Goal: Task Accomplishment & Management: Manage account settings

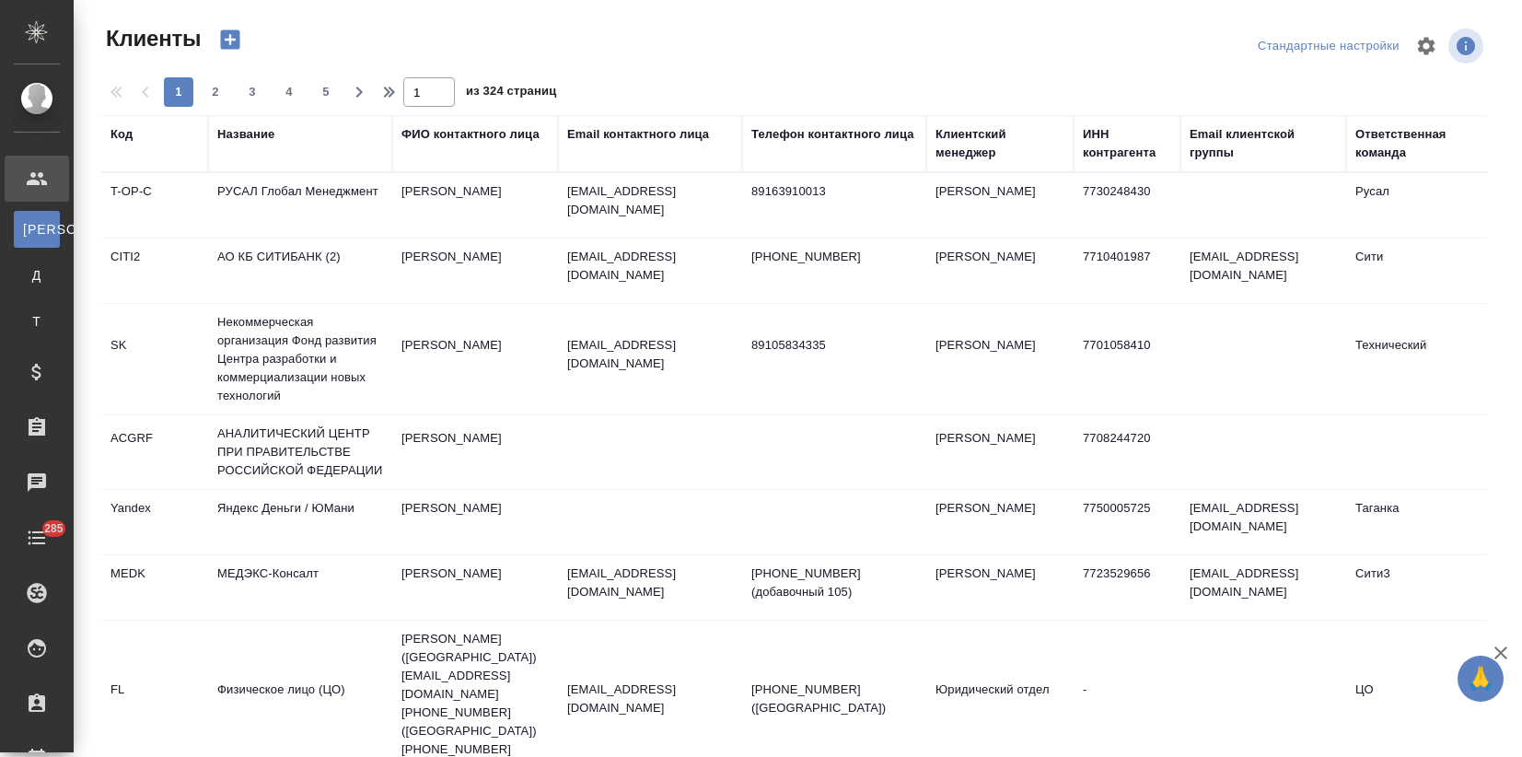
select select "RU"
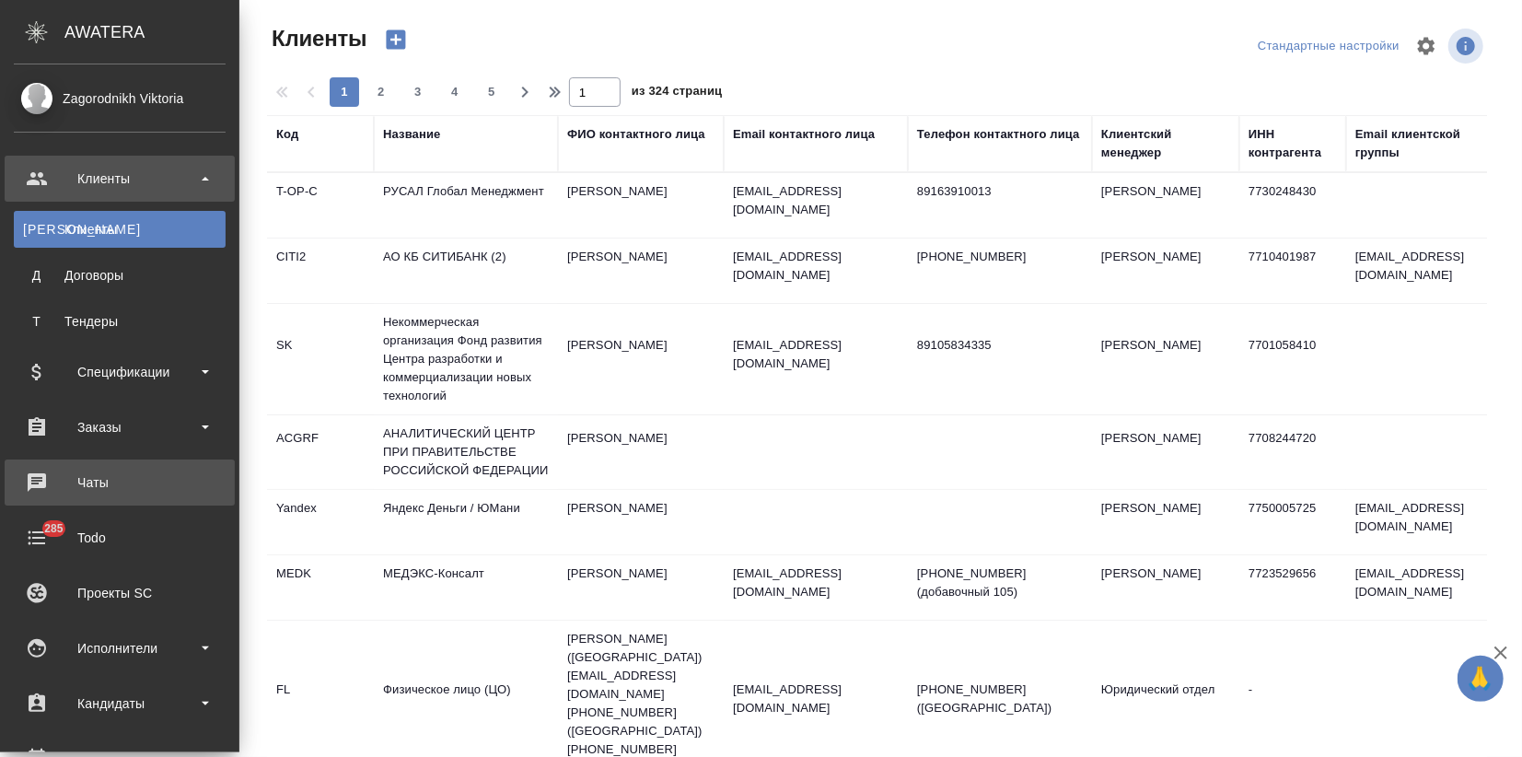
click at [104, 473] on div "Чаты" at bounding box center [120, 483] width 212 height 28
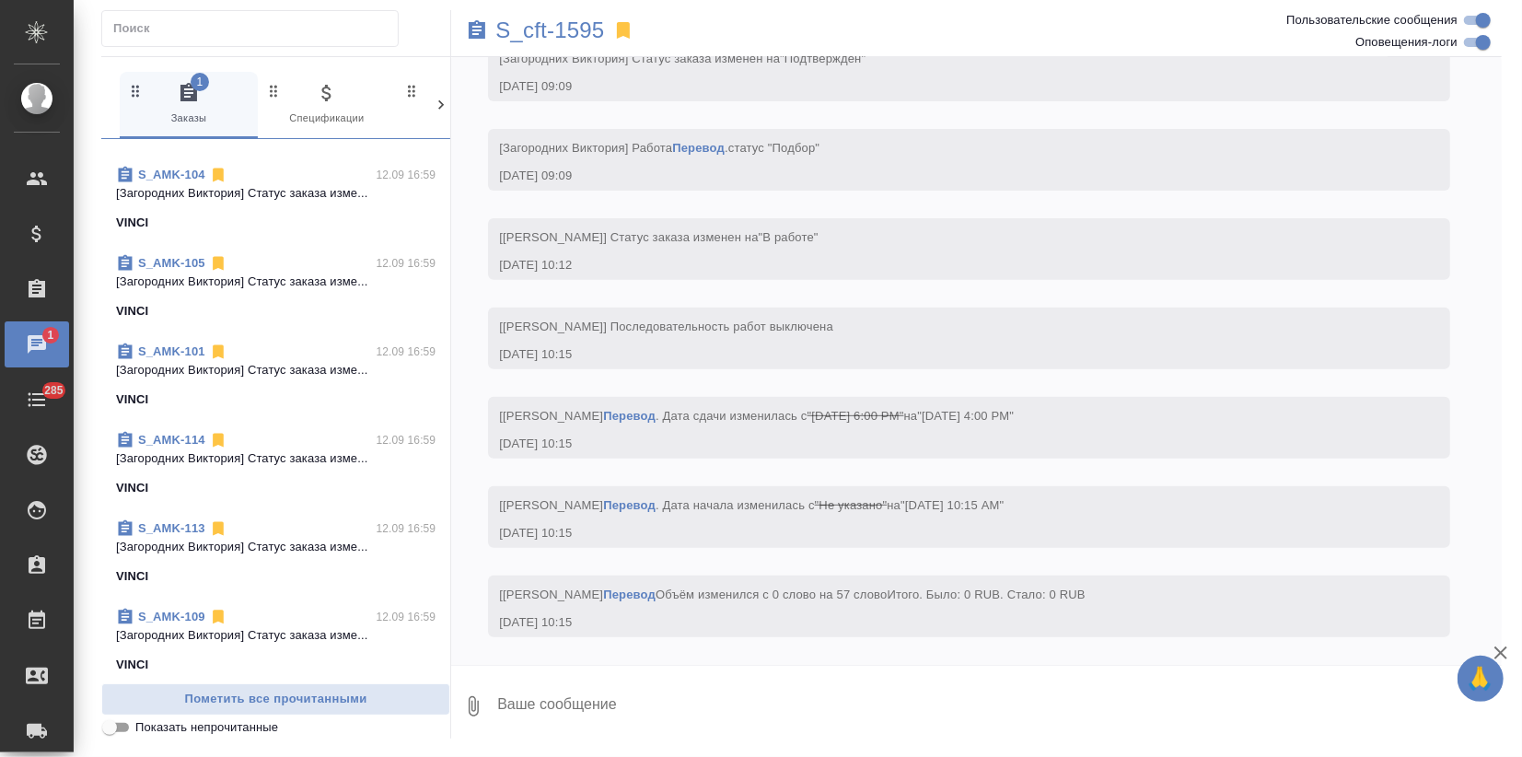
scroll to position [1738, 0]
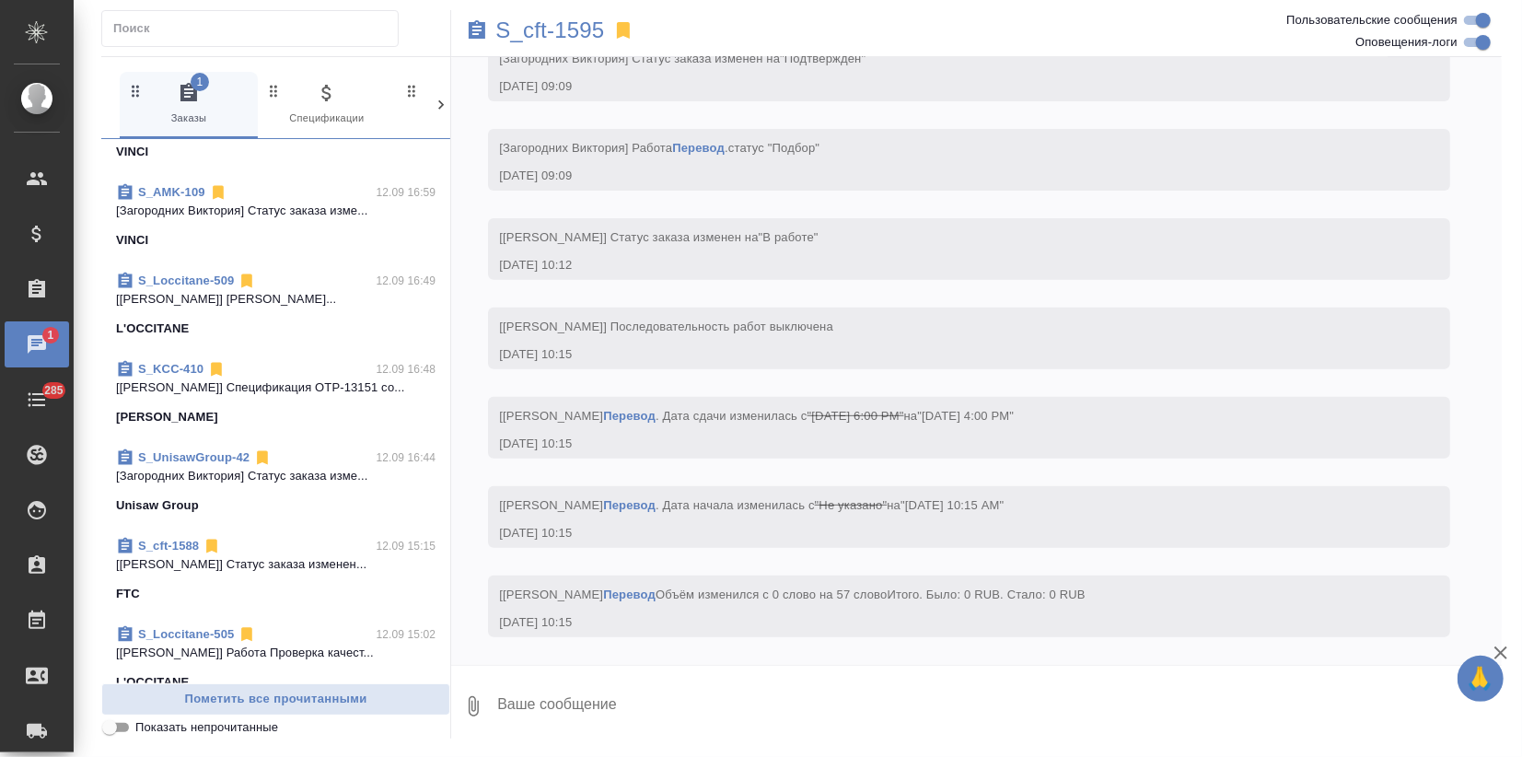
click at [212, 273] on link "S_Loccitane-509" at bounding box center [186, 280] width 96 height 14
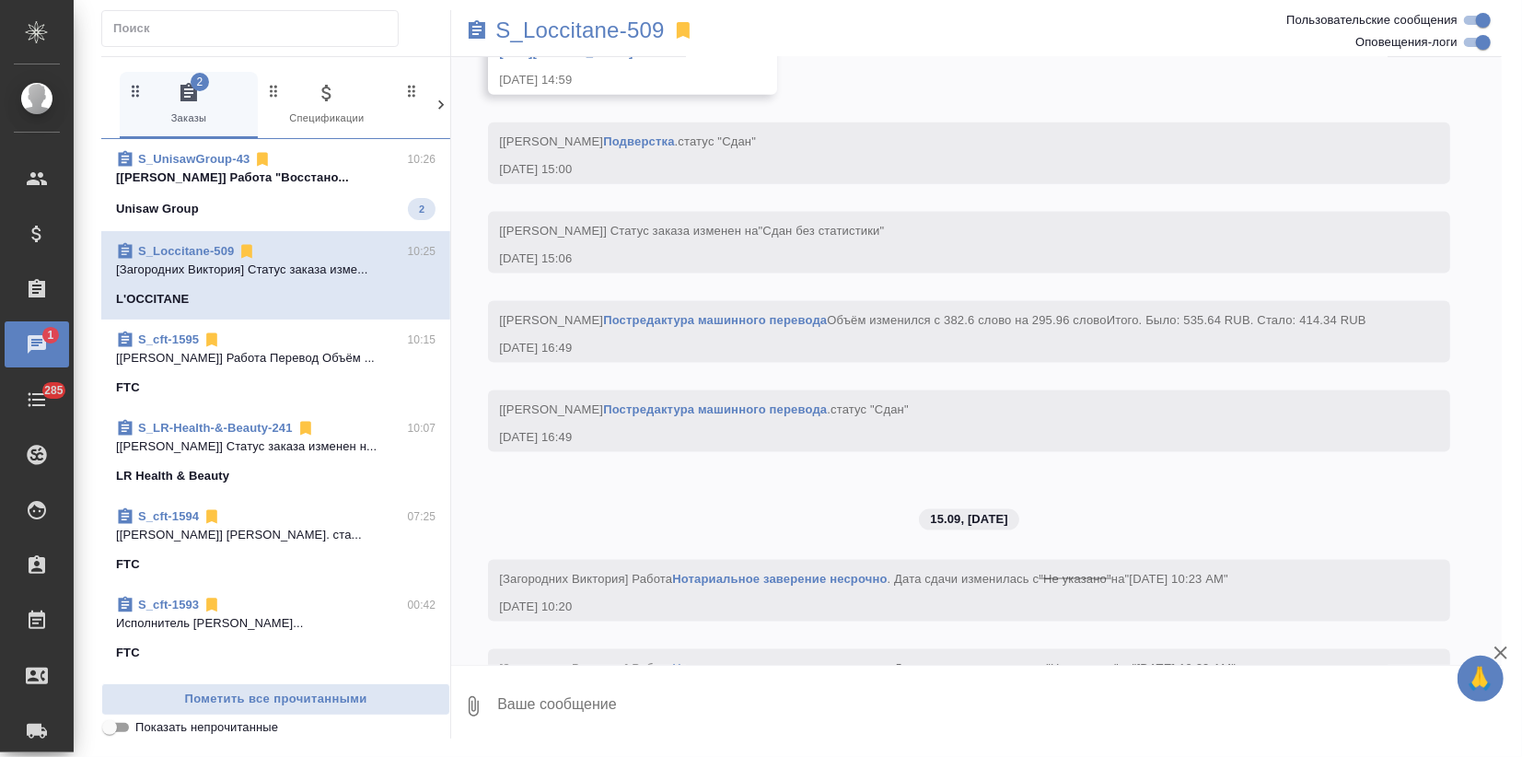
scroll to position [11926, 0]
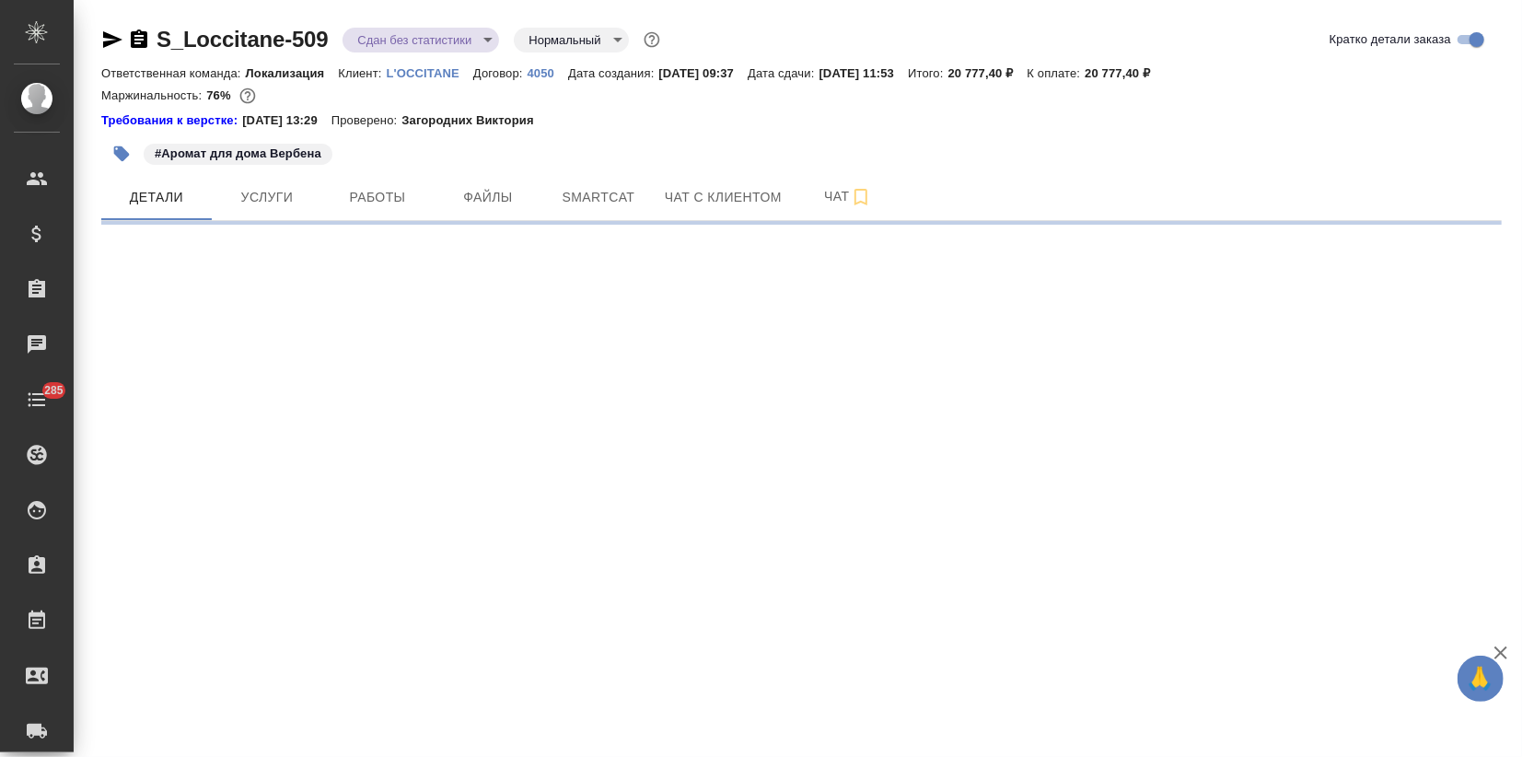
select select "RU"
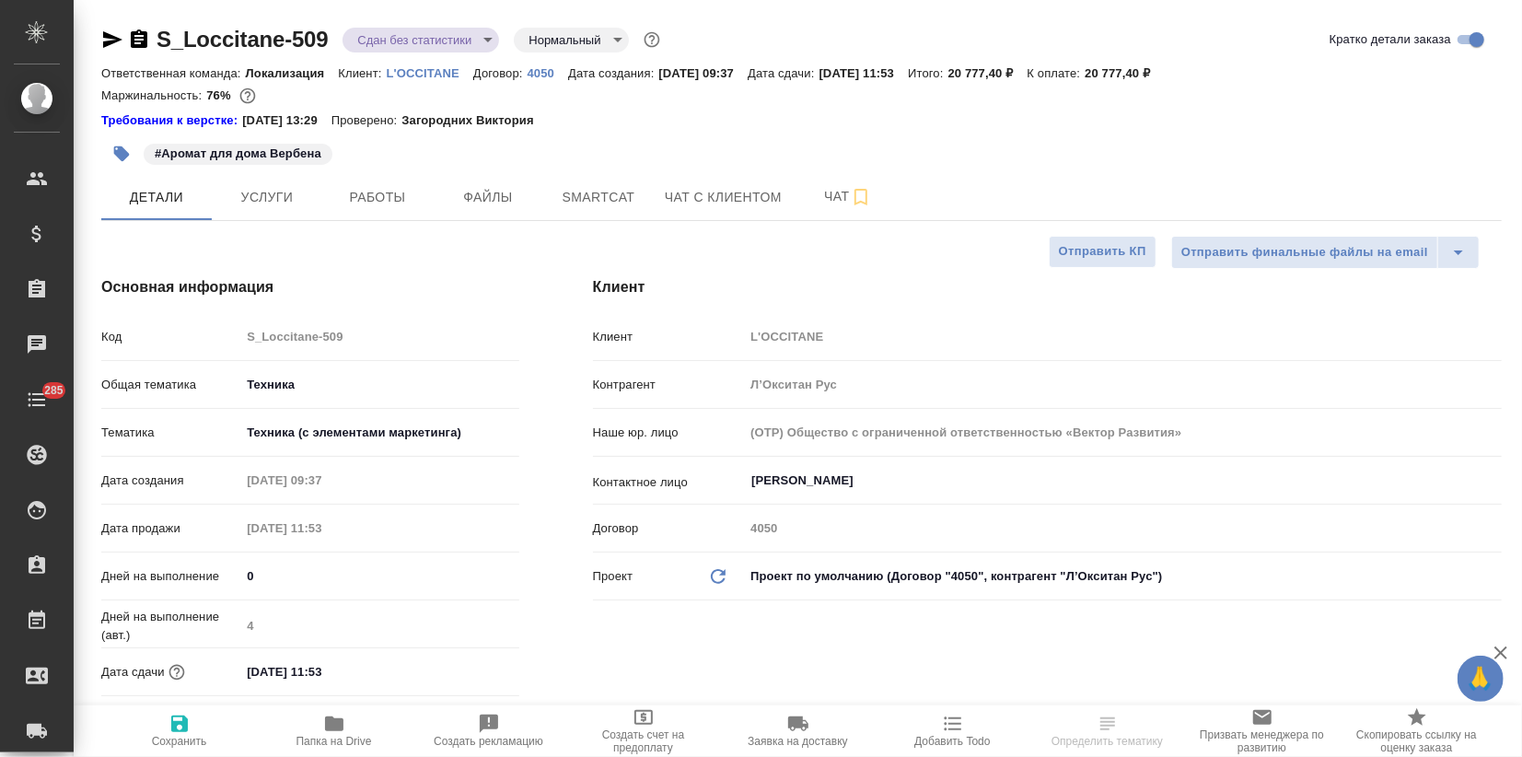
type textarea "x"
type input "[PERSON_NAME]"
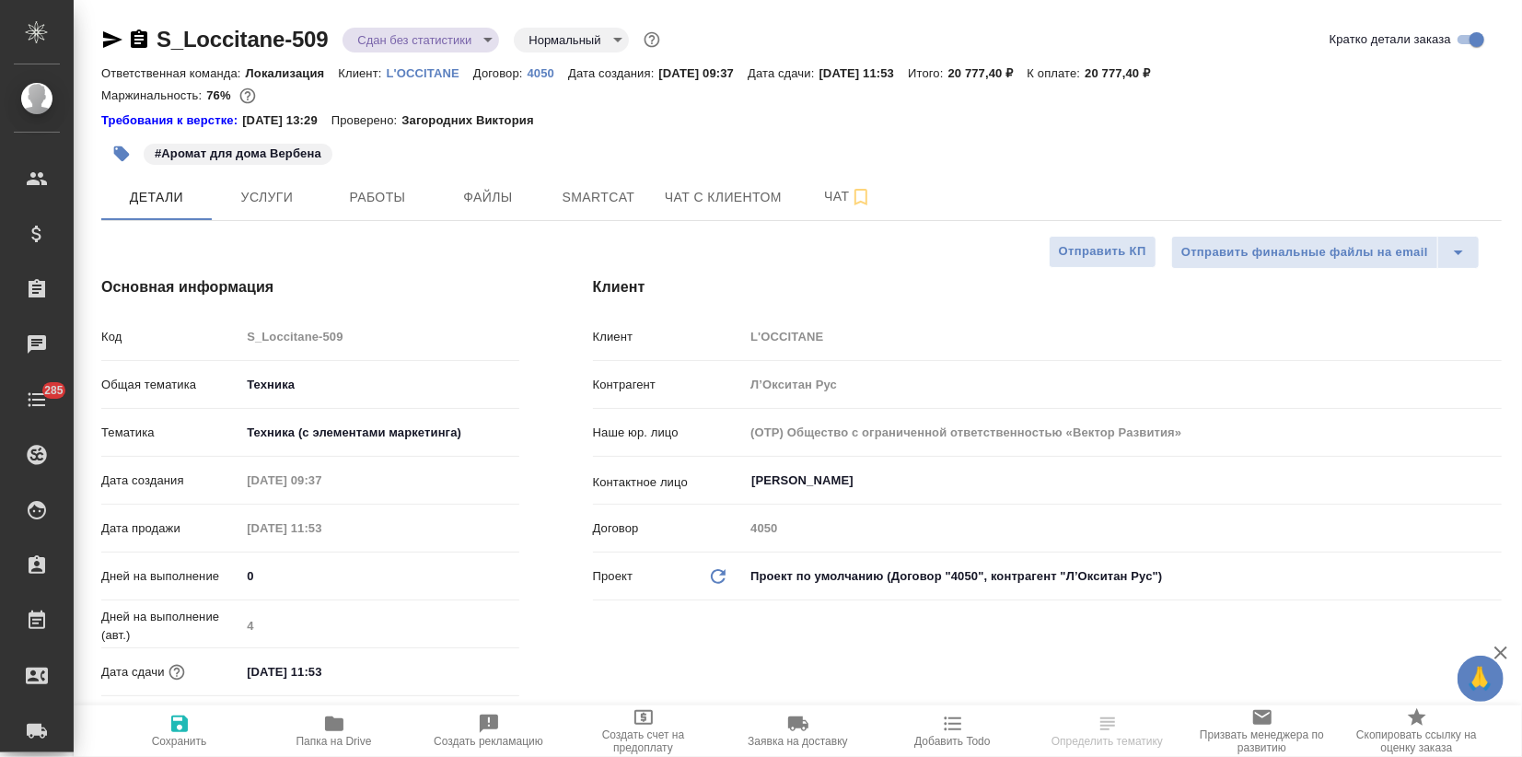
type textarea "x"
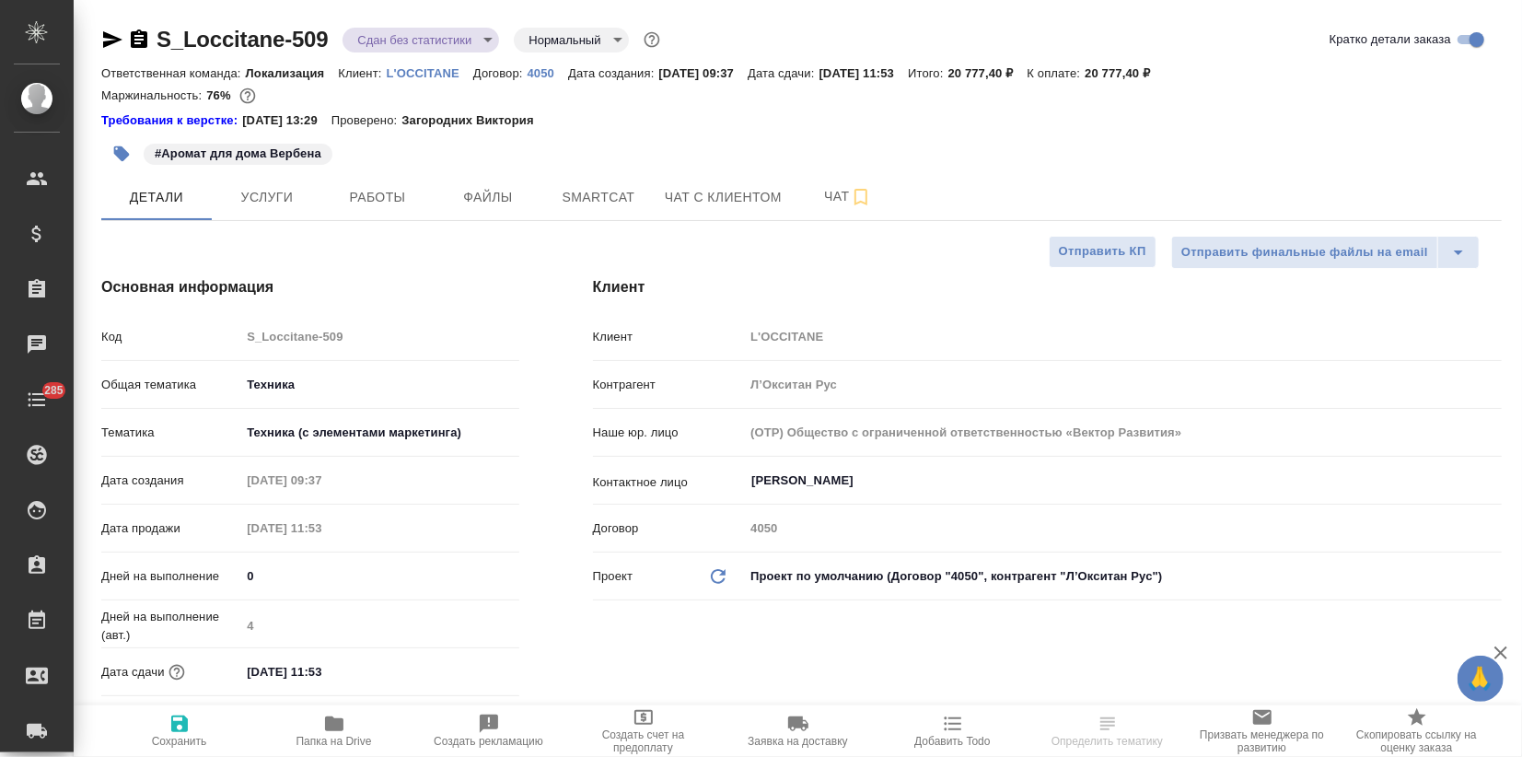
type textarea "x"
click at [497, 208] on button "Файлы" at bounding box center [488, 197] width 110 height 46
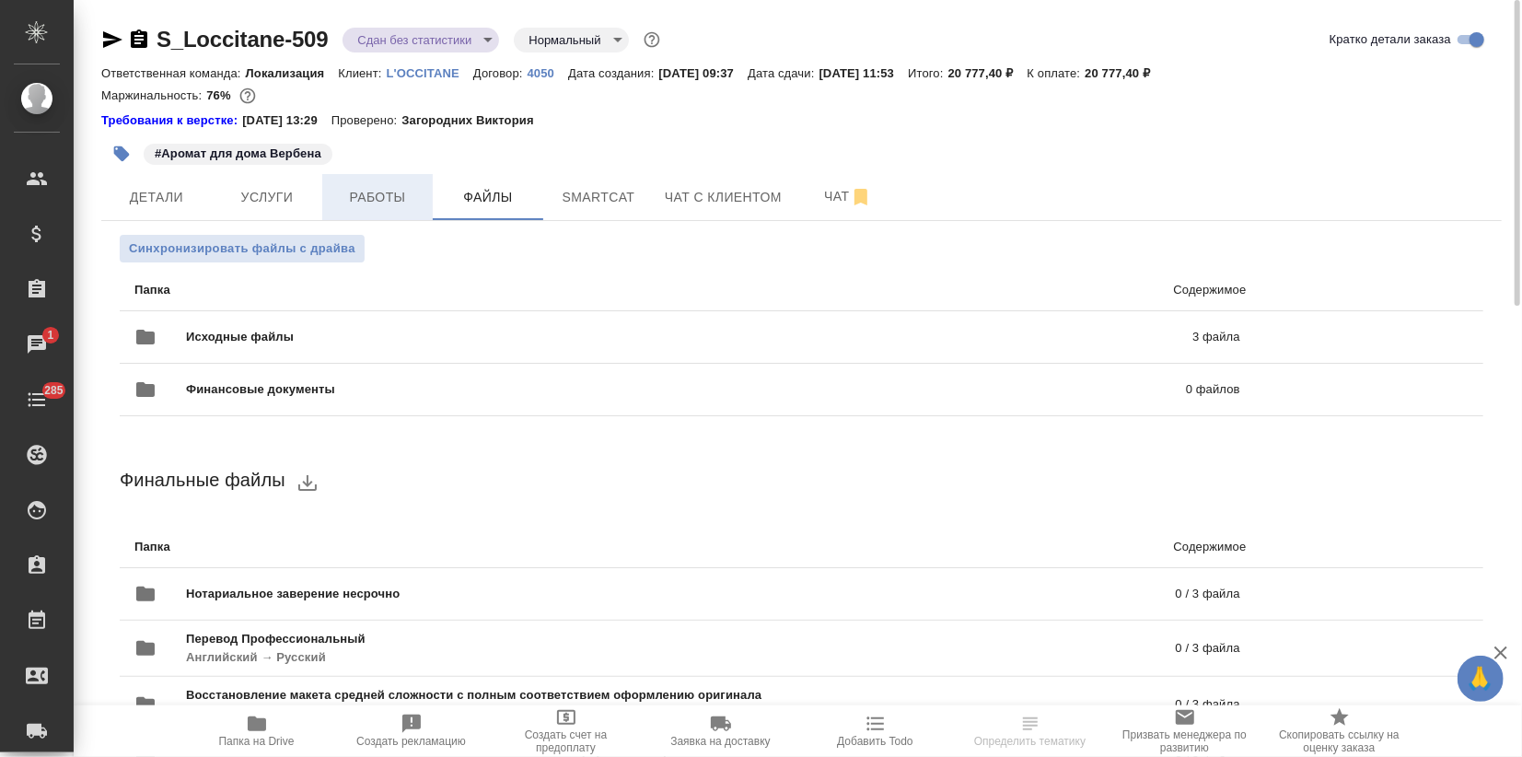
click at [395, 203] on span "Работы" at bounding box center [377, 197] width 88 height 23
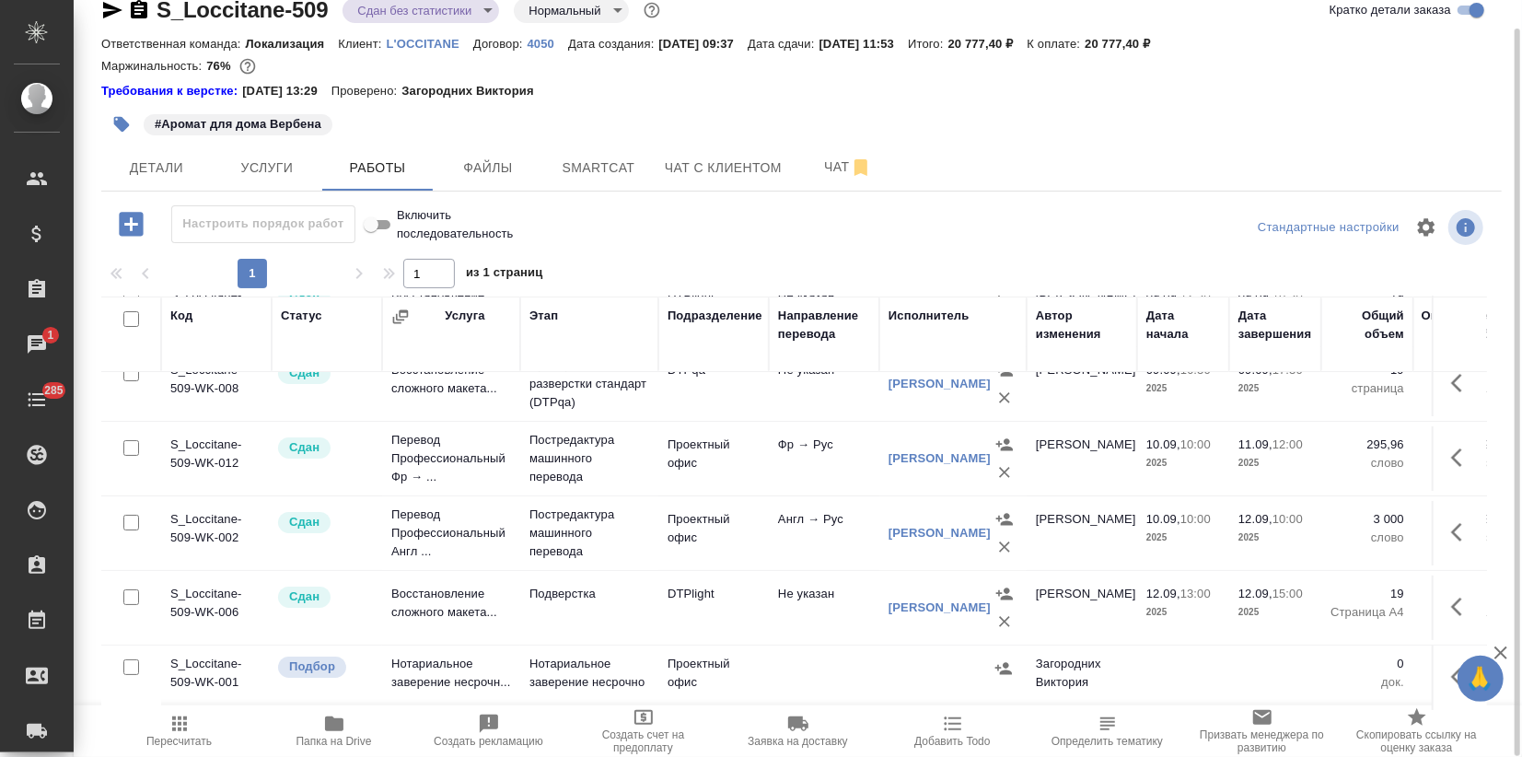
scroll to position [114, 0]
drag, startPoint x: 1443, startPoint y: 657, endPoint x: 1431, endPoint y: 654, distance: 12.3
click at [1451, 665] on icon "button" at bounding box center [1462, 676] width 22 height 22
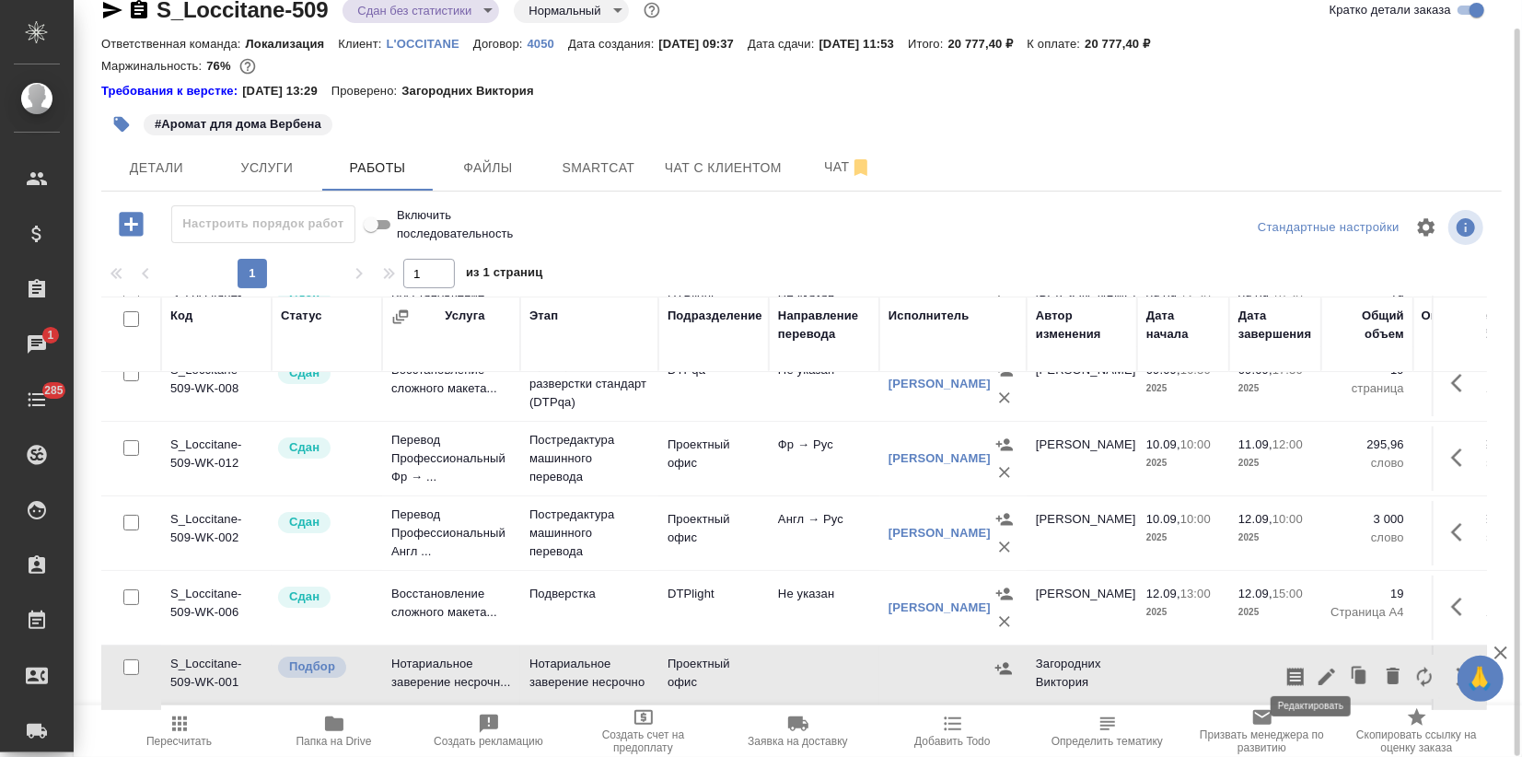
click at [1315, 665] on icon "button" at bounding box center [1326, 676] width 22 height 22
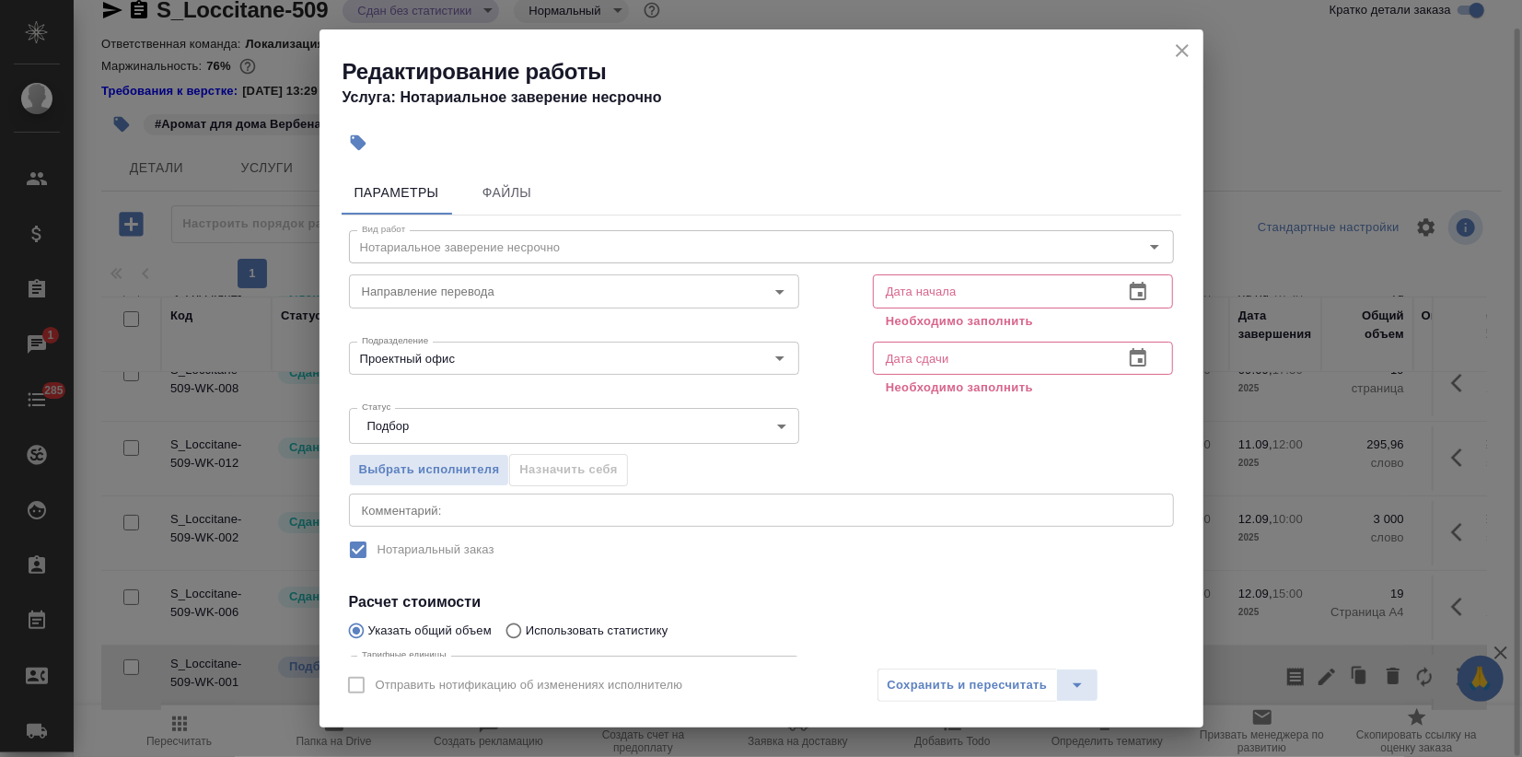
click at [1184, 51] on icon "close" at bounding box center [1182, 51] width 22 height 22
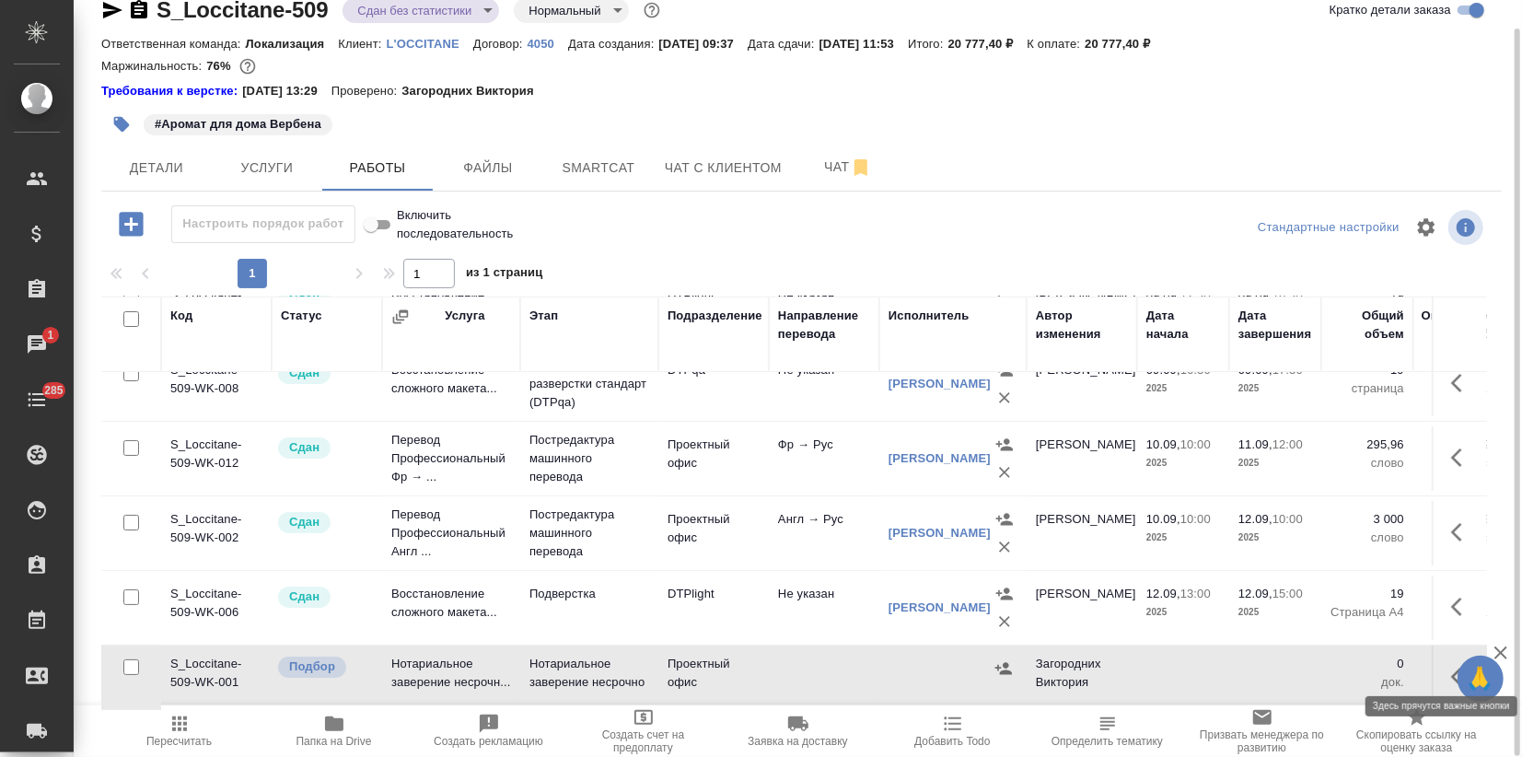
click at [1451, 665] on icon "button" at bounding box center [1462, 676] width 22 height 22
click at [1315, 665] on icon "button" at bounding box center [1326, 676] width 22 height 22
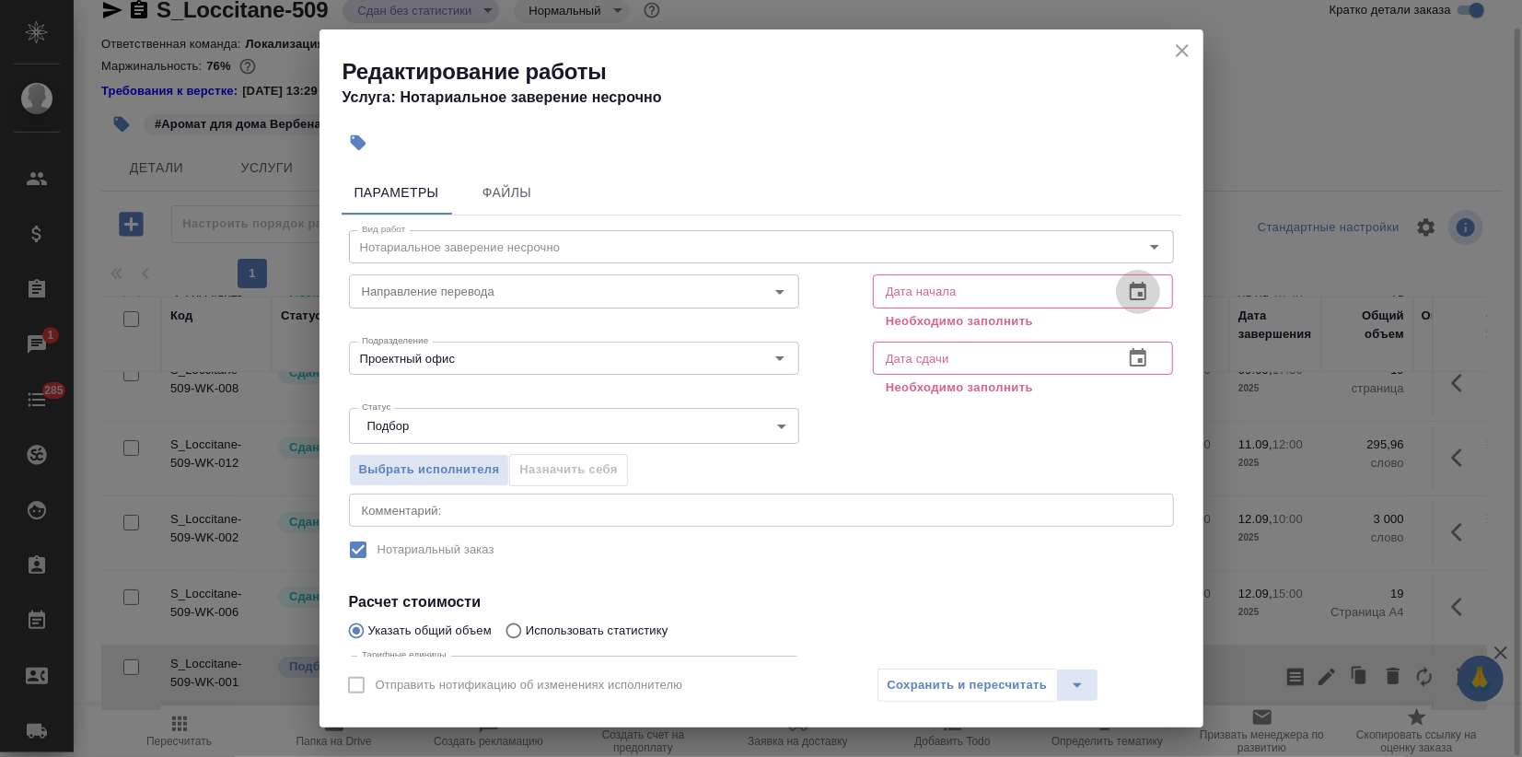
click at [1129, 293] on icon "button" at bounding box center [1137, 291] width 17 height 18
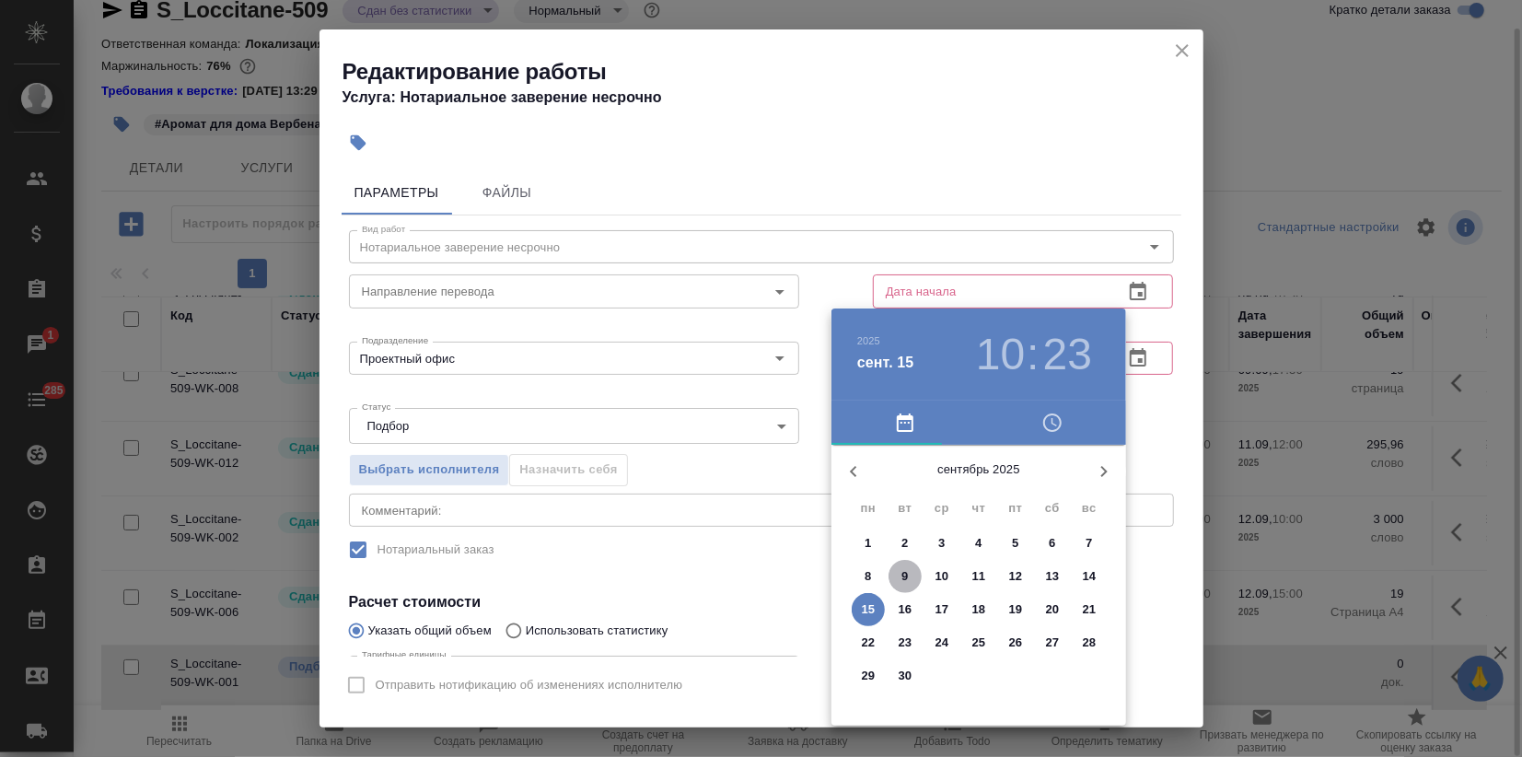
click at [899, 570] on span "9" at bounding box center [904, 576] width 33 height 18
type input "09.09.2025 10:23"
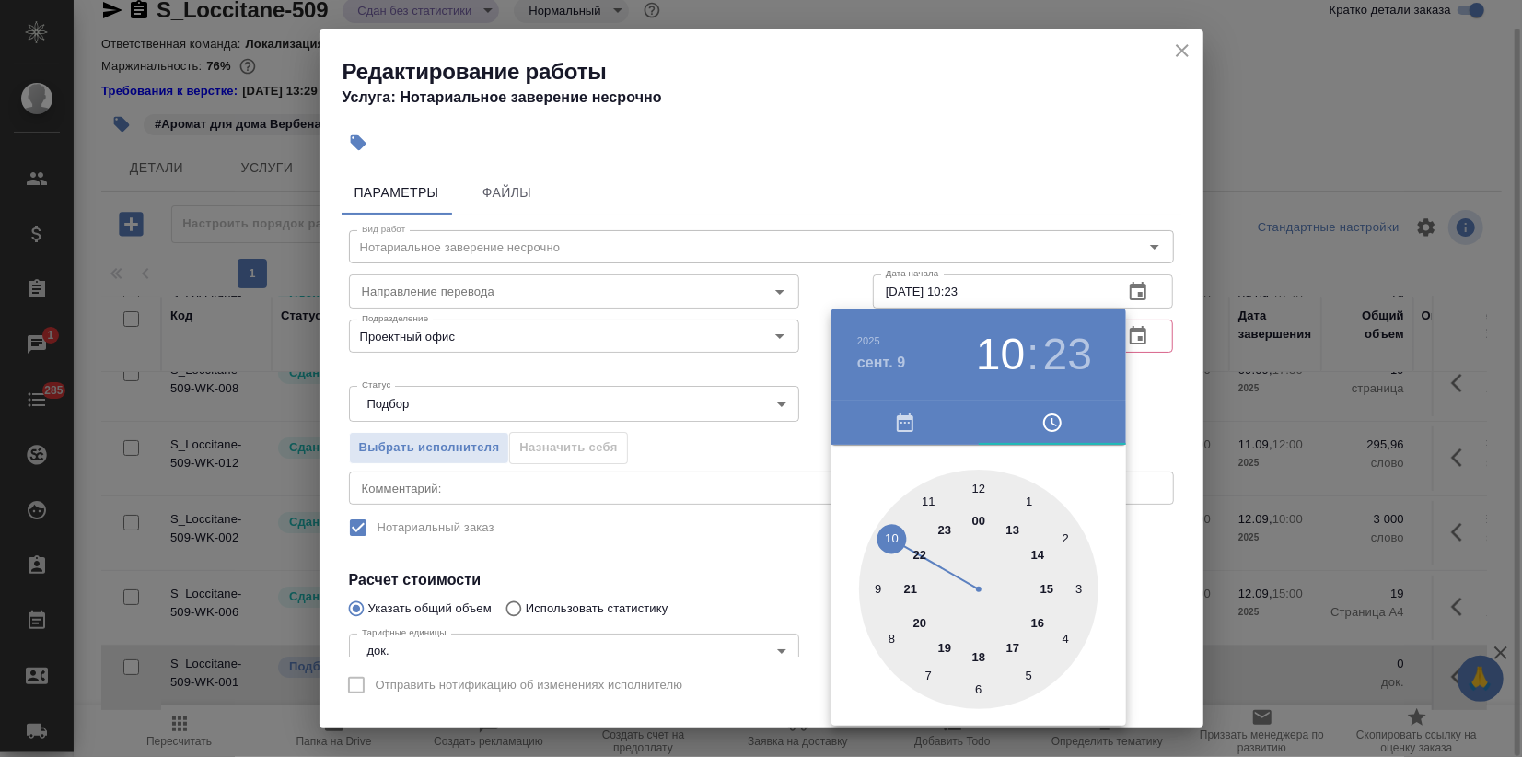
click at [774, 567] on div at bounding box center [761, 378] width 1522 height 757
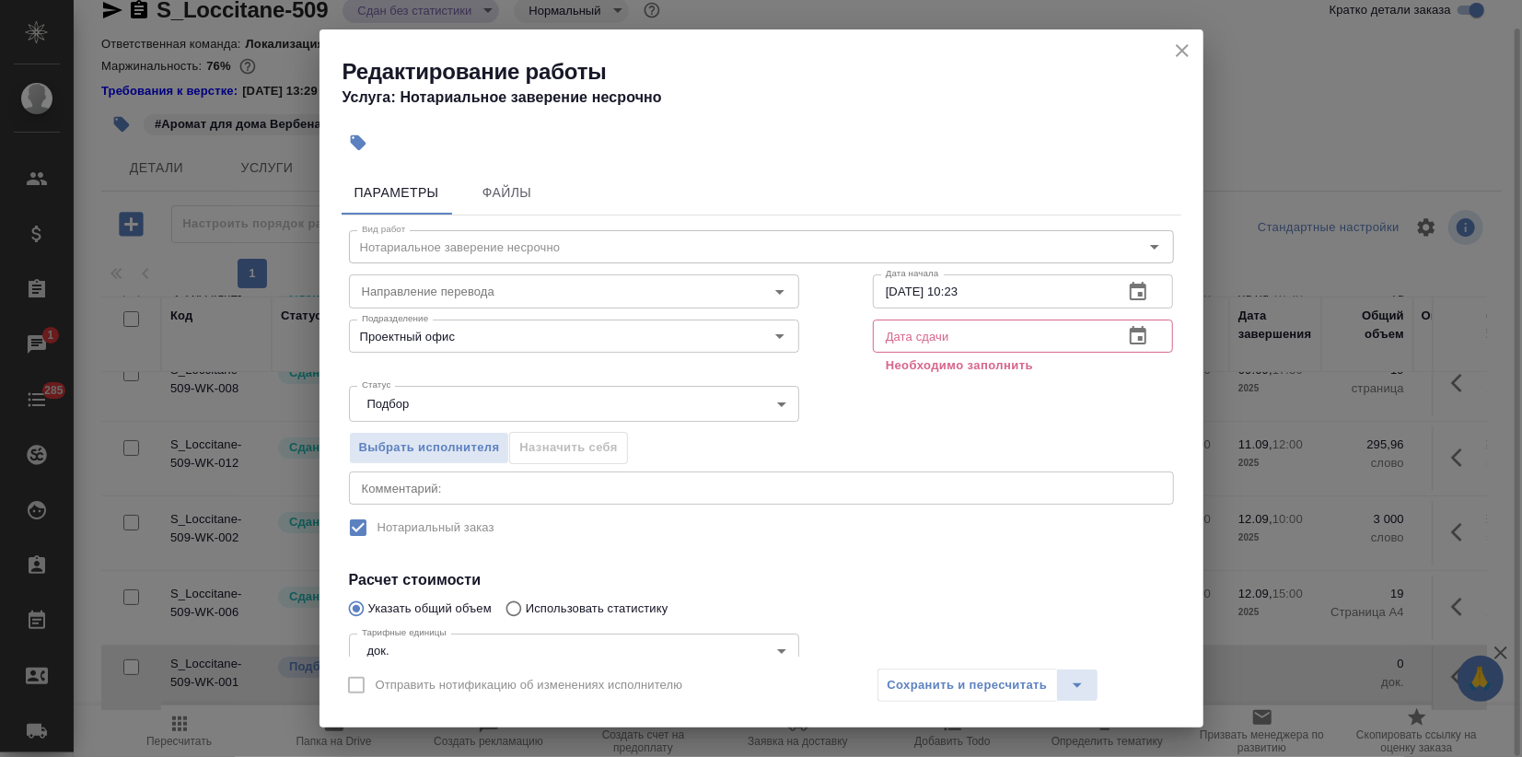
click at [1127, 337] on icon "button" at bounding box center [1138, 336] width 22 height 22
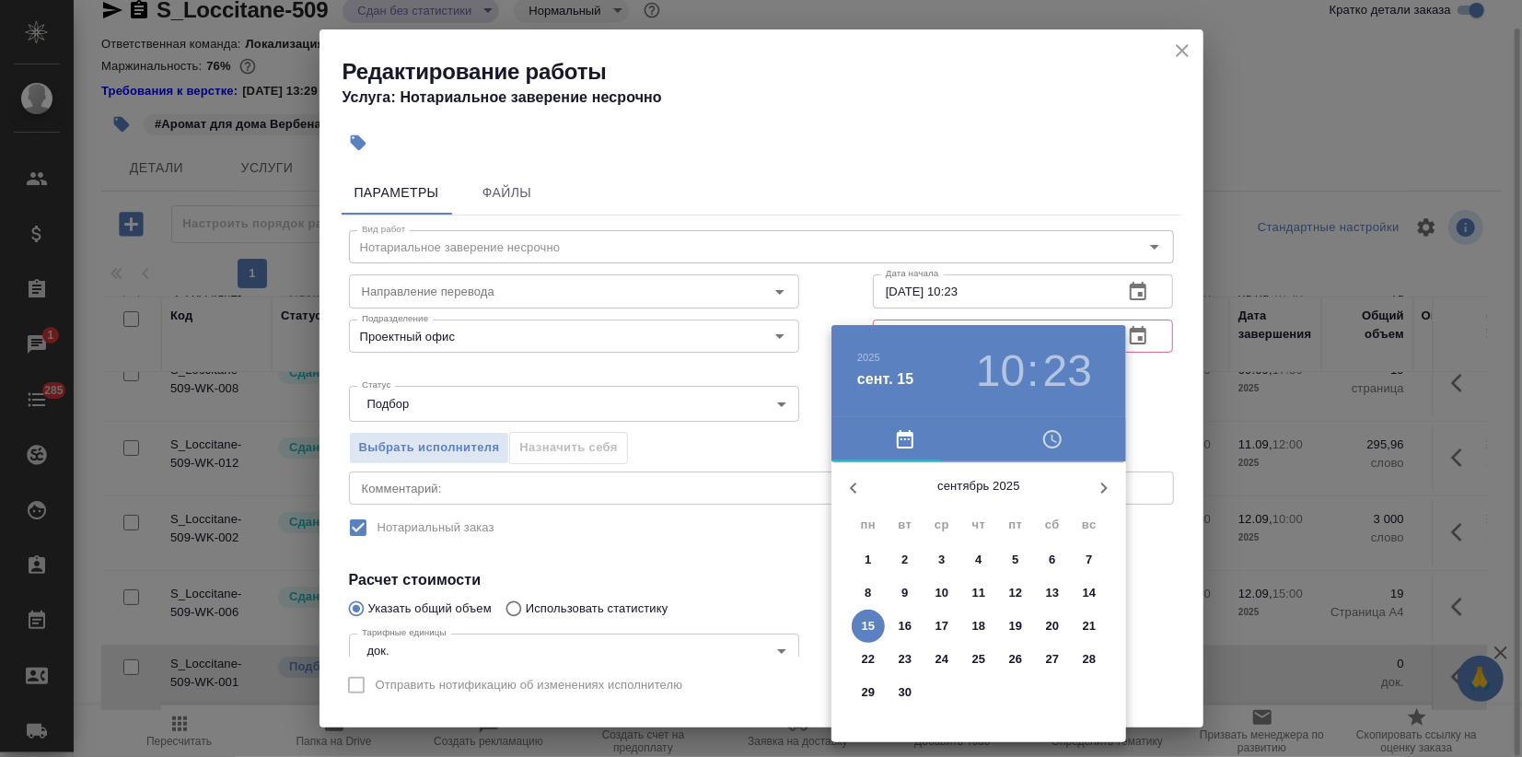
click at [871, 613] on button "15" at bounding box center [867, 625] width 33 height 33
type input "15.09.2025 10:23"
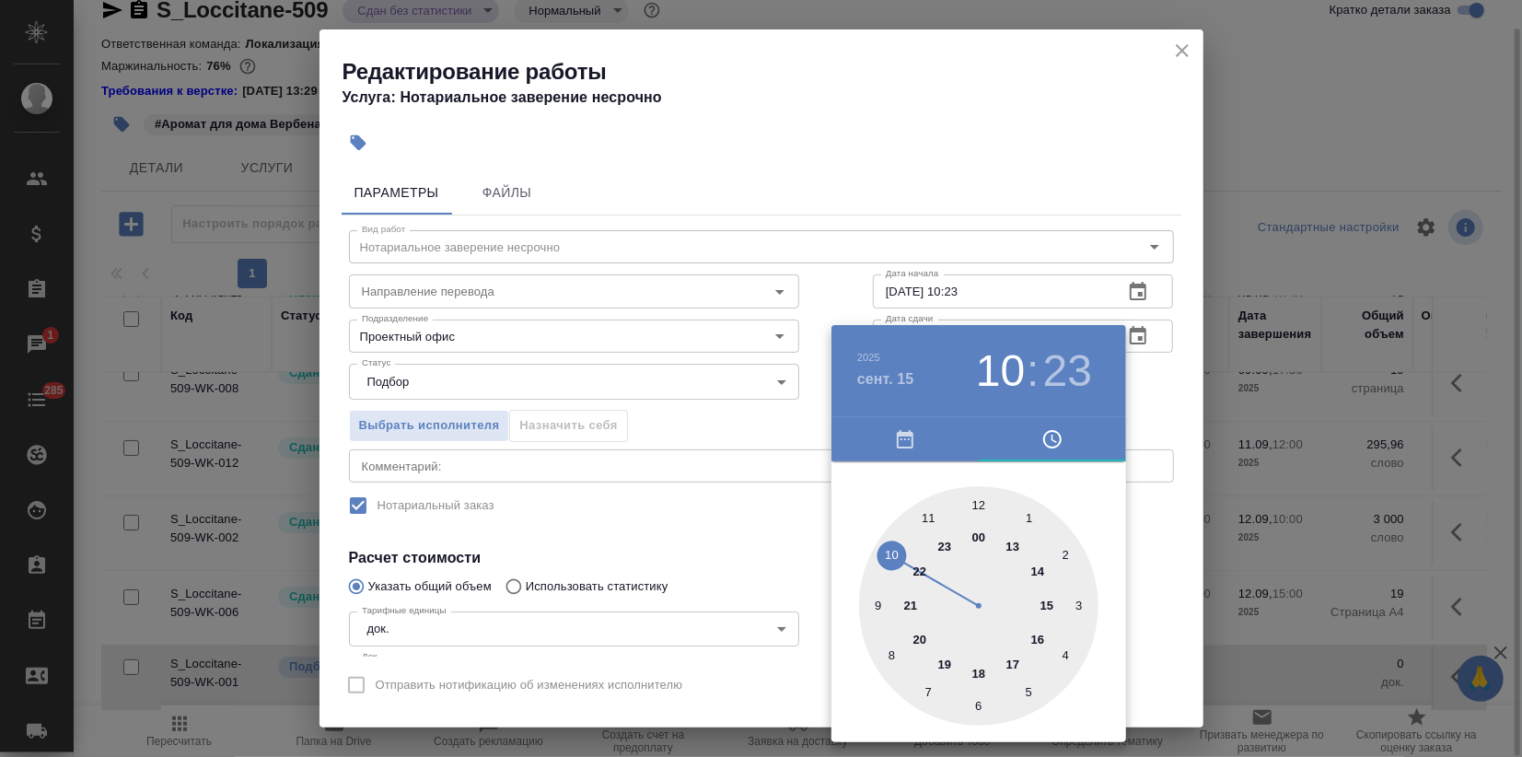
click at [774, 430] on div at bounding box center [761, 378] width 1522 height 757
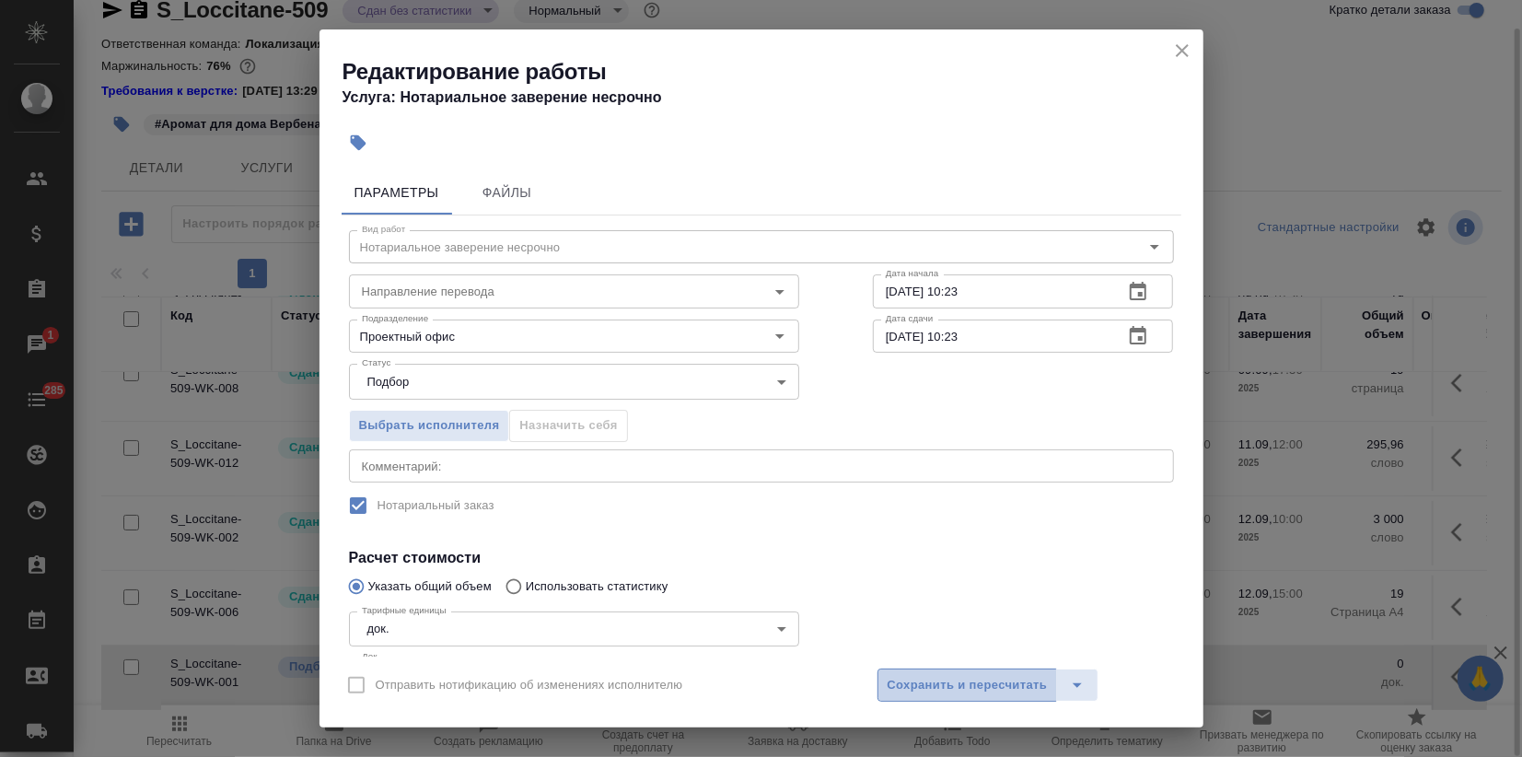
click at [946, 680] on span "Сохранить и пересчитать" at bounding box center [967, 685] width 160 height 21
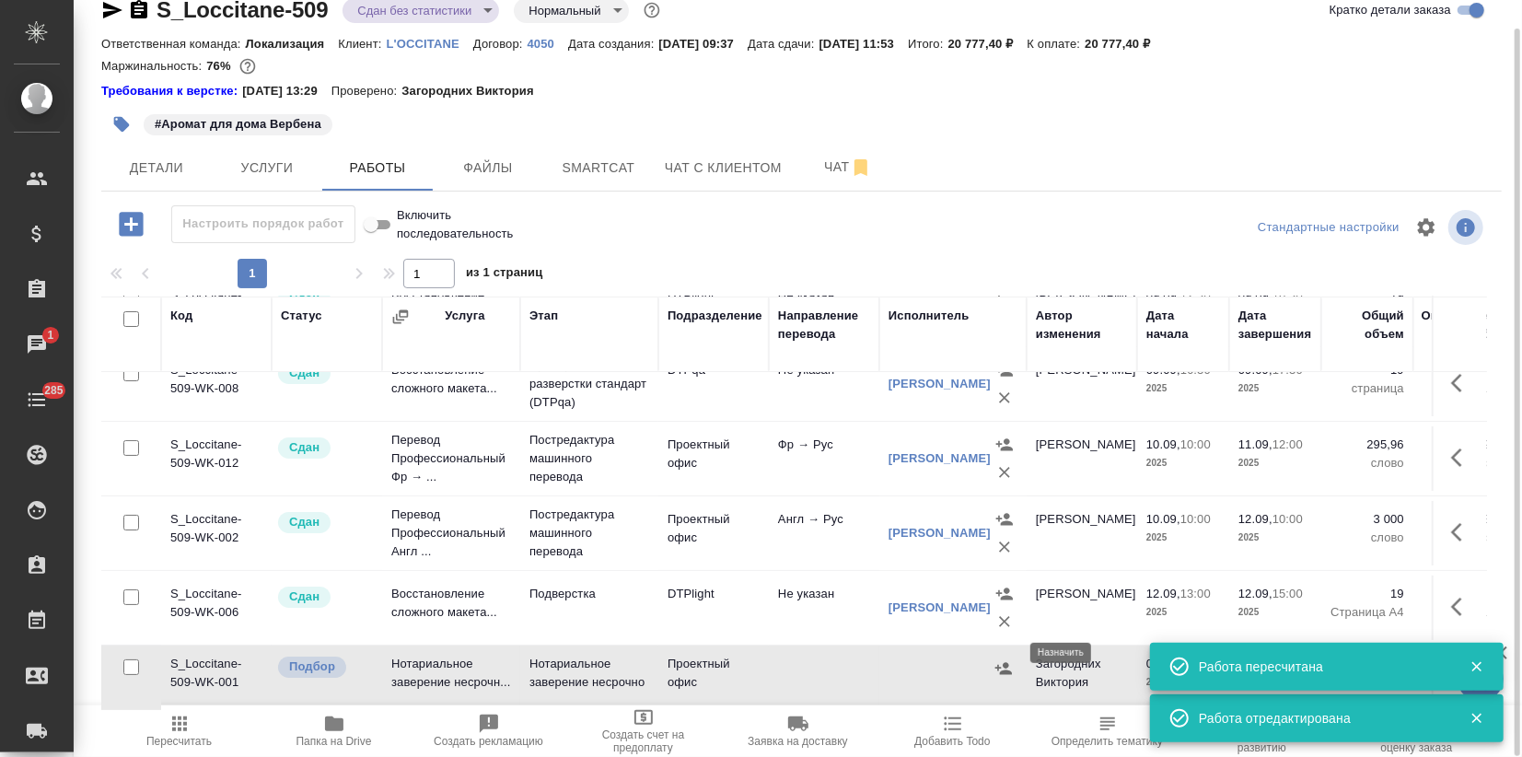
click at [997, 659] on icon "button" at bounding box center [1003, 668] width 18 height 18
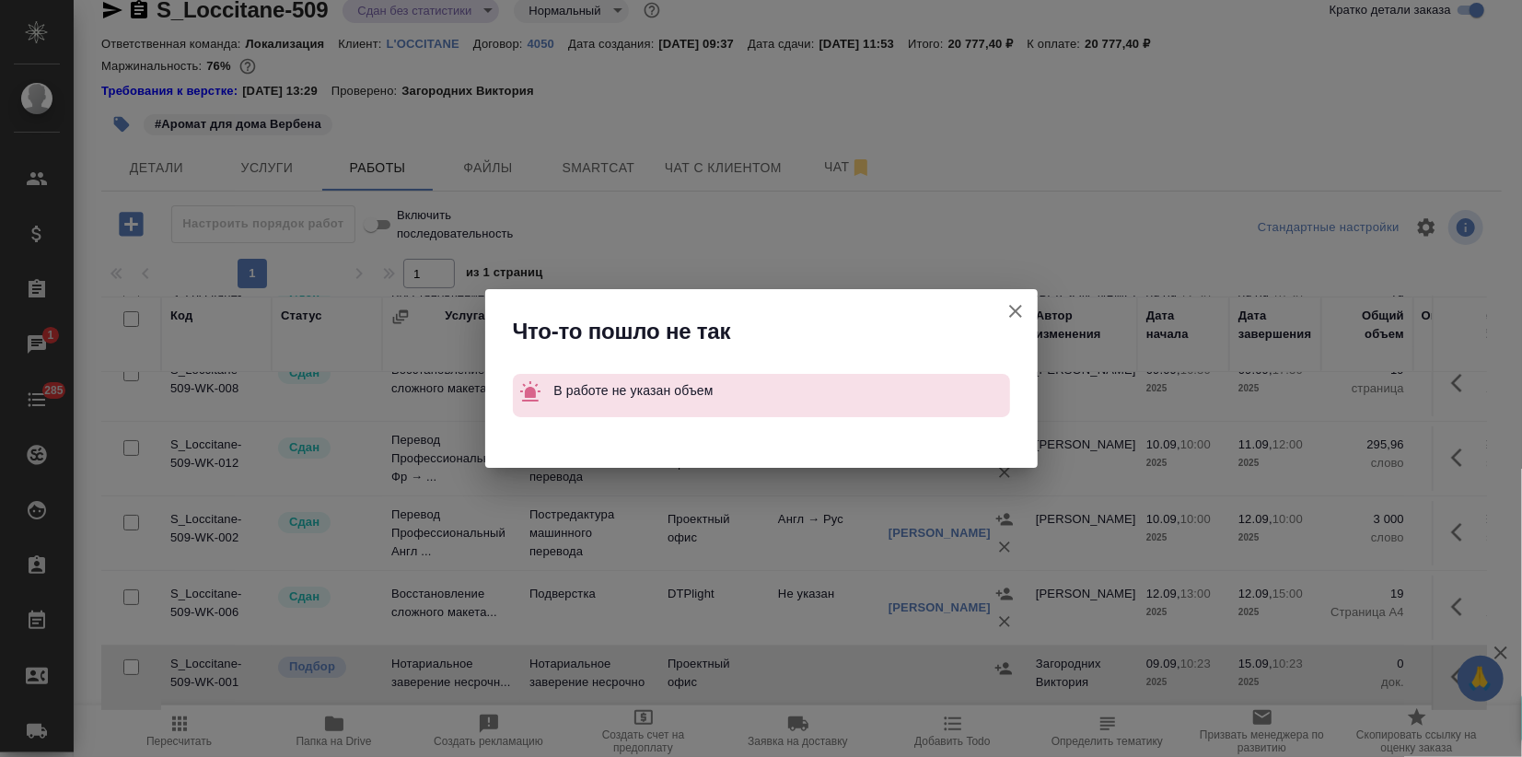
click at [1013, 307] on icon "button" at bounding box center [1015, 311] width 22 height 22
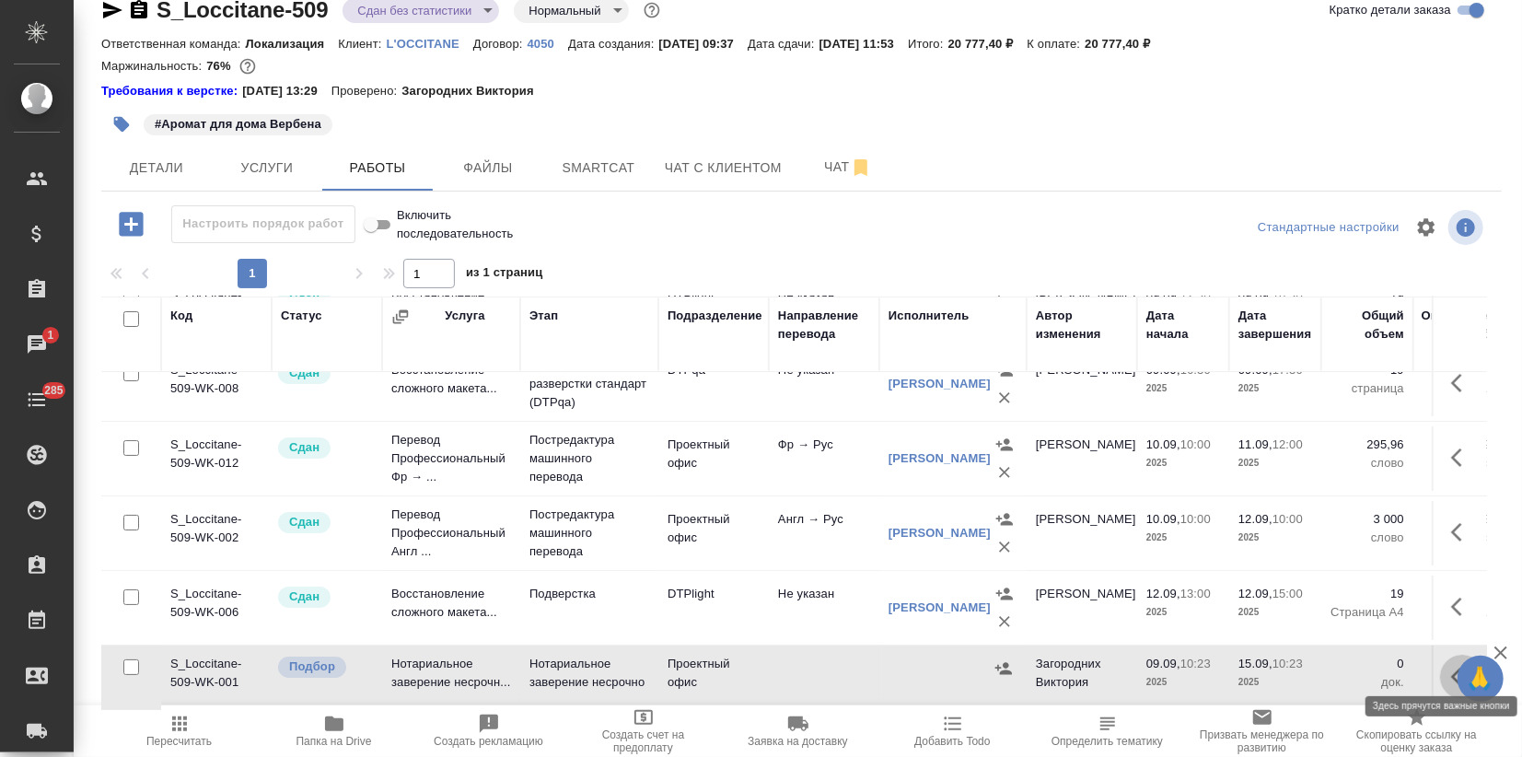
click at [1451, 665] on icon "button" at bounding box center [1462, 676] width 22 height 22
click at [1315, 665] on icon "button" at bounding box center [1326, 676] width 22 height 22
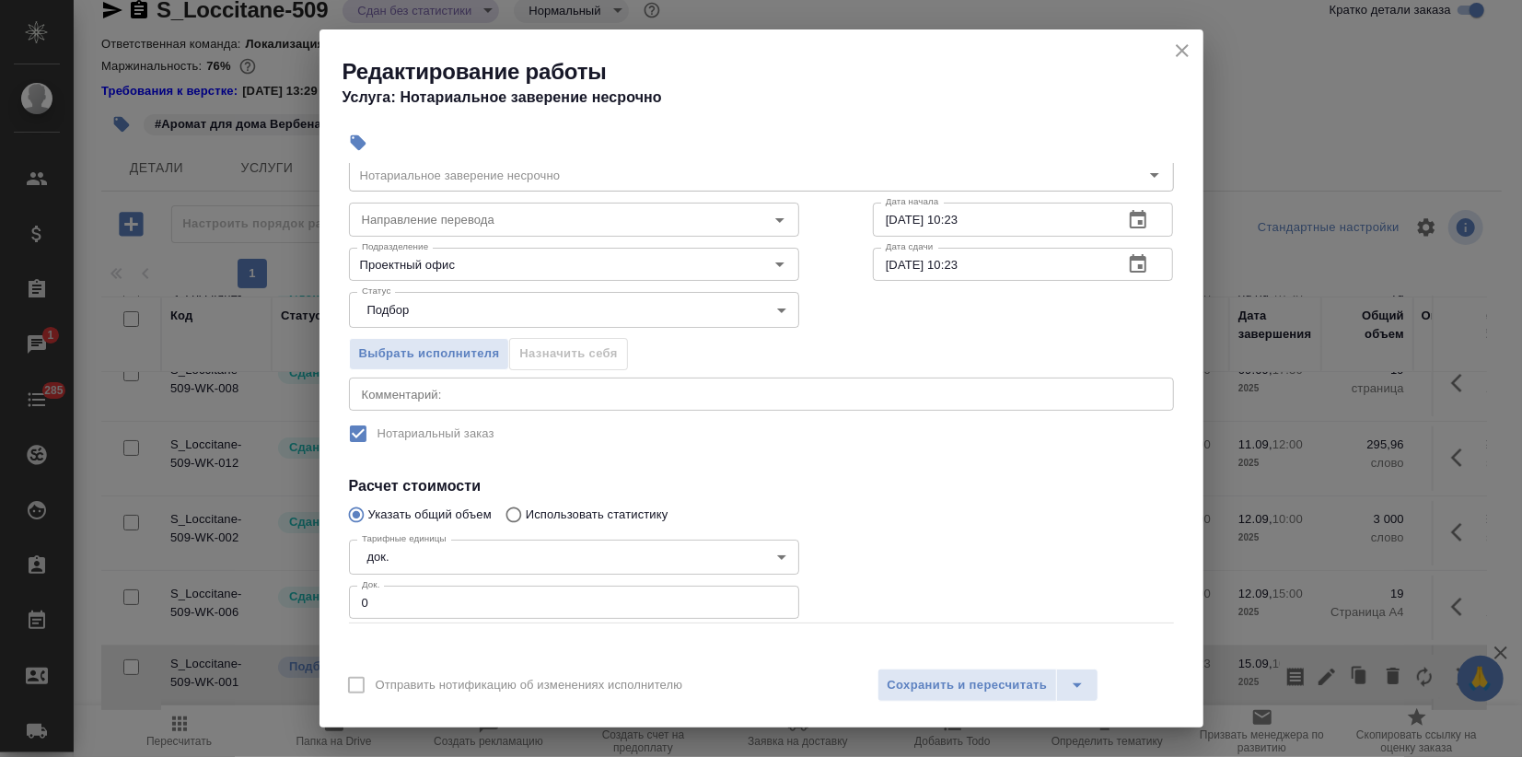
scroll to position [102, 0]
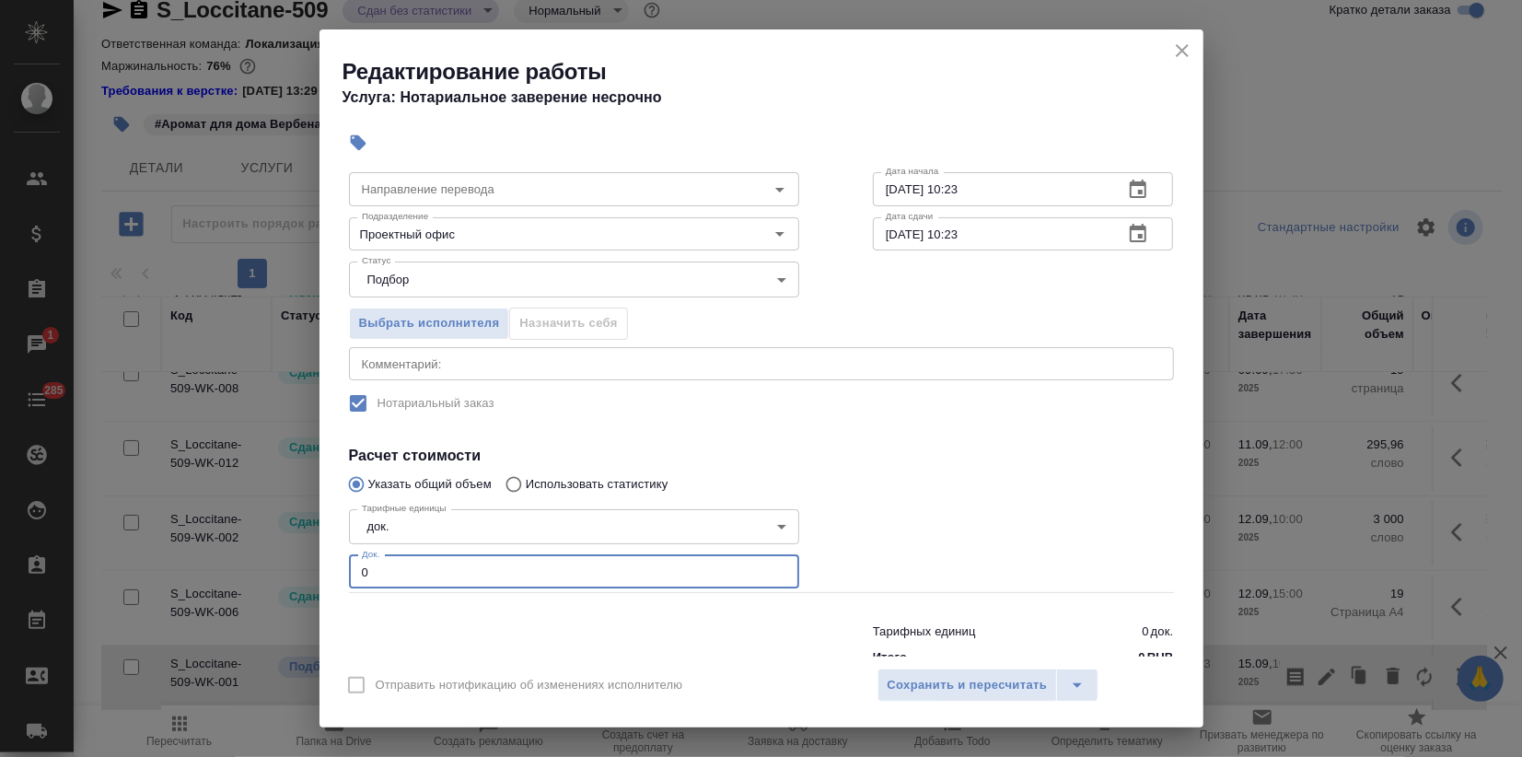
drag, startPoint x: 376, startPoint y: 573, endPoint x: 236, endPoint y: 586, distance: 141.5
click at [248, 585] on div "Редактирование работы Услуга: Нотариальное заверение несрочно Параметры Файлы В…" at bounding box center [761, 378] width 1522 height 757
type input "3"
click at [397, 242] on input "Проектный офис" at bounding box center [542, 234] width 377 height 22
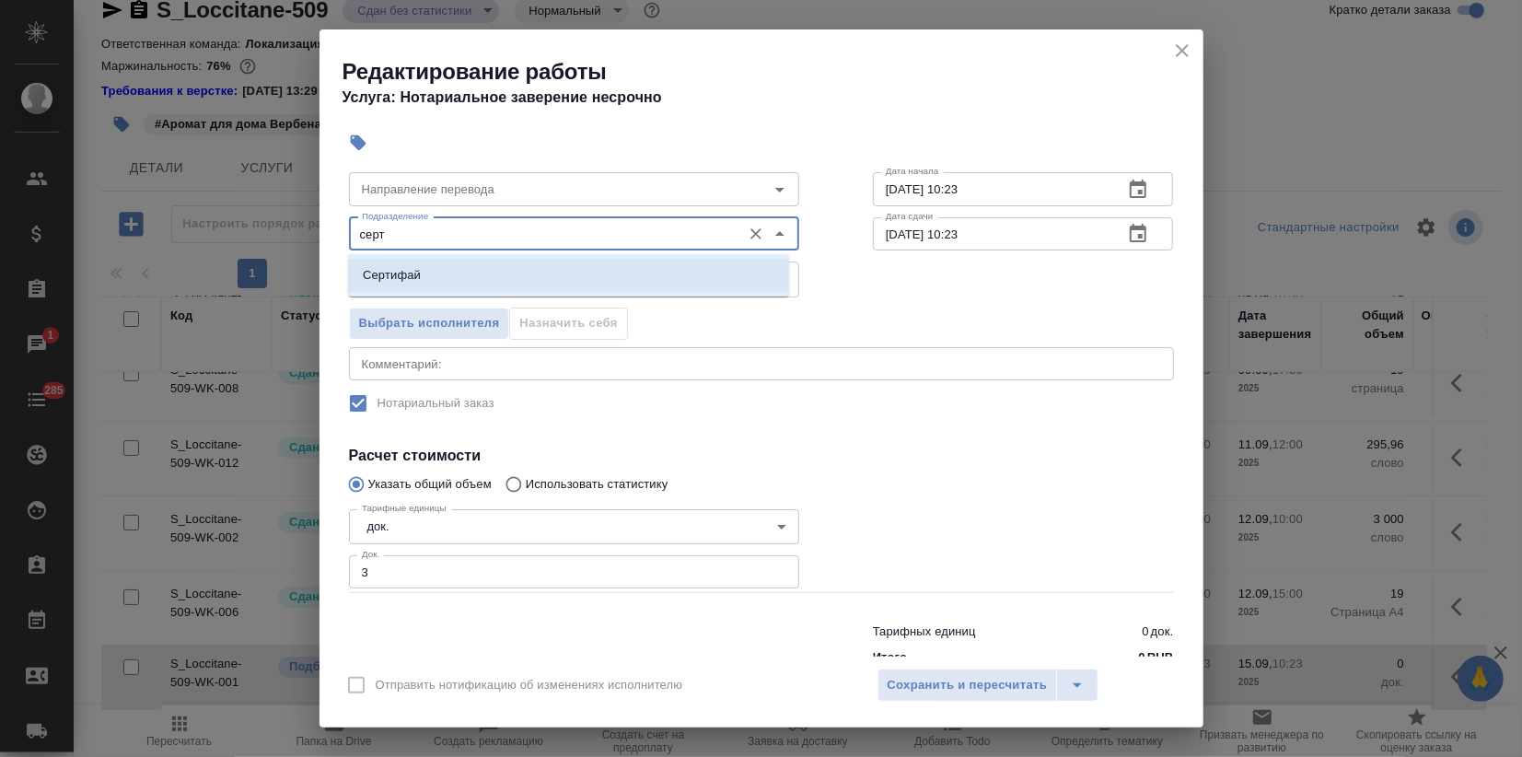
click at [434, 278] on li "Сертифай" at bounding box center [568, 275] width 441 height 33
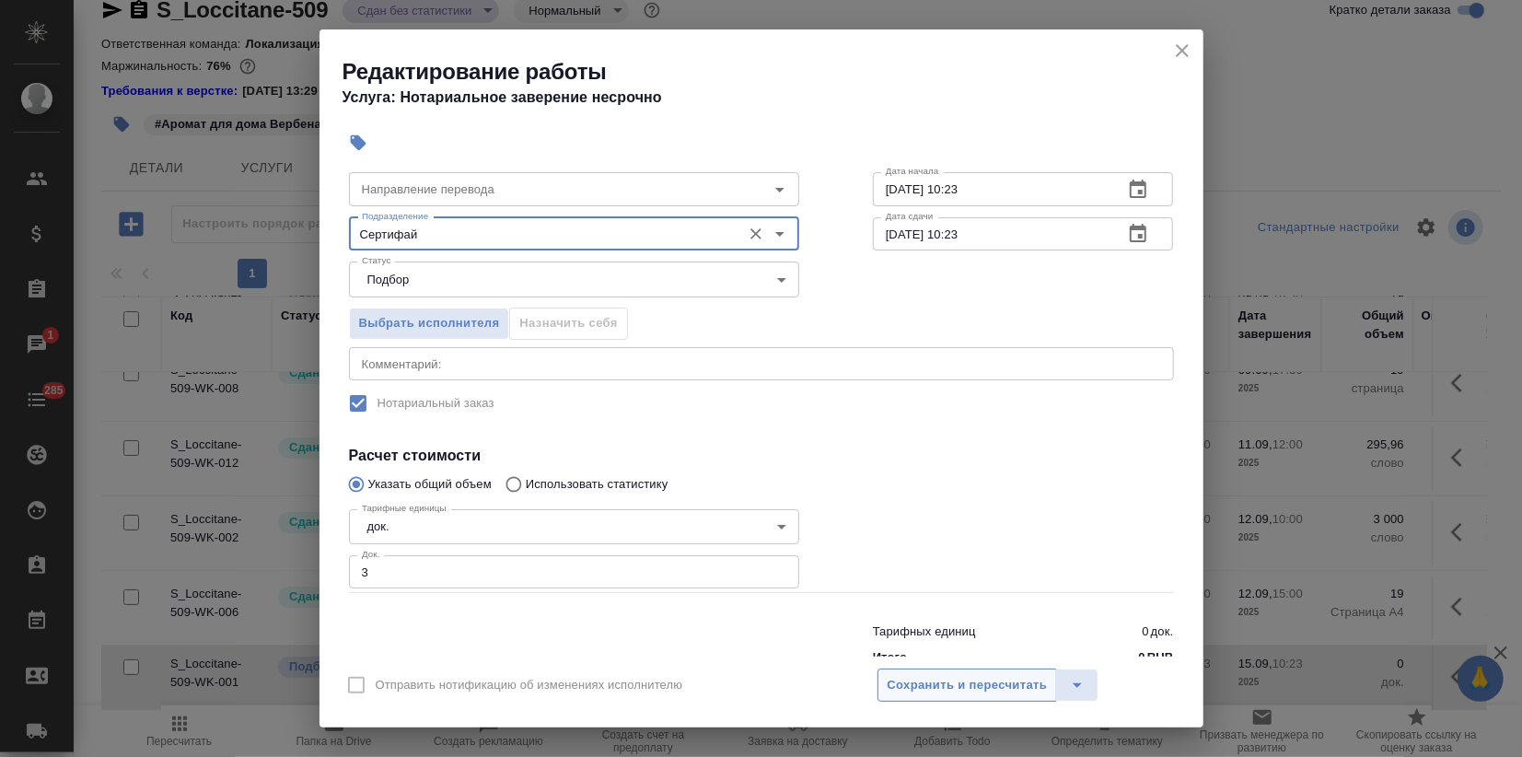
type input "Сертифай"
click at [963, 679] on span "Сохранить и пересчитать" at bounding box center [967, 685] width 160 height 21
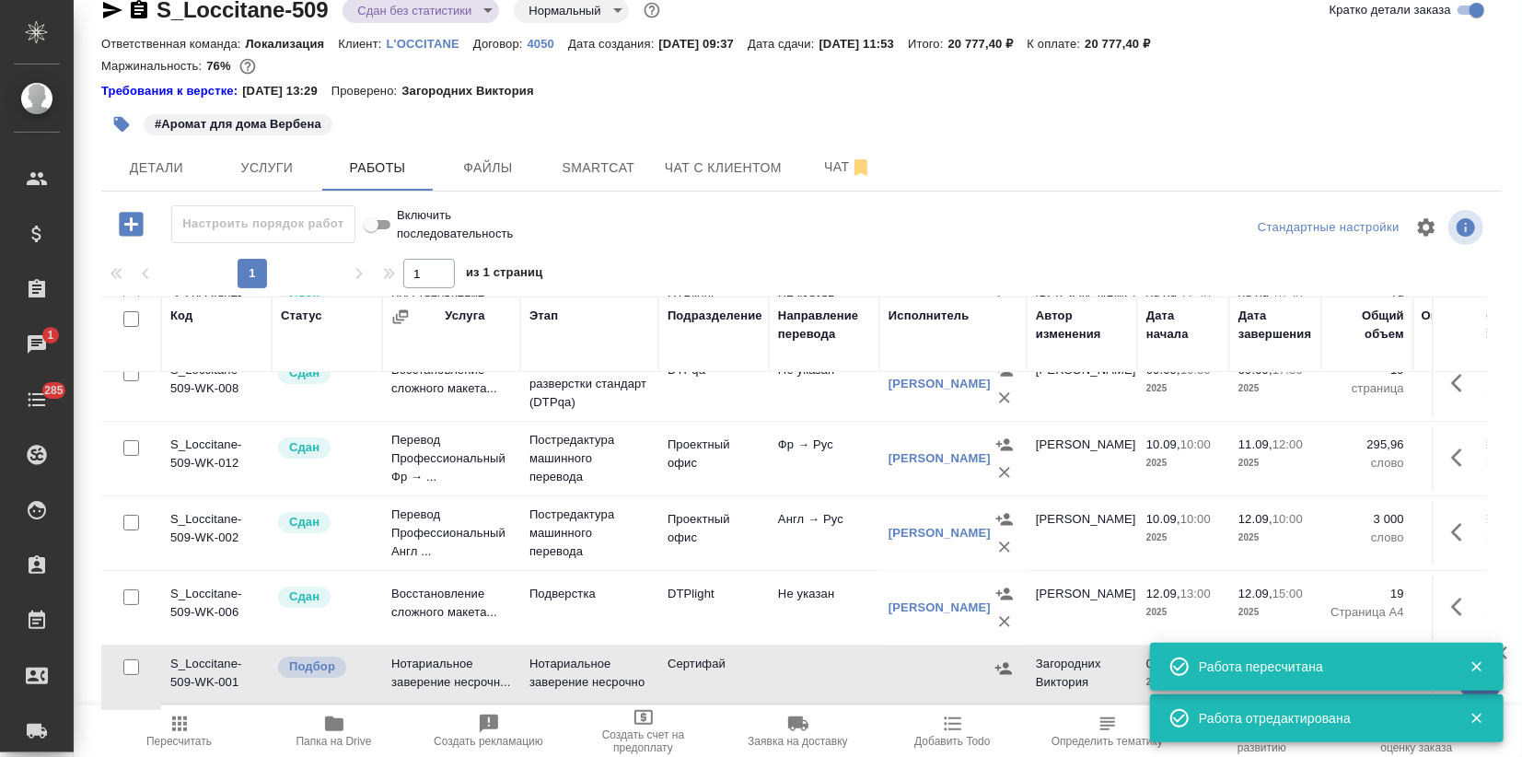
click at [1479, 658] on icon "button" at bounding box center [1476, 666] width 17 height 17
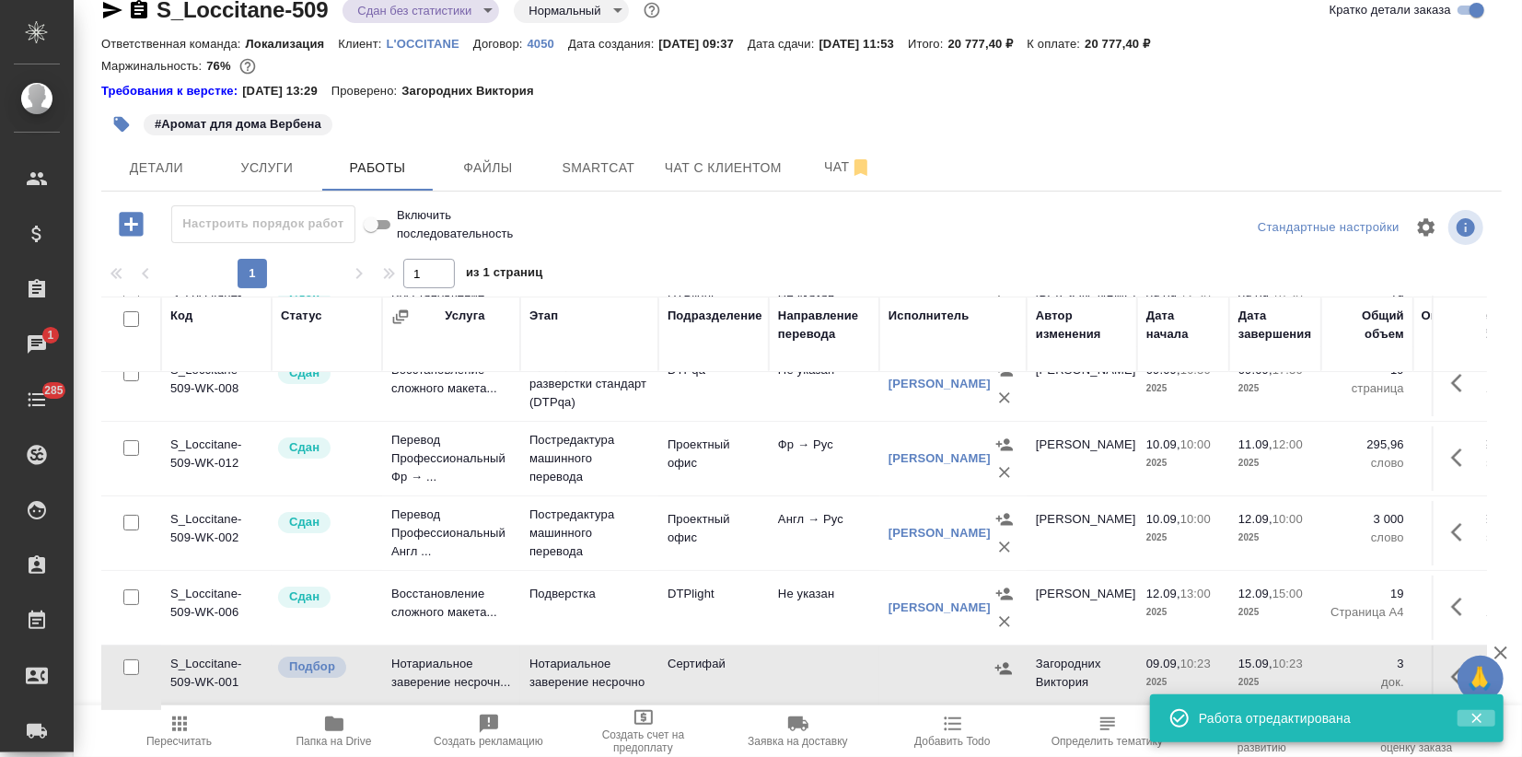
click at [1473, 716] on icon "button" at bounding box center [1476, 718] width 17 height 17
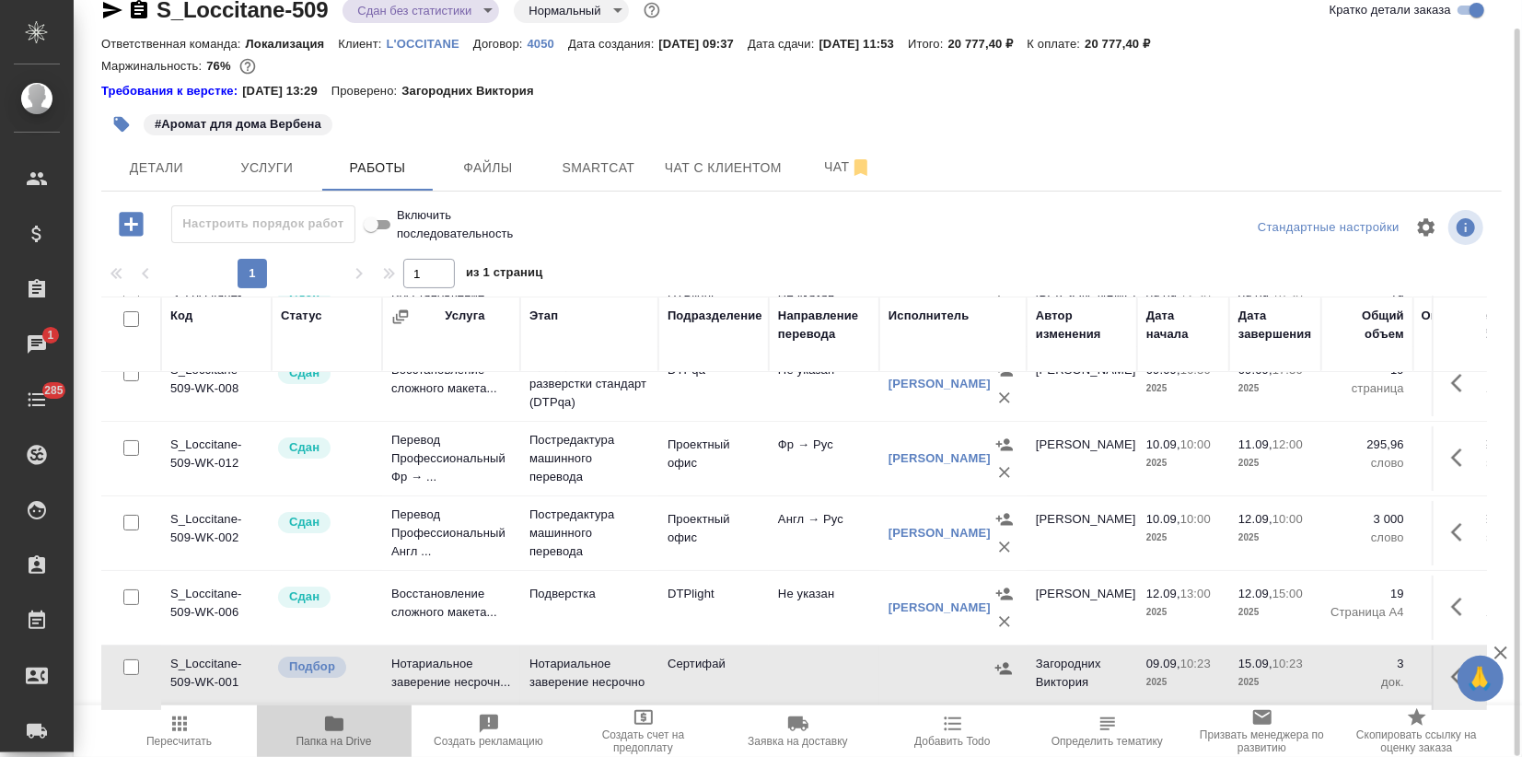
click at [331, 730] on icon "button" at bounding box center [334, 723] width 18 height 15
click at [446, 5] on body "🙏 .cls-1 fill:#fff; AWATERA Zagorodnikh Viktoria Клиенты Спецификации Заказы 1 …" at bounding box center [761, 378] width 1522 height 757
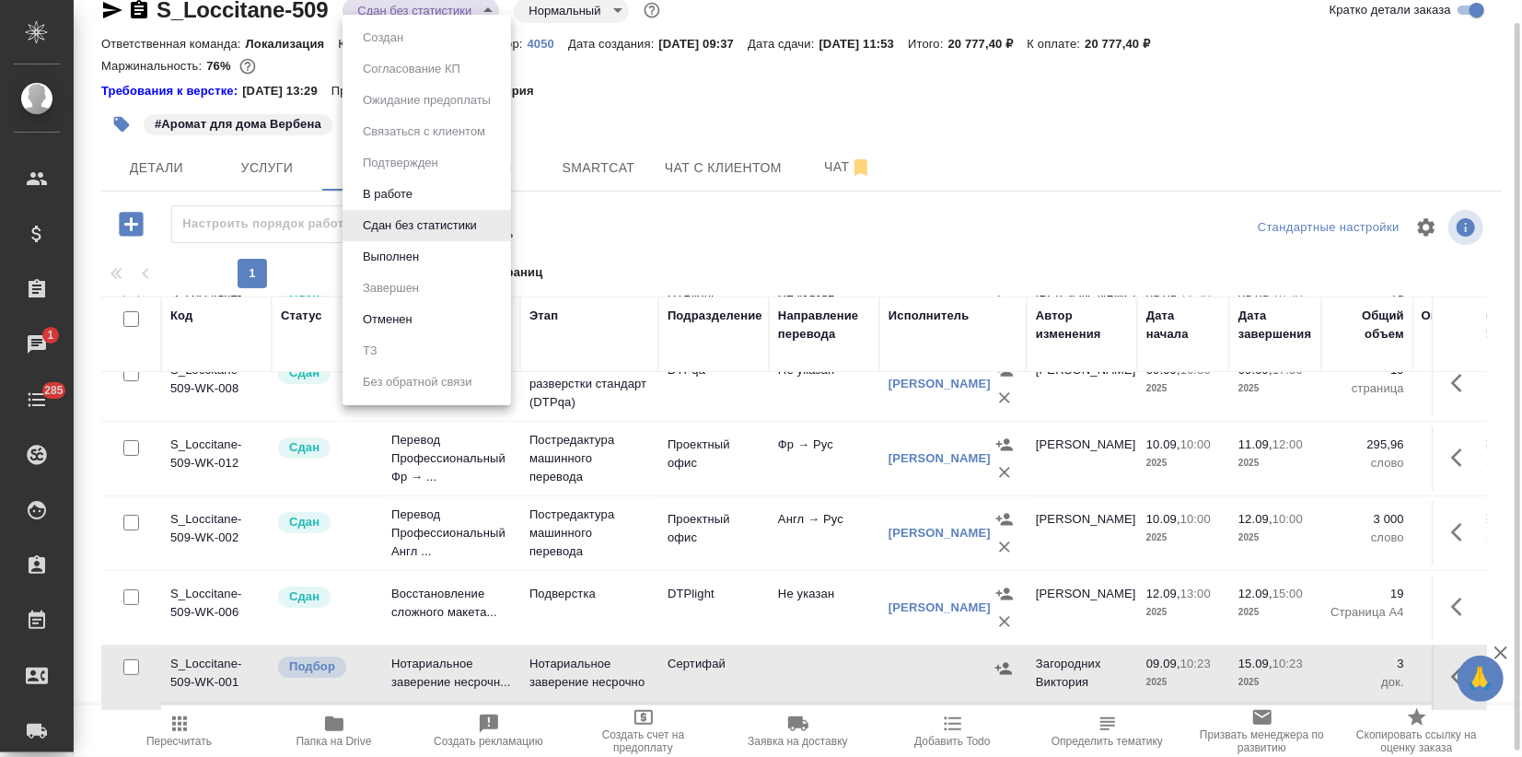
scroll to position [27, 0]
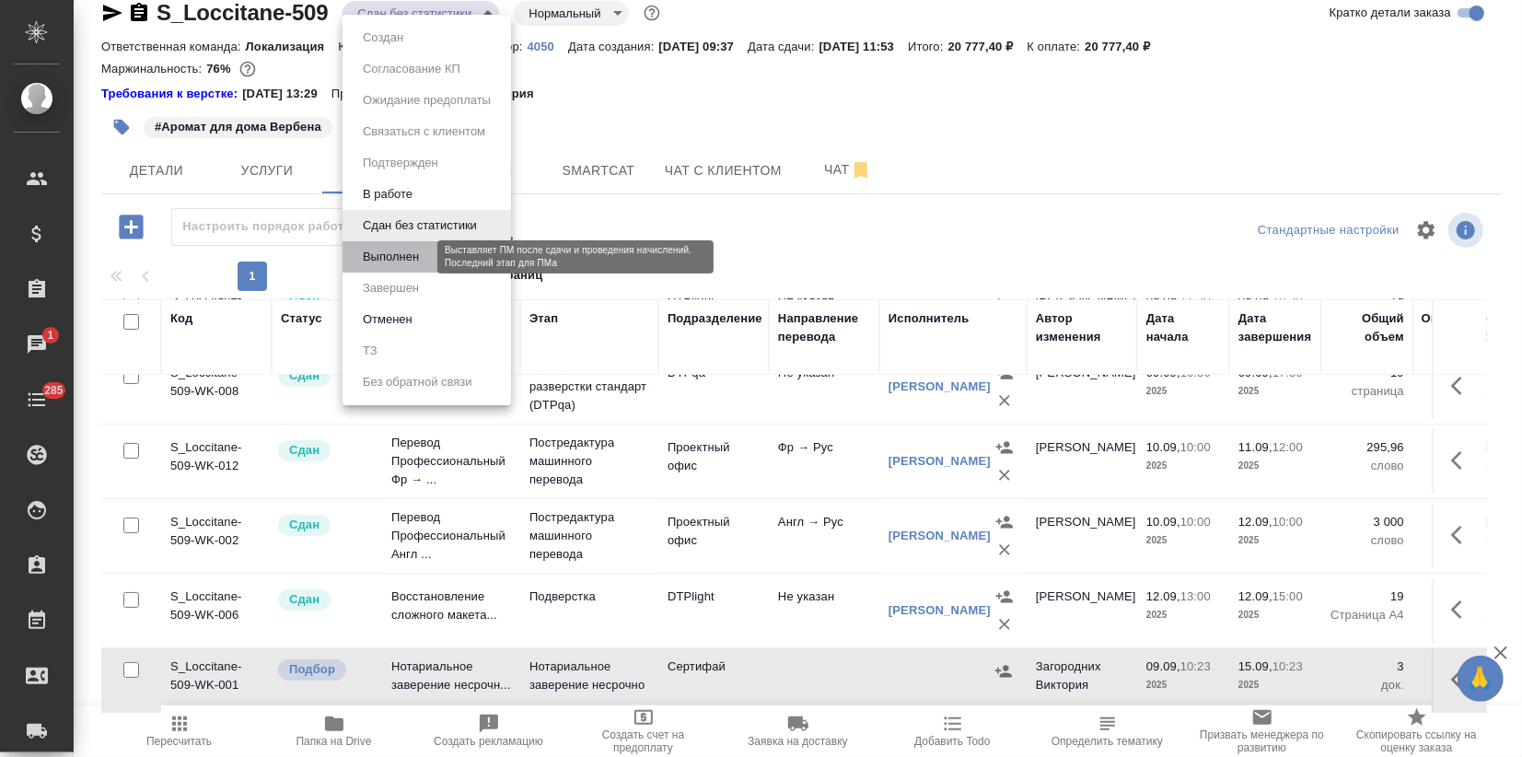
click at [403, 261] on button "Выполнен" at bounding box center [390, 257] width 67 height 20
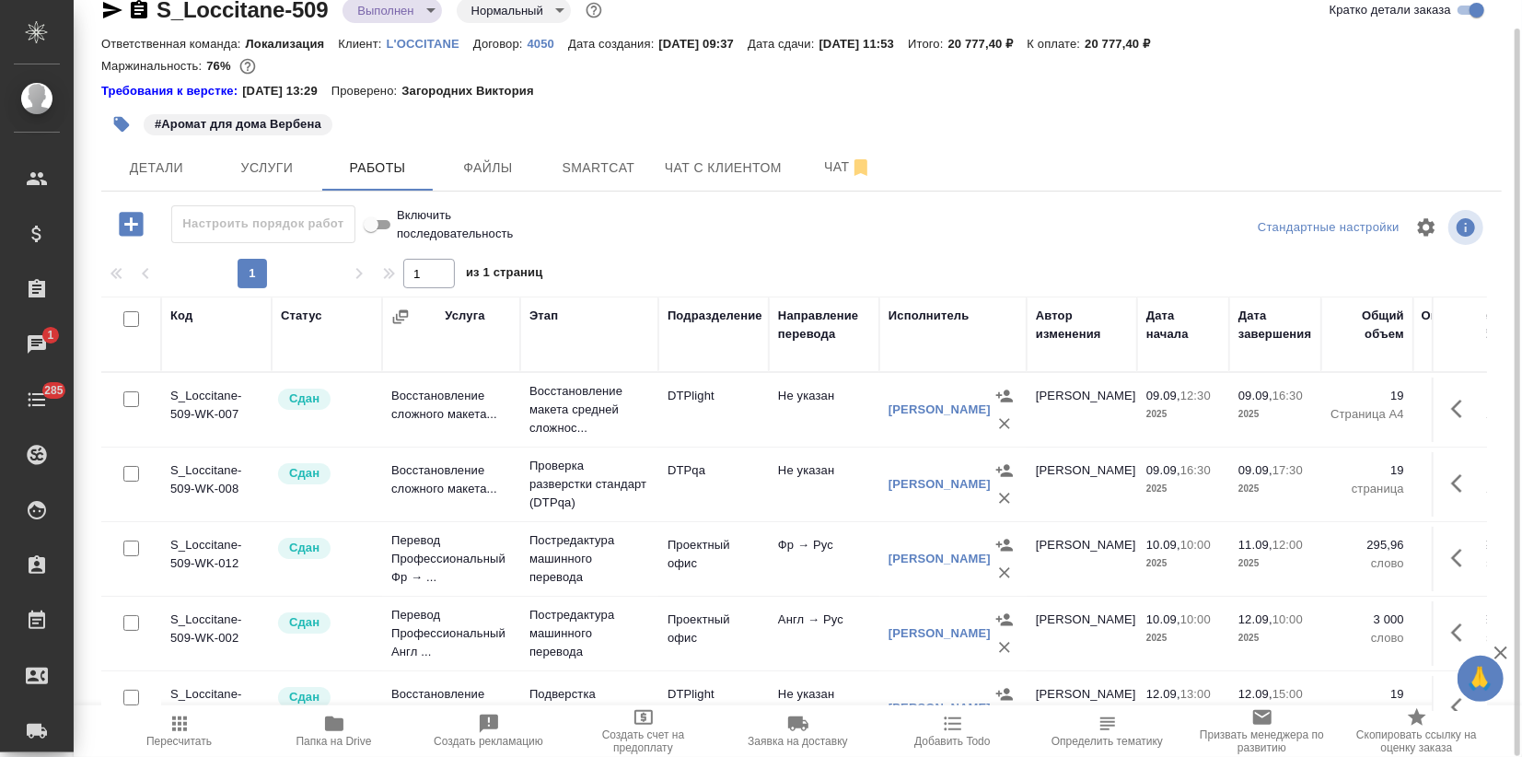
scroll to position [114, 0]
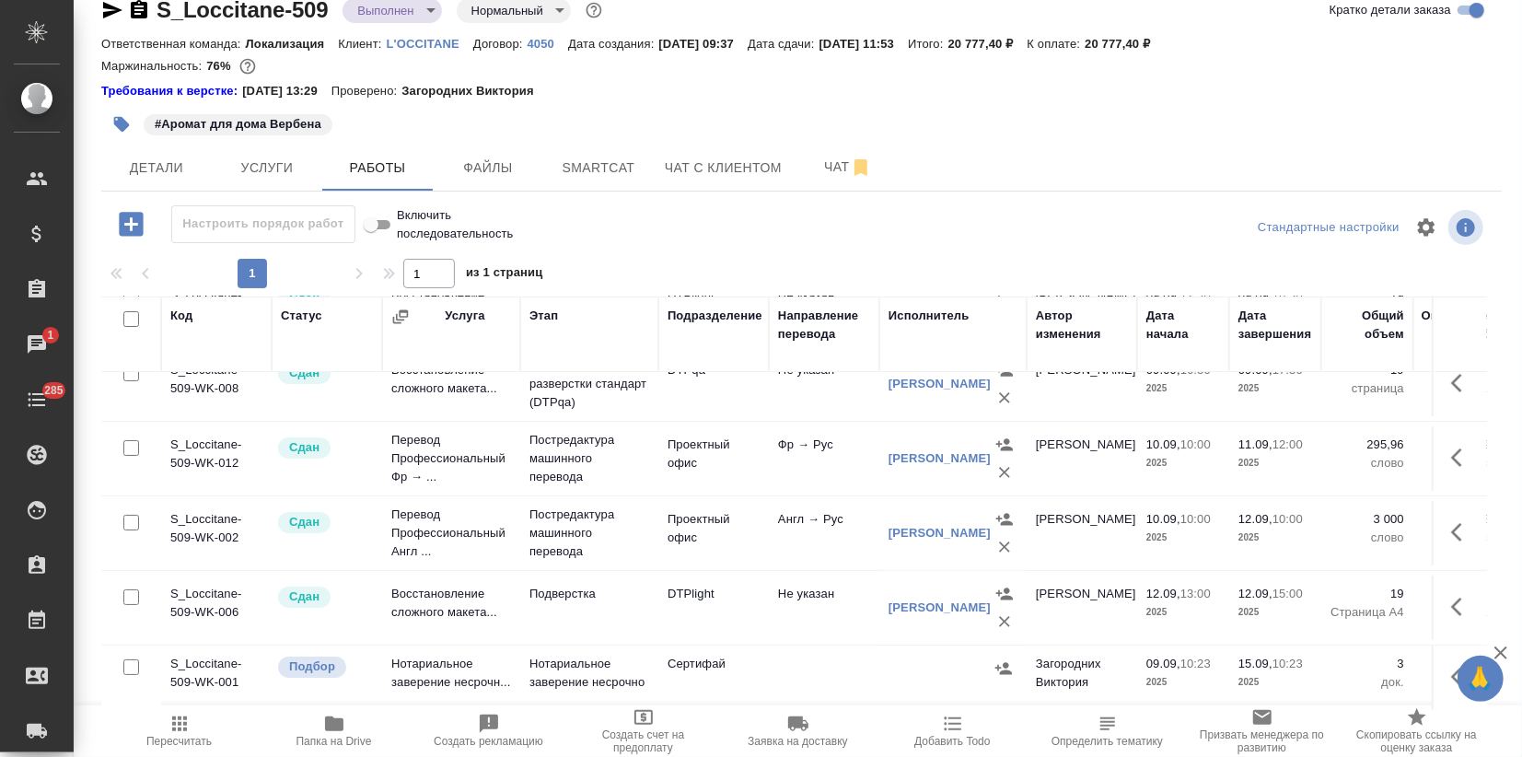
click at [1496, 649] on icon "button" at bounding box center [1500, 652] width 13 height 13
click at [1000, 659] on icon "button" at bounding box center [1003, 668] width 18 height 18
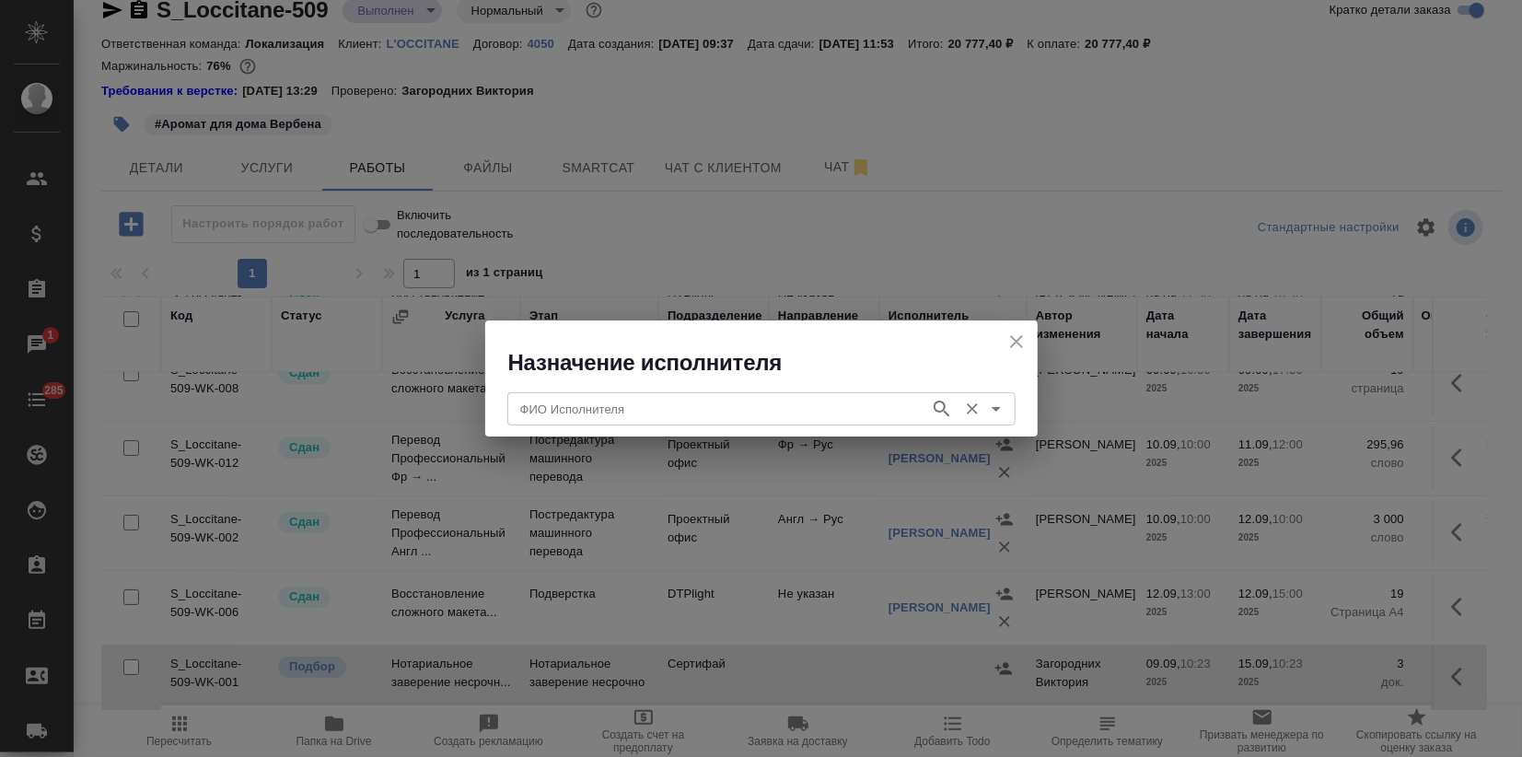
click at [650, 412] on input "ФИО Исполнителя" at bounding box center [717, 409] width 408 height 22
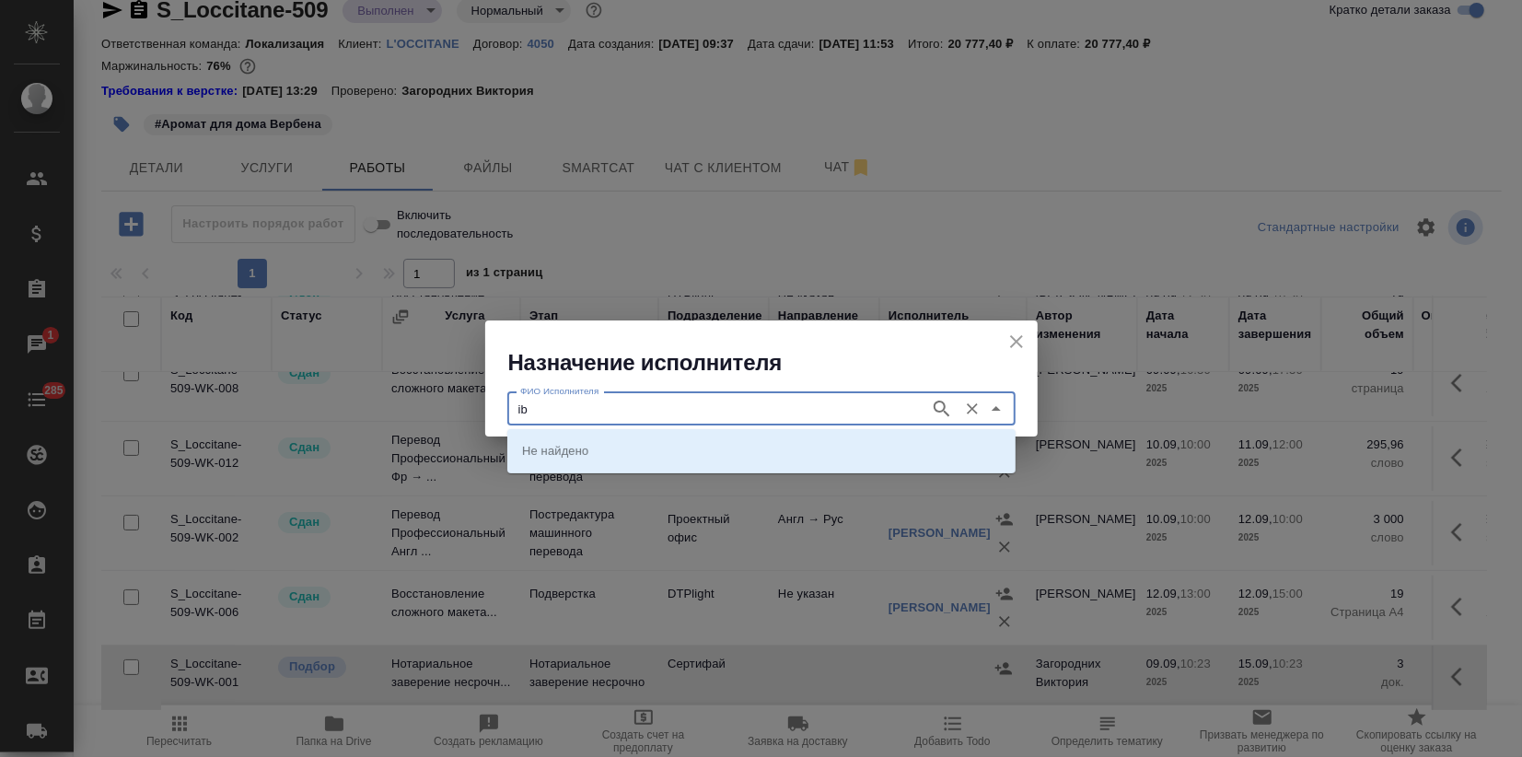
type input "i"
click at [520, 410] on input "iшишенк" at bounding box center [717, 409] width 408 height 22
type input "шишенк"
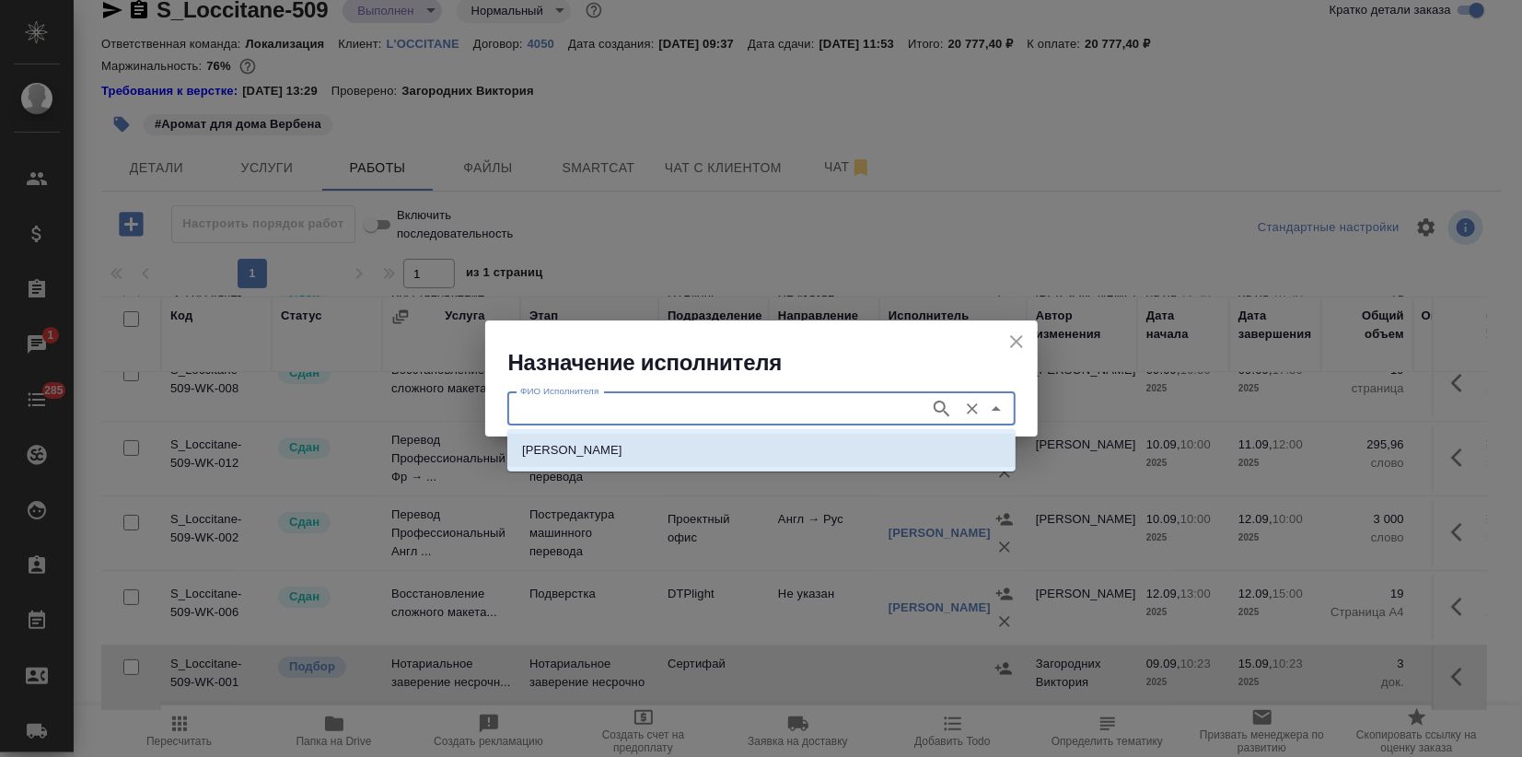
click at [552, 455] on p "НОТАРИУС Шишенков Леонид Васильевич" at bounding box center [572, 450] width 100 height 18
type input "НОТАРИУС Шишенков Леонид Васильевич"
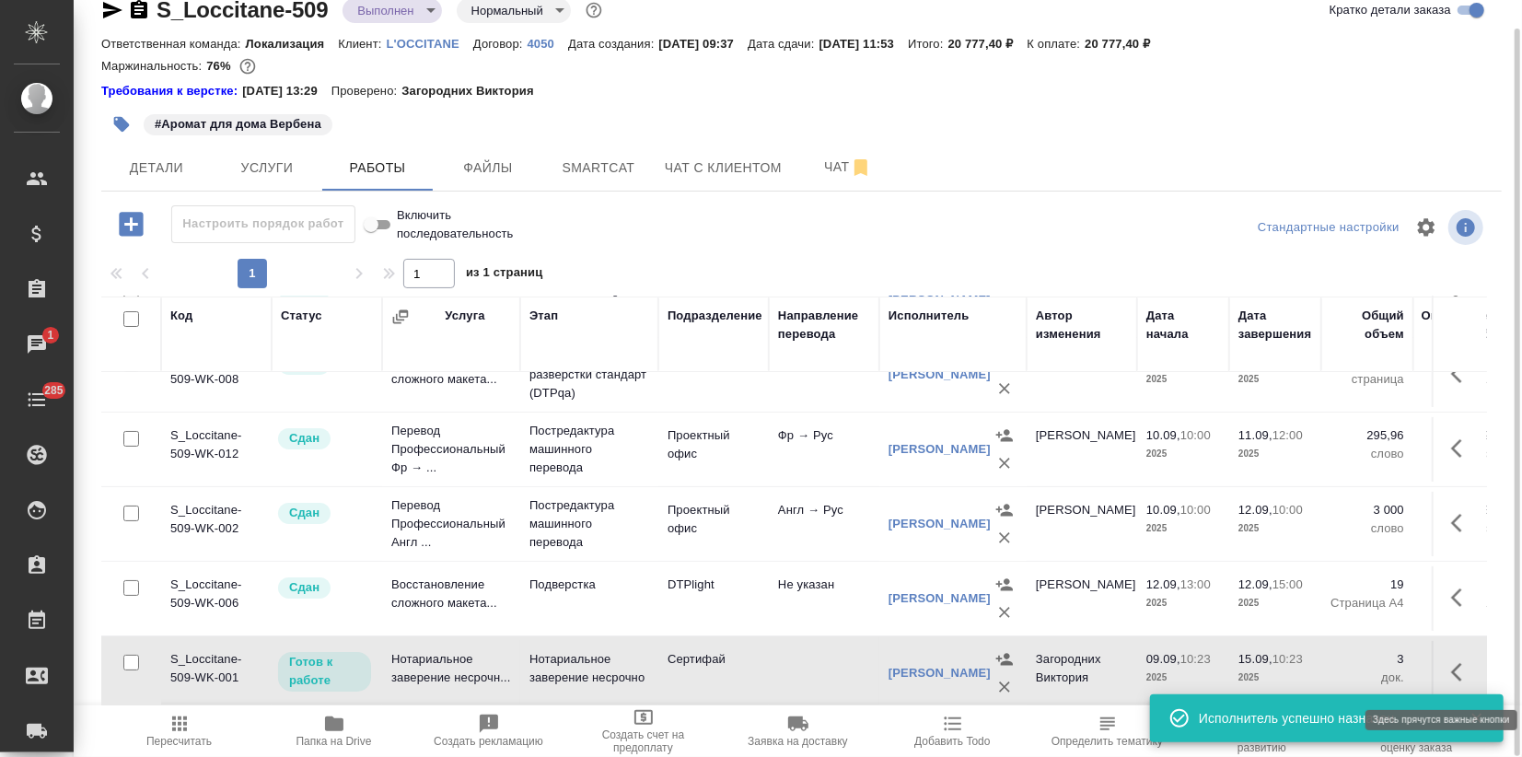
drag, startPoint x: 1442, startPoint y: 665, endPoint x: 1424, endPoint y: 671, distance: 19.2
click at [1451, 666] on icon "button" at bounding box center [1462, 672] width 22 height 22
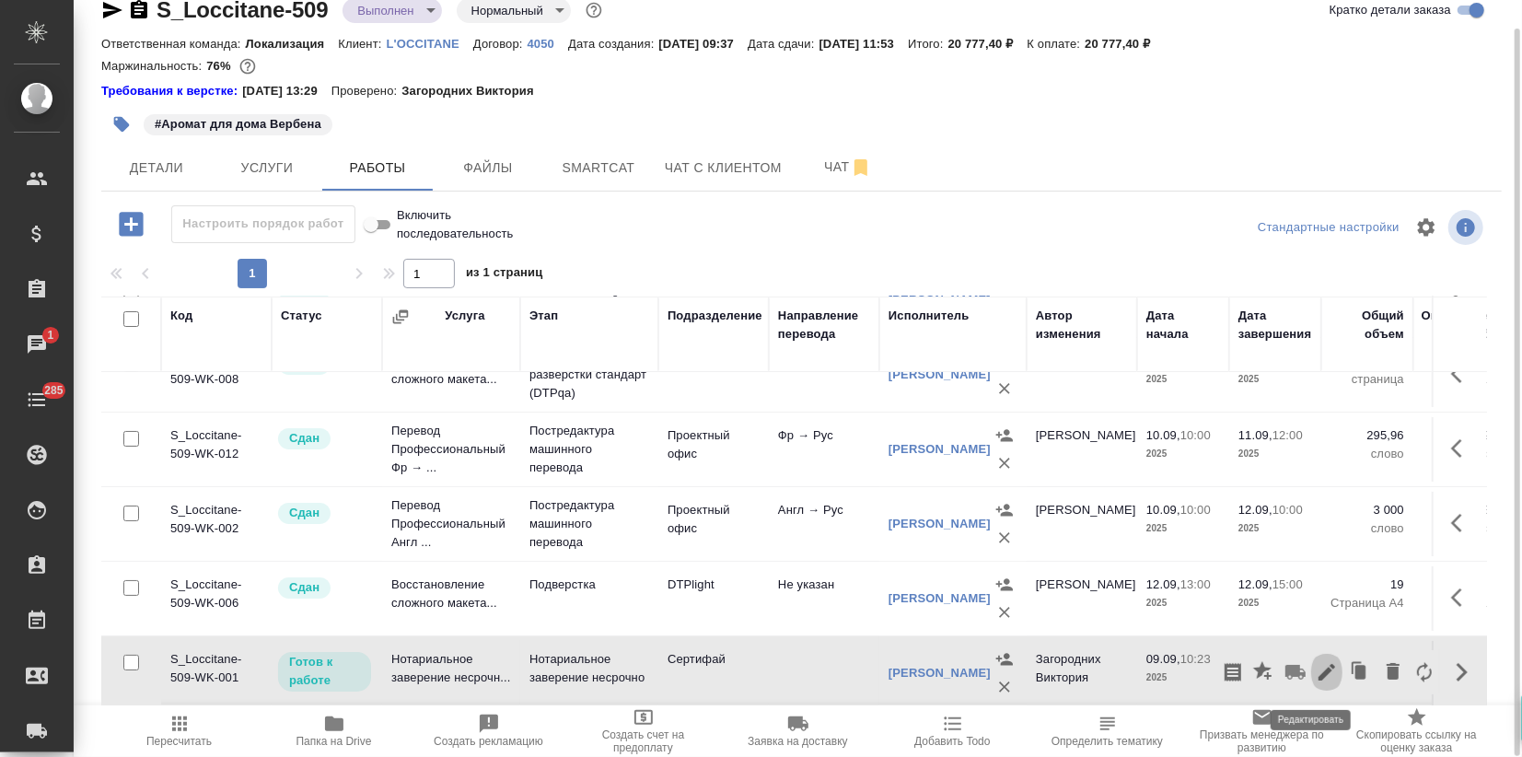
click at [1315, 669] on icon "button" at bounding box center [1326, 672] width 22 height 22
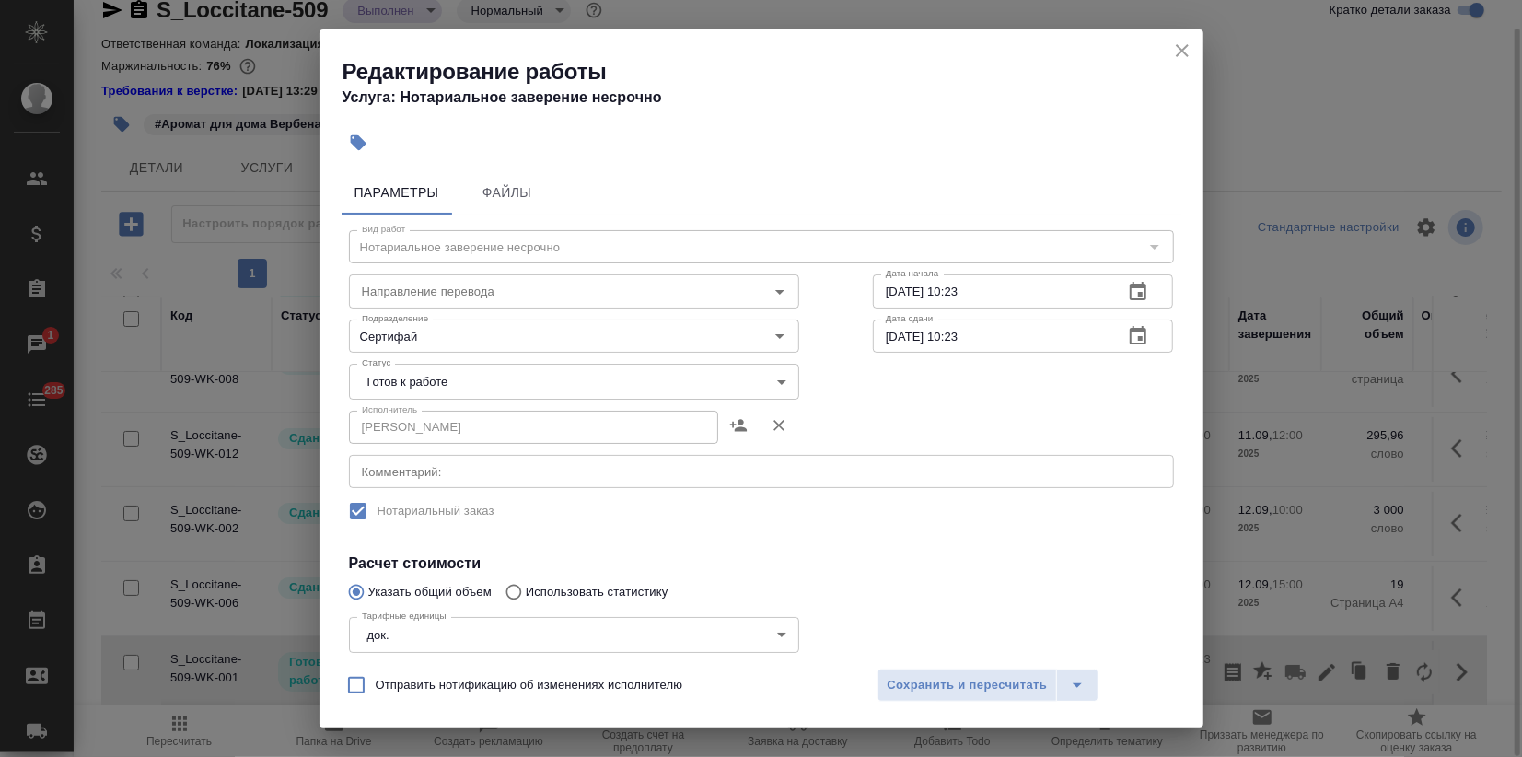
click at [458, 381] on body ".cls-1 fill:#fff; AWATERA Zagorodnikh Viktoria Клиенты Спецификации Заказы 1 Ча…" at bounding box center [761, 378] width 1522 height 757
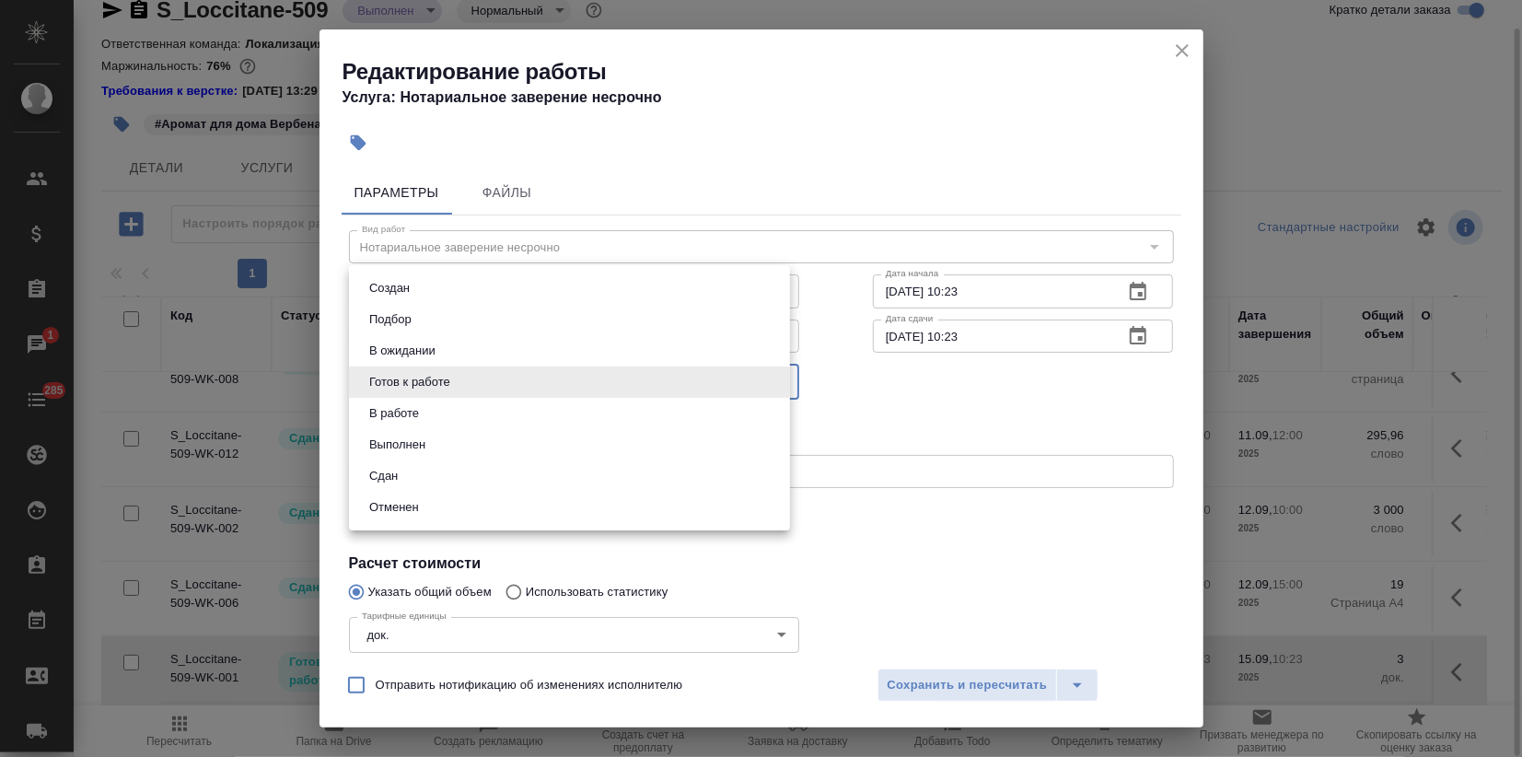
click at [434, 470] on li "Сдан" at bounding box center [569, 475] width 441 height 31
type input "closed"
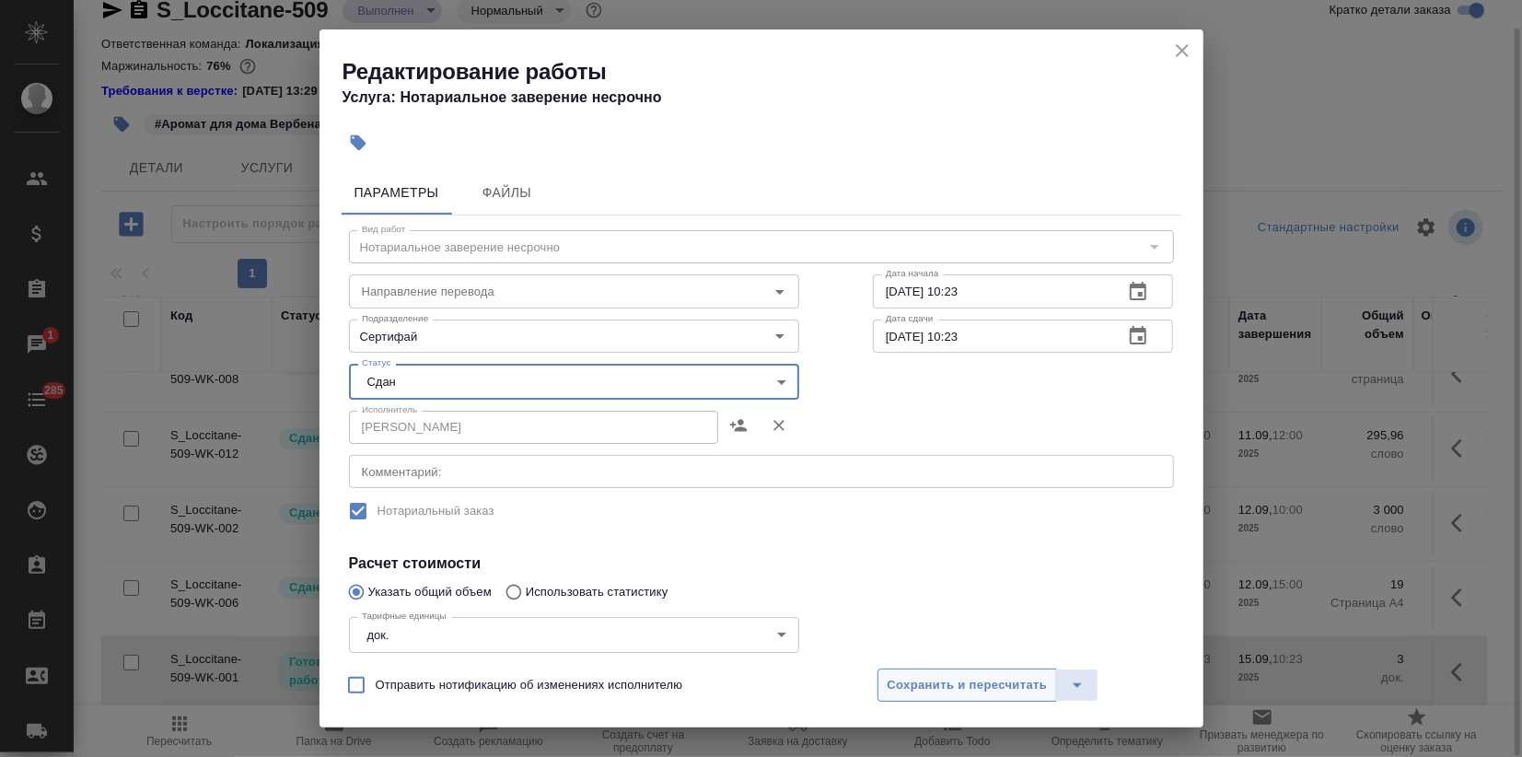
click at [987, 687] on span "Сохранить и пересчитать" at bounding box center [967, 685] width 160 height 21
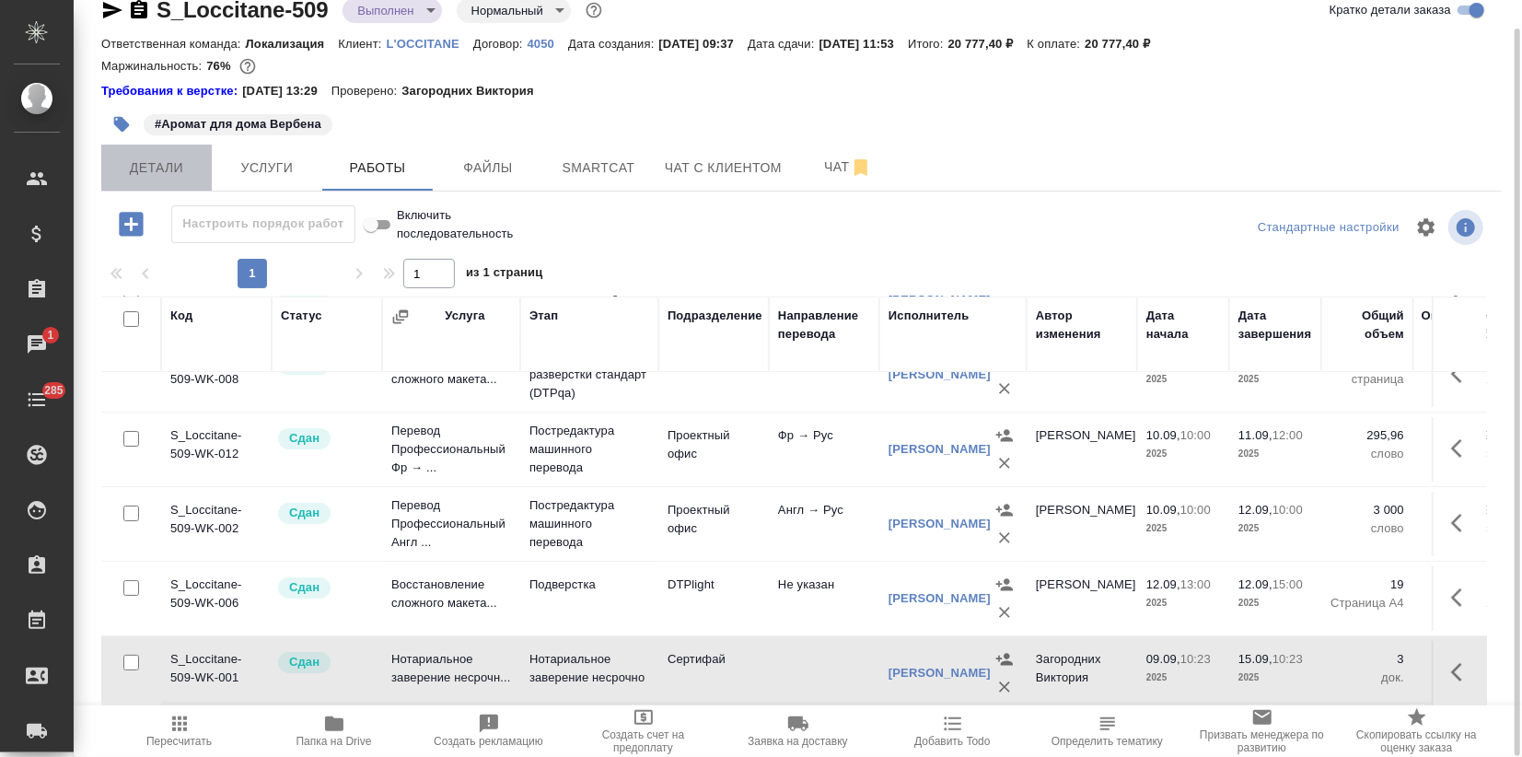
click at [179, 177] on span "Детали" at bounding box center [156, 167] width 88 height 23
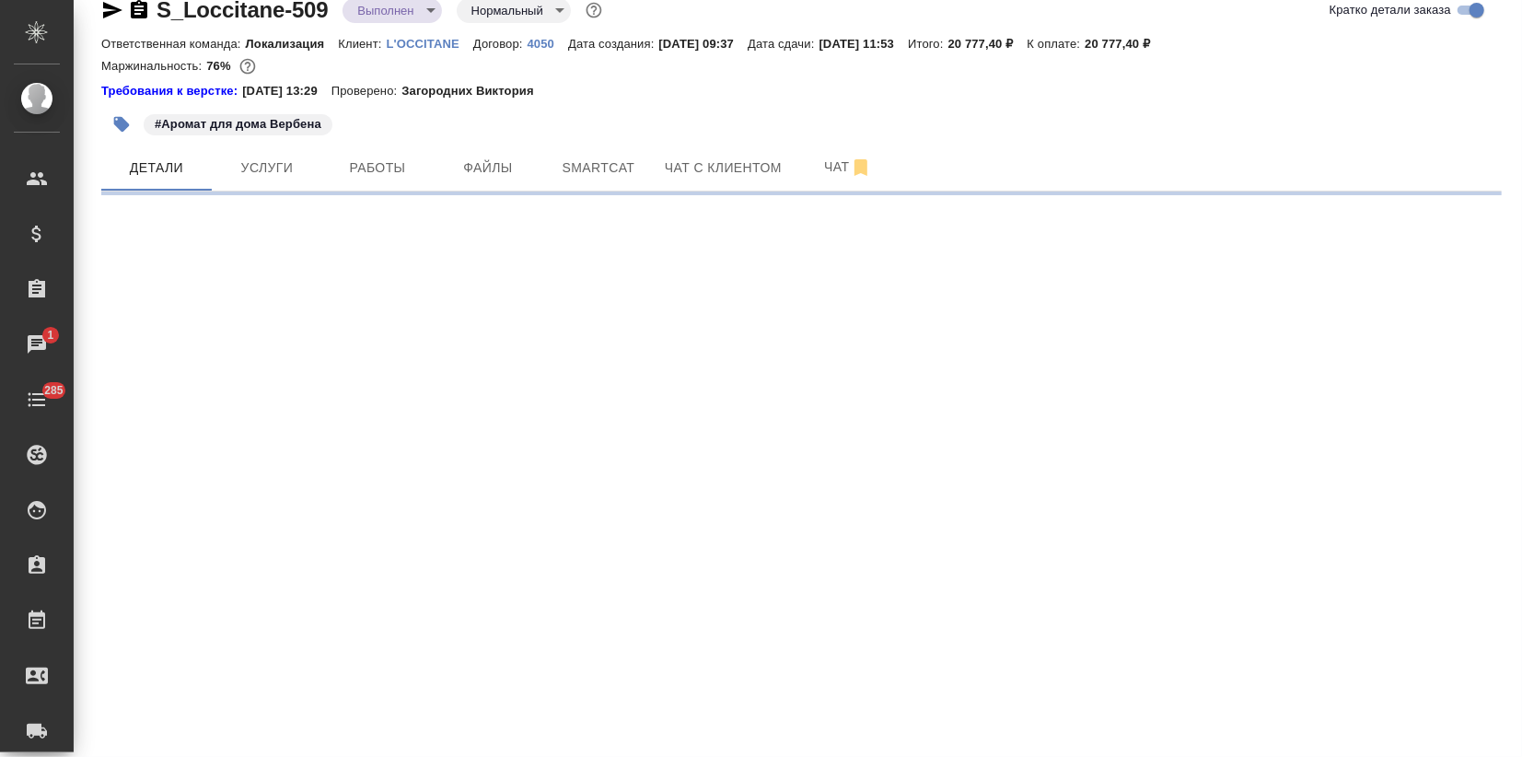
select select "RU"
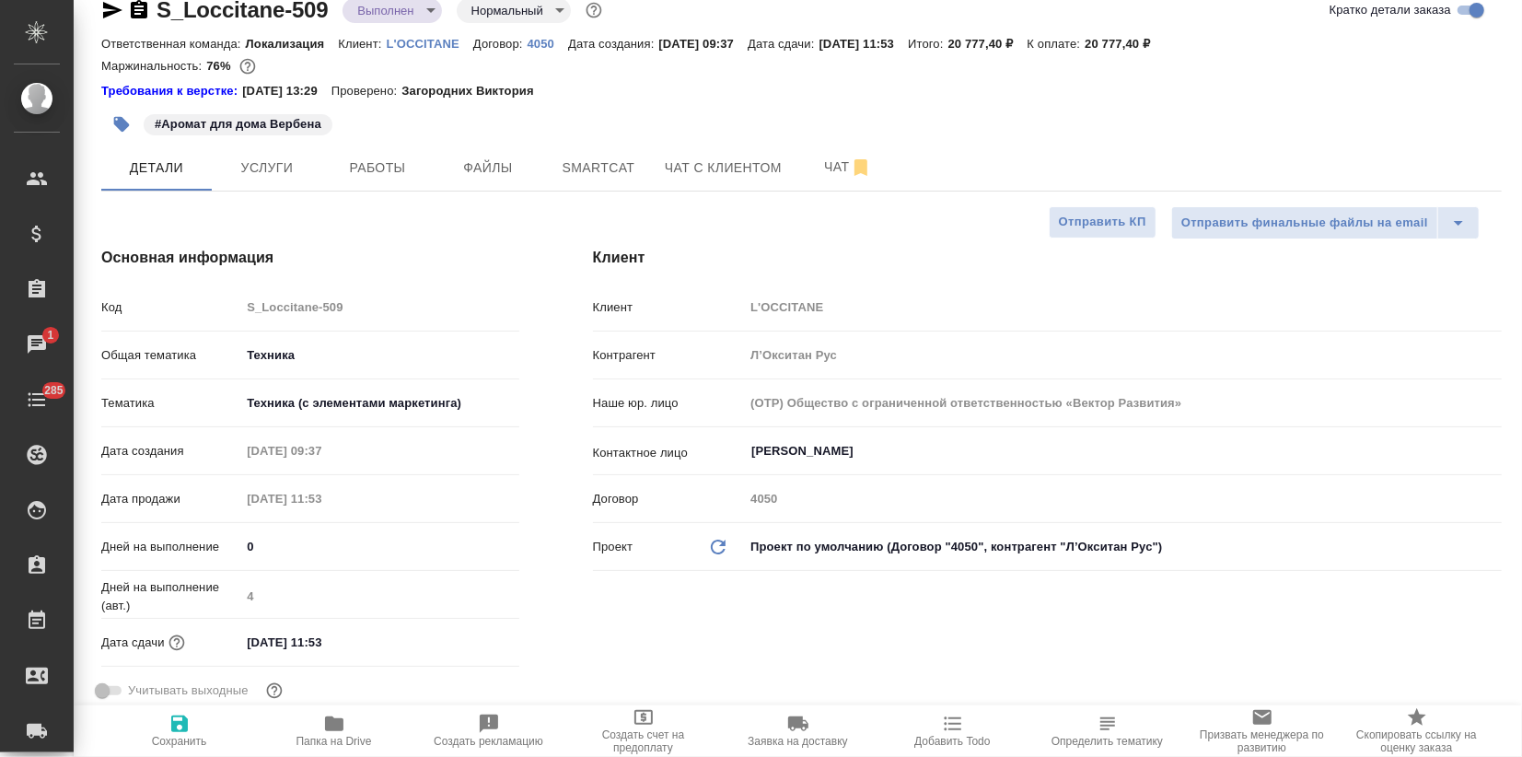
type textarea "x"
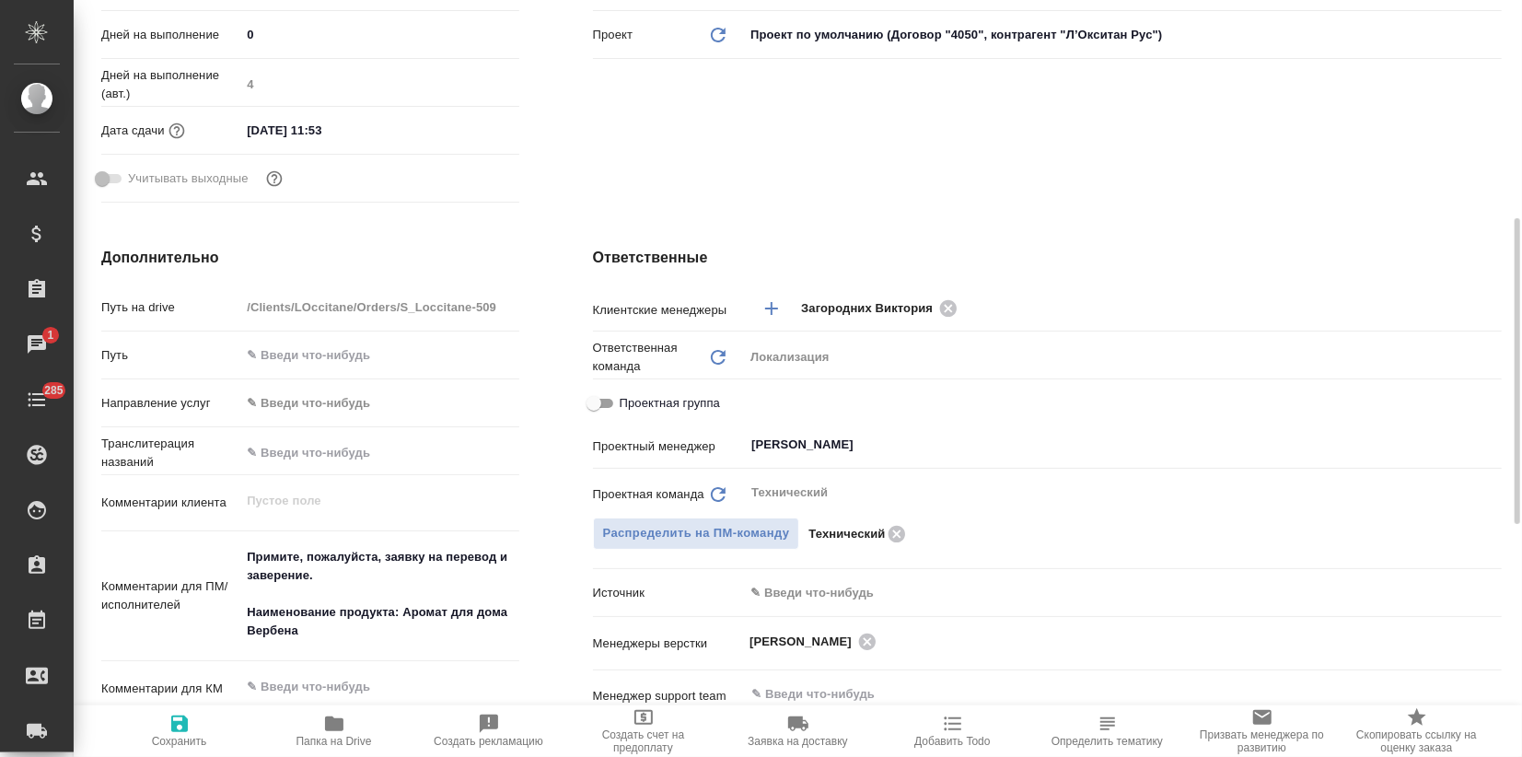
scroll to position [643, 0]
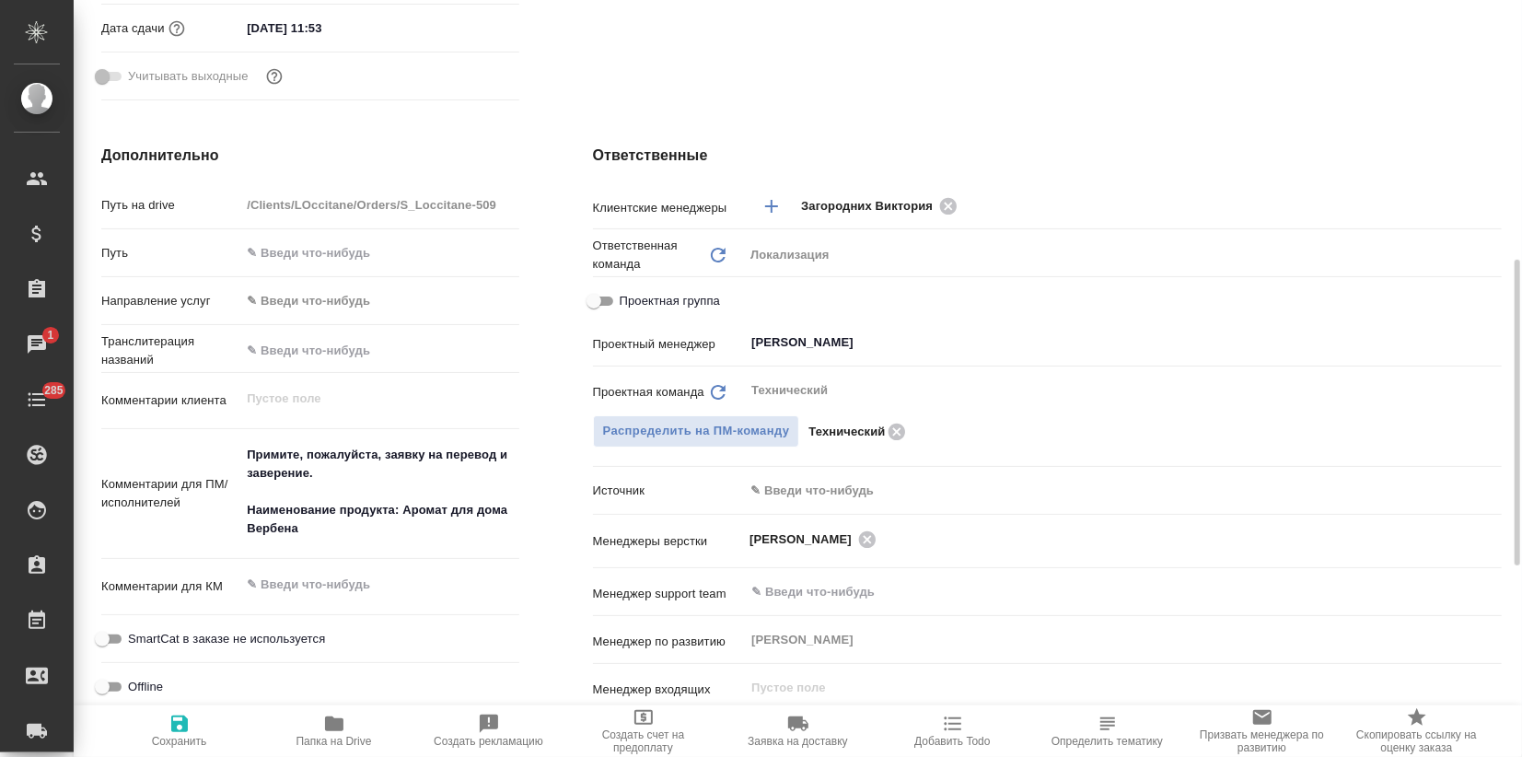
click at [604, 302] on input "Проектная группа" at bounding box center [594, 301] width 66 height 22
checkbox input "true"
type textarea "x"
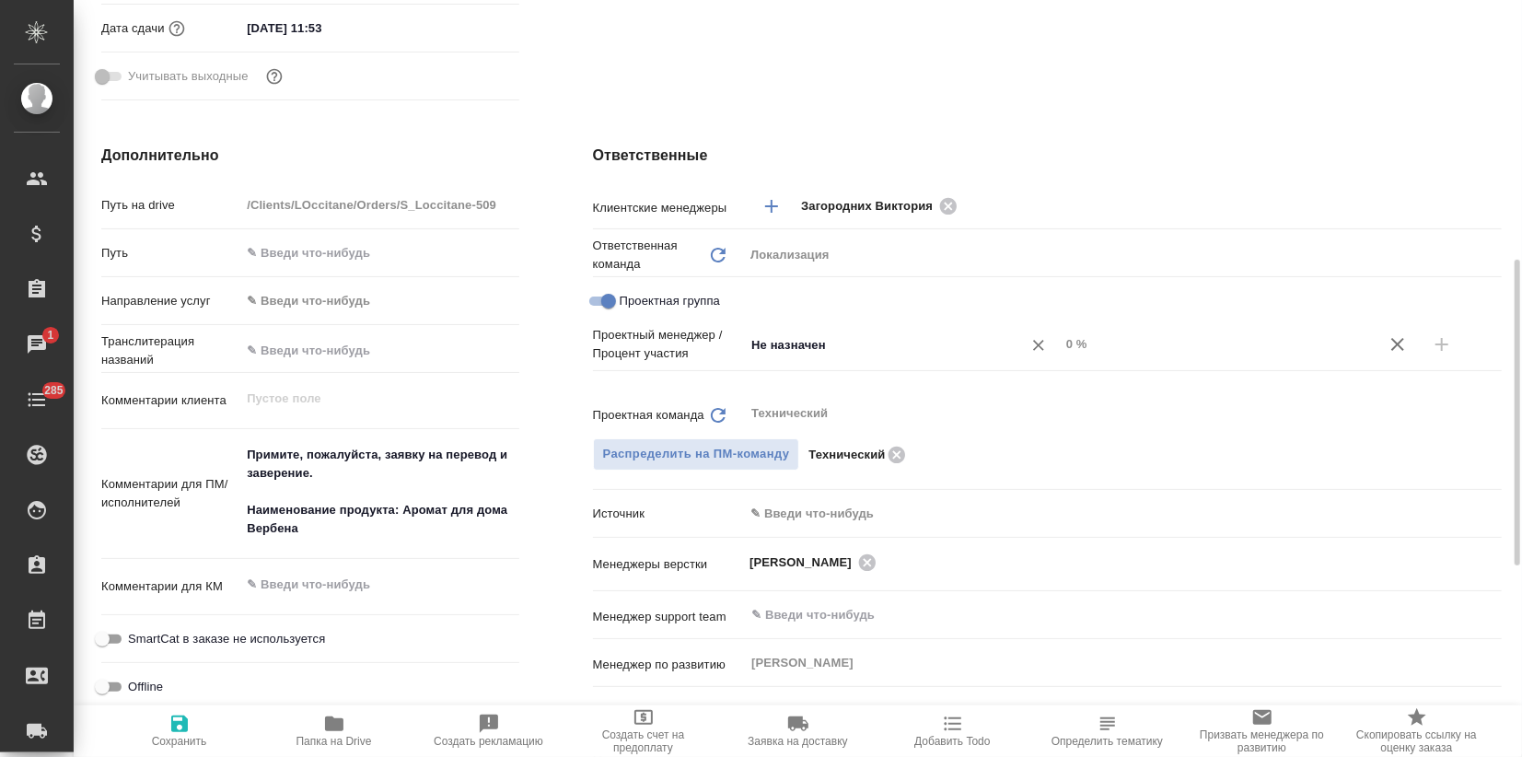
click at [766, 340] on input "Не назначен" at bounding box center [870, 344] width 243 height 22
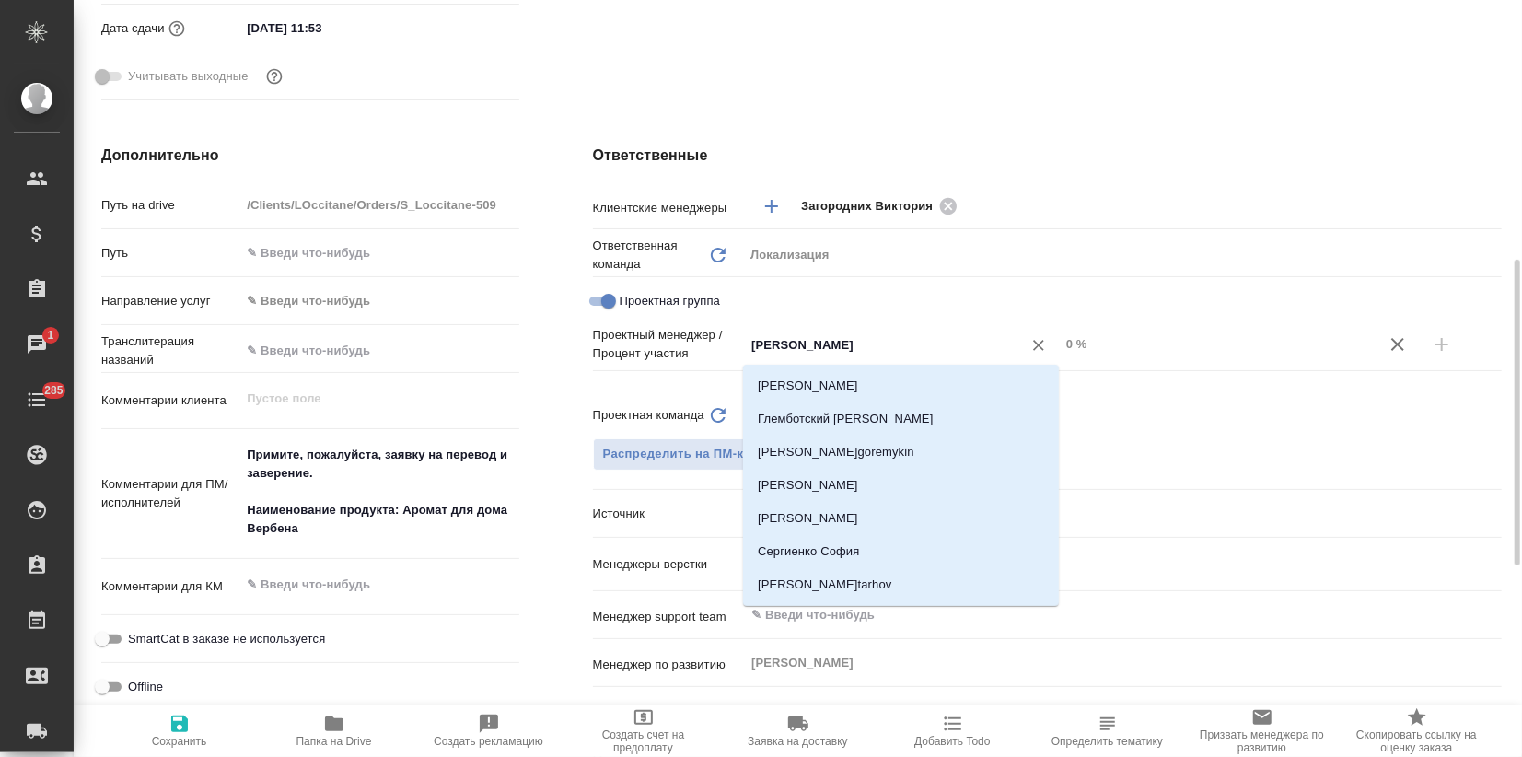
type input "сергее"
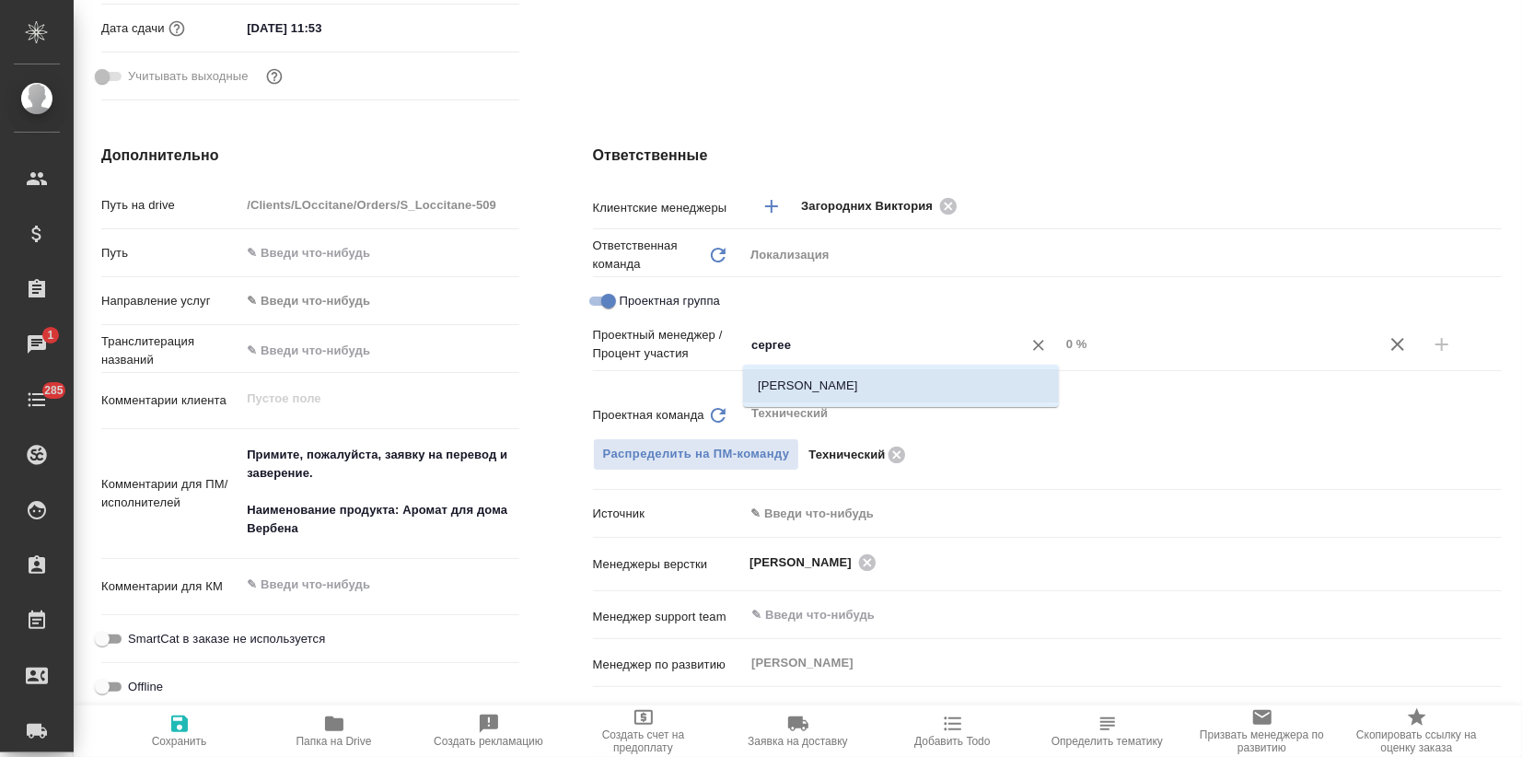
click at [791, 380] on li "Сергеева Анастасия" at bounding box center [901, 385] width 316 height 33
type textarea "x"
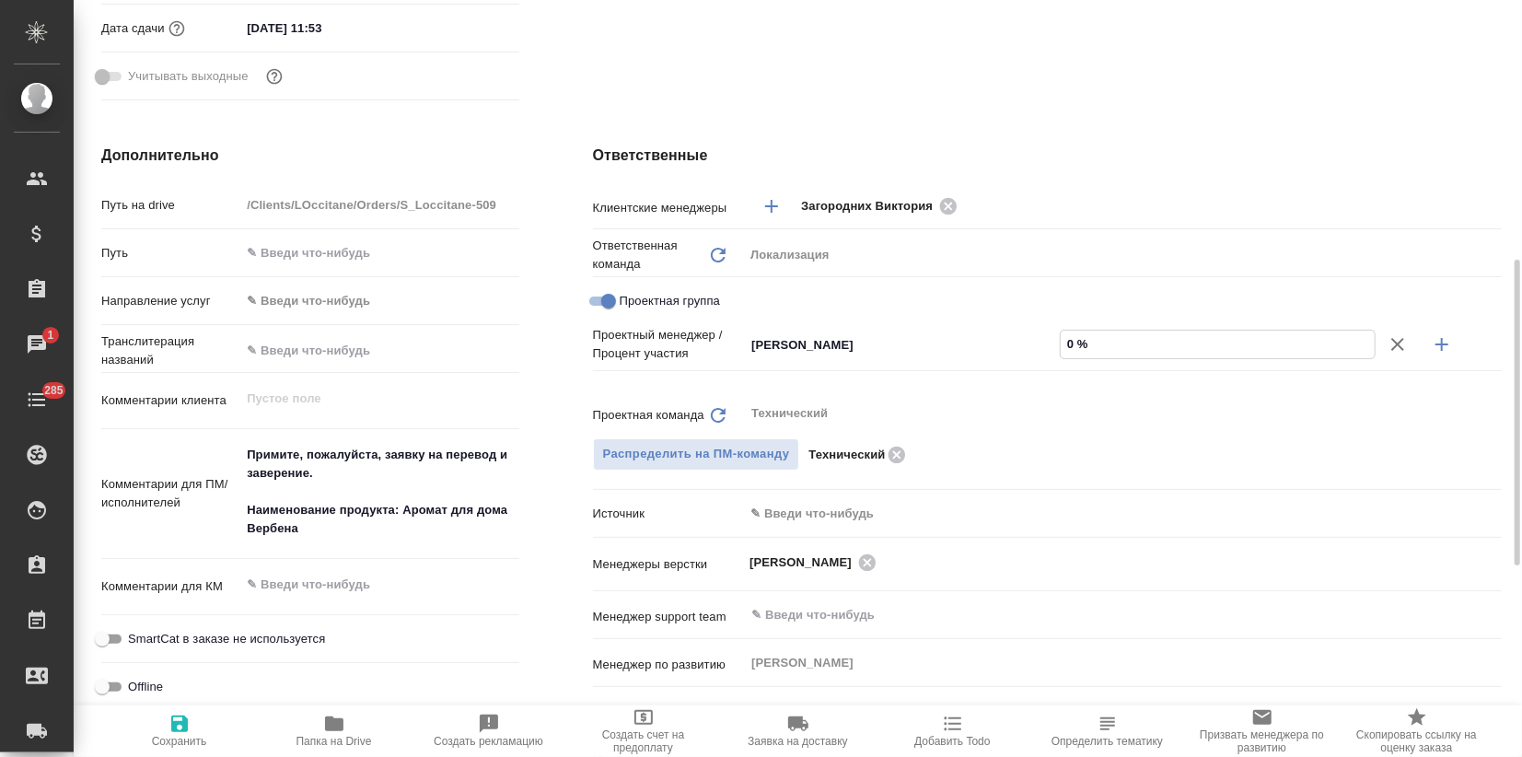
click at [1063, 341] on input "0 %" at bounding box center [1217, 343] width 314 height 27
type input "80 %"
type textarea "x"
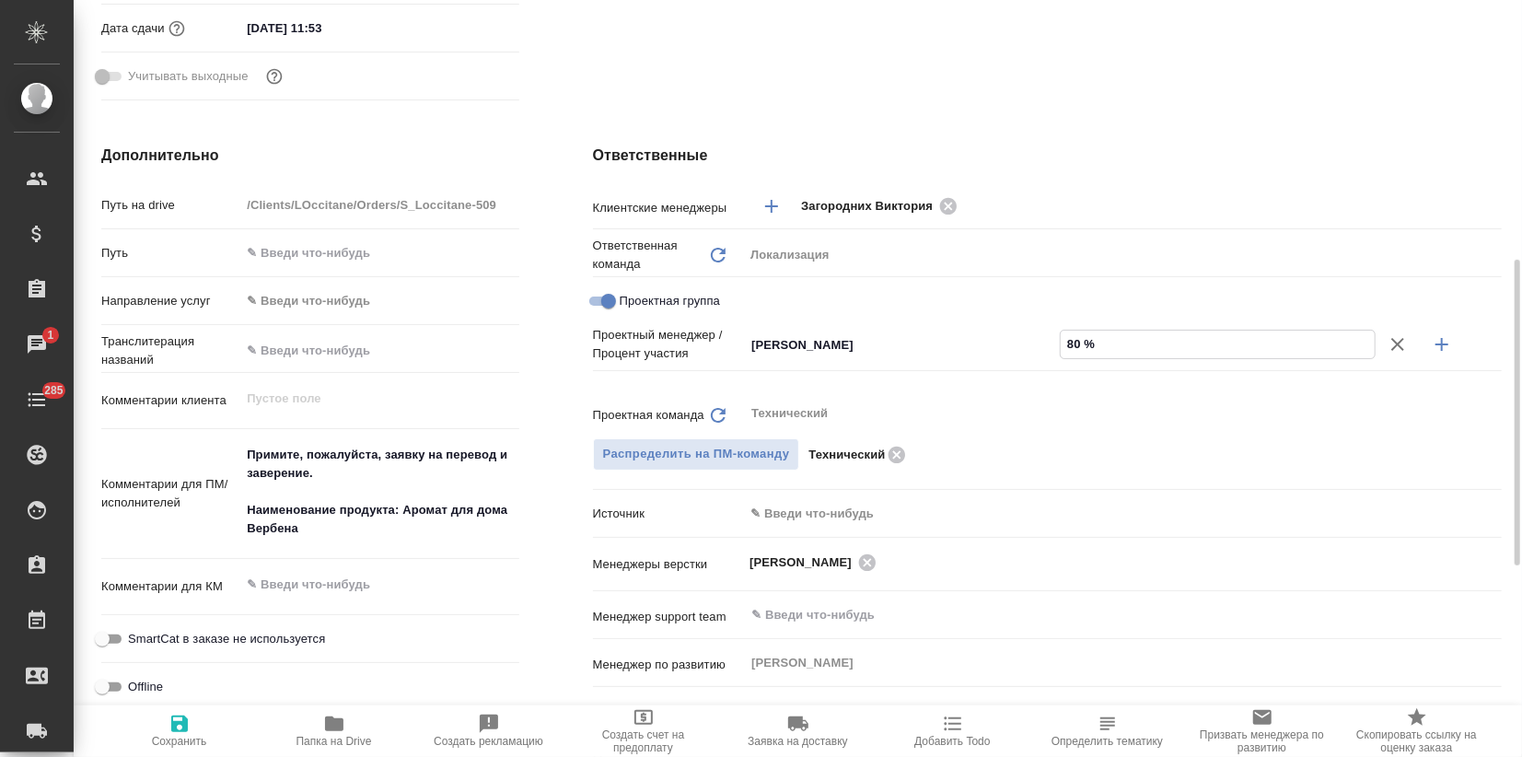
type input "80 %"
click at [1452, 341] on icon "button" at bounding box center [1441, 344] width 22 height 22
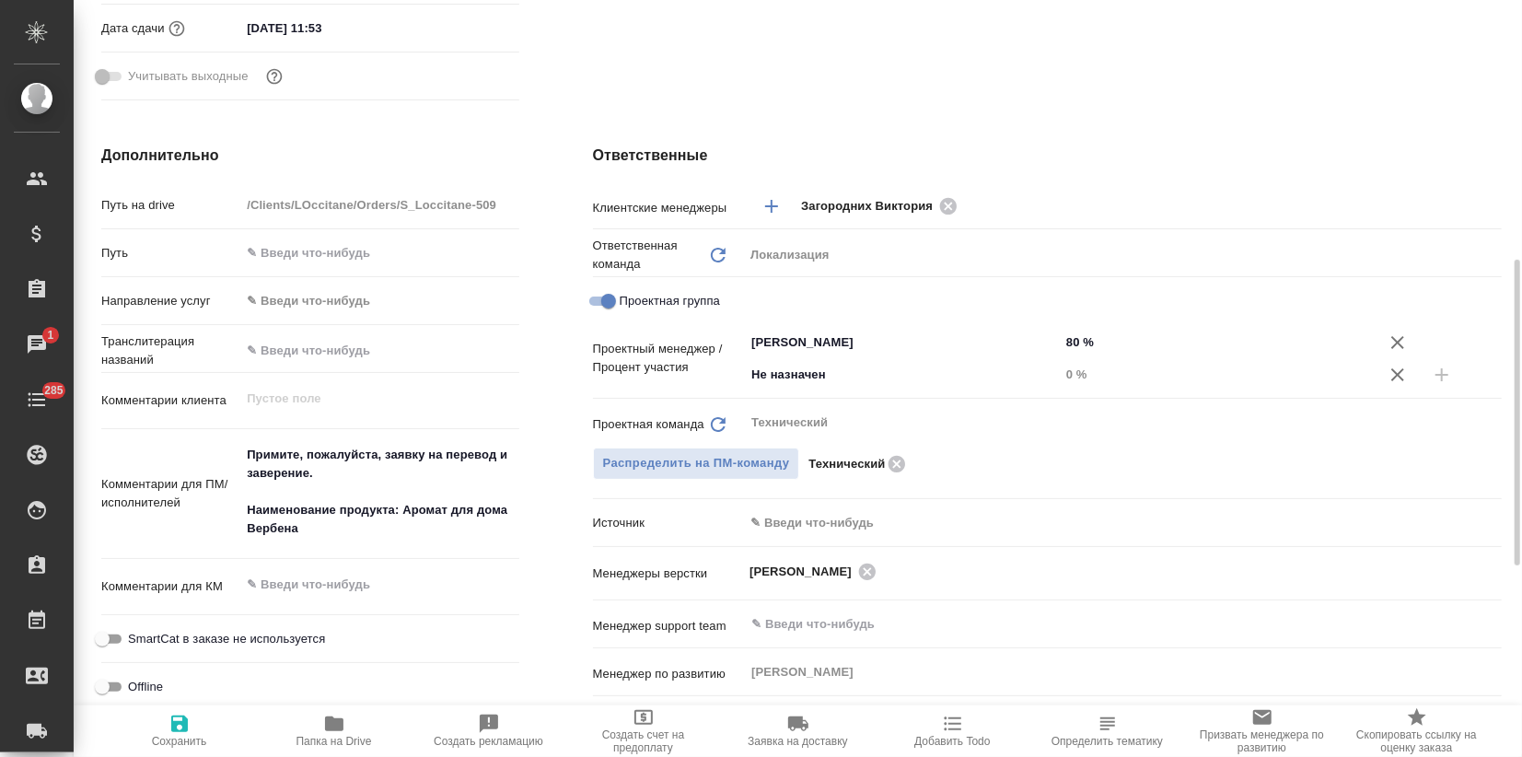
type textarea "x"
click at [827, 386] on div "Не назначен ​" at bounding box center [902, 374] width 316 height 33
type input "загоро"
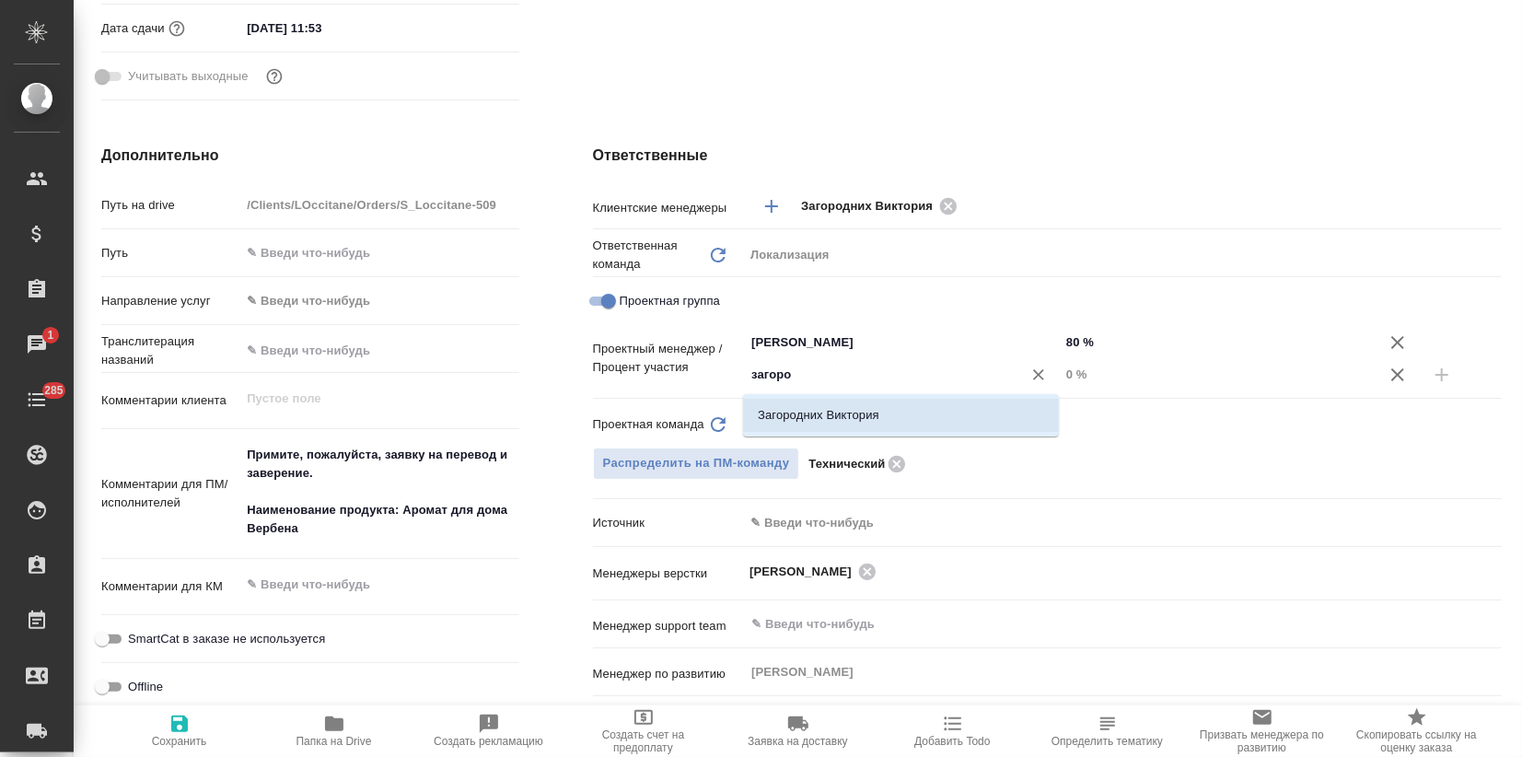
click at [828, 415] on li "Загородних Виктория" at bounding box center [901, 415] width 316 height 33
type textarea "x"
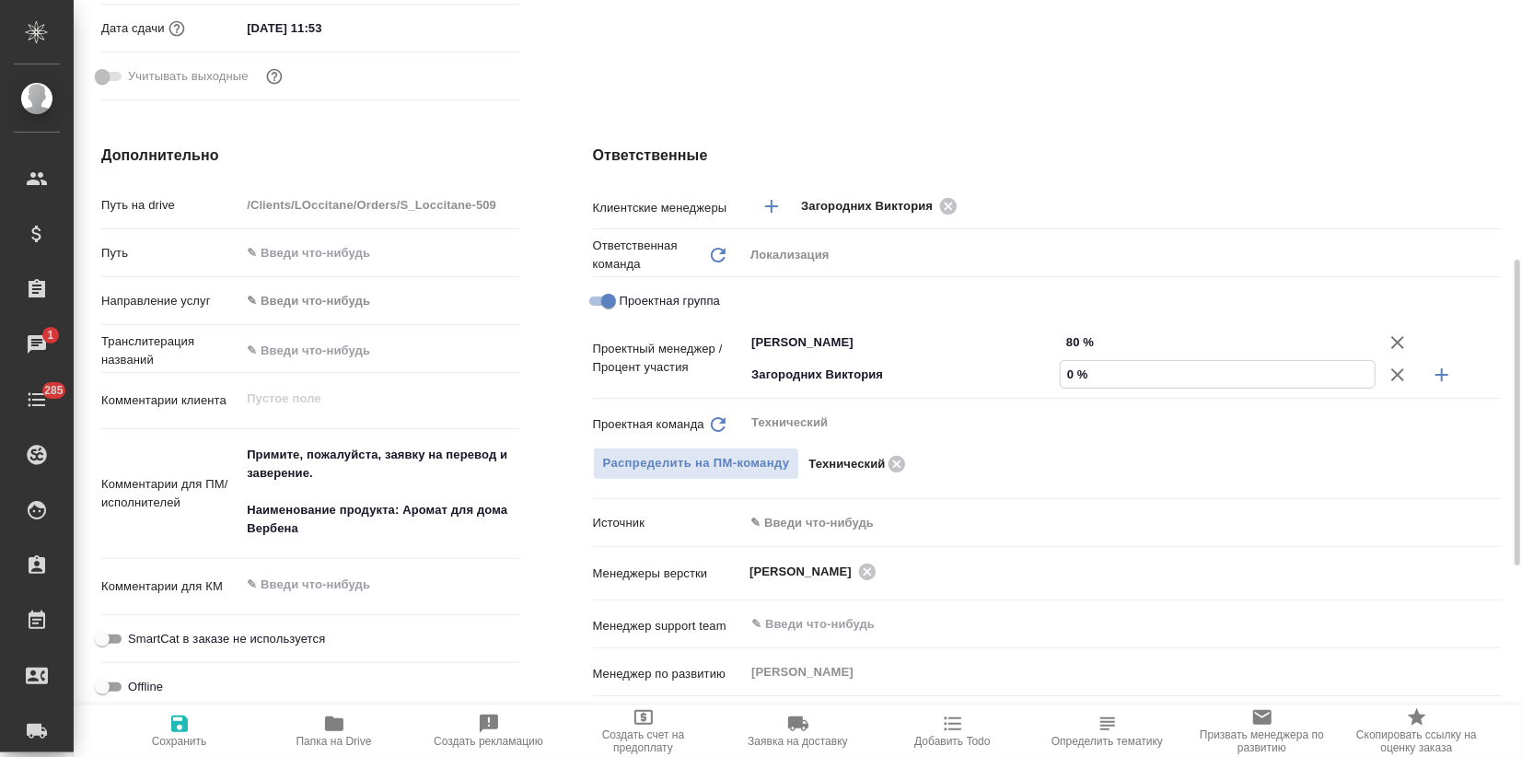
click at [1060, 381] on input "0 %" at bounding box center [1217, 374] width 314 height 27
type textarea "x"
type input "20 %"
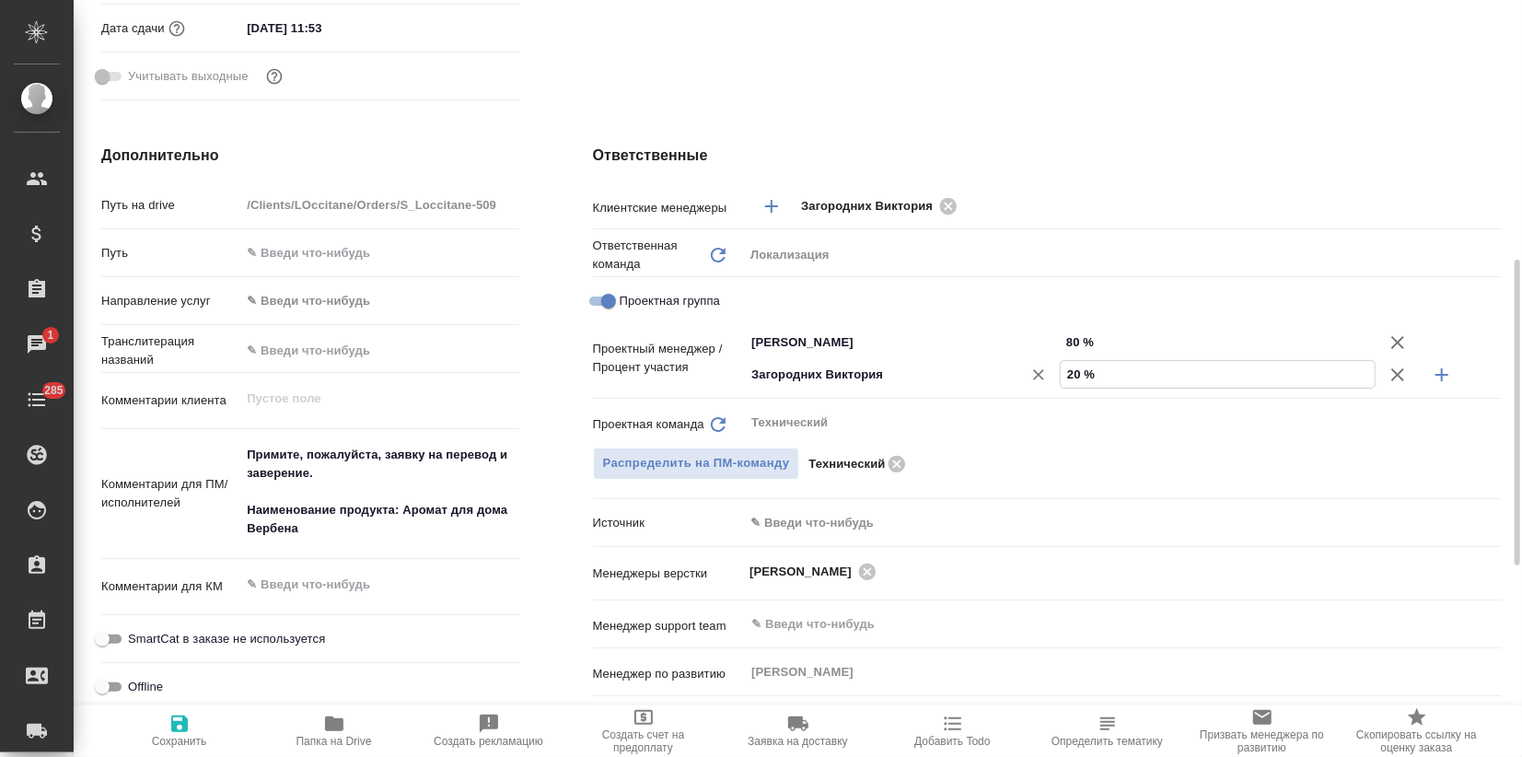
type textarea "x"
type input "20 %"
type textarea "x"
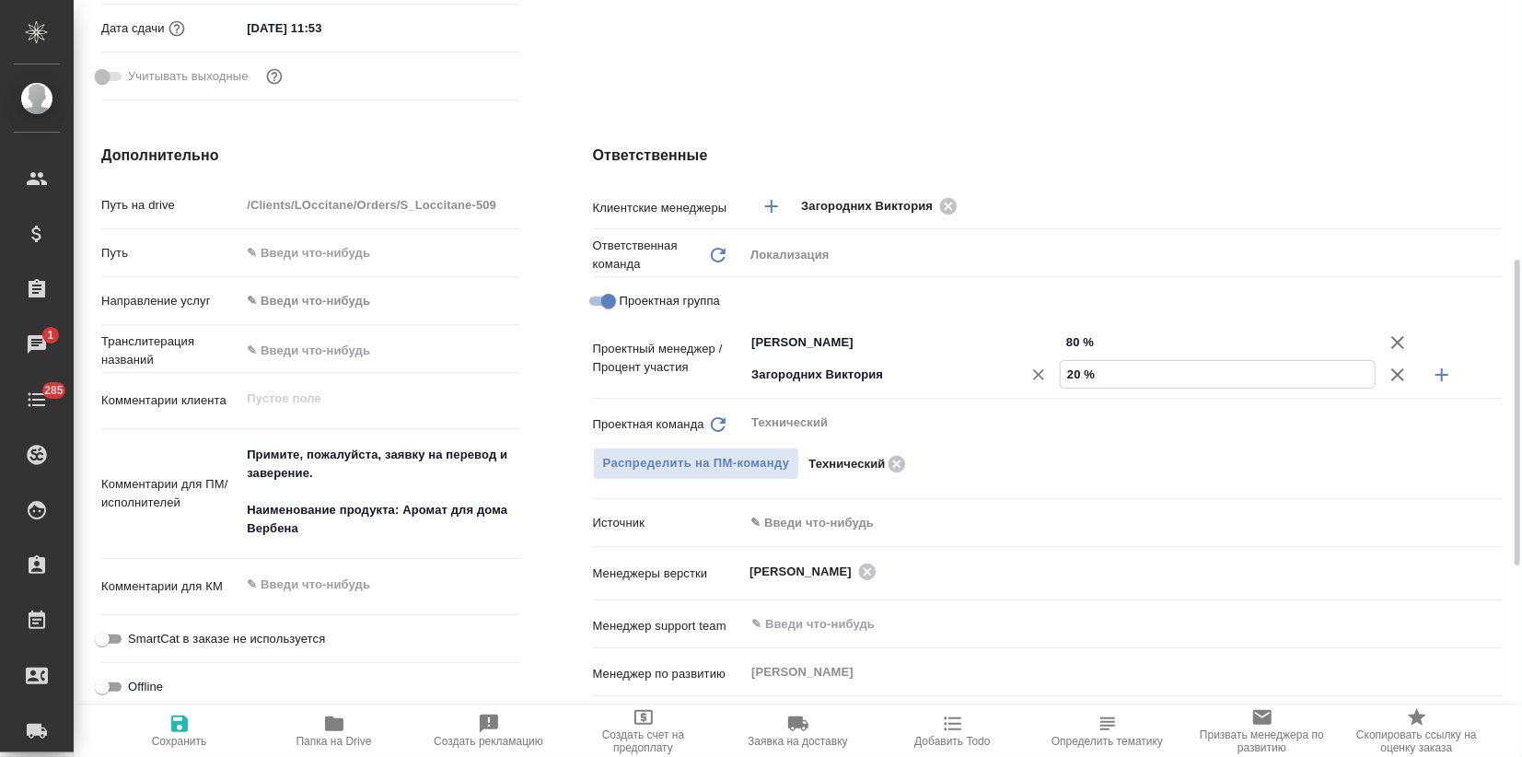
type textarea "x"
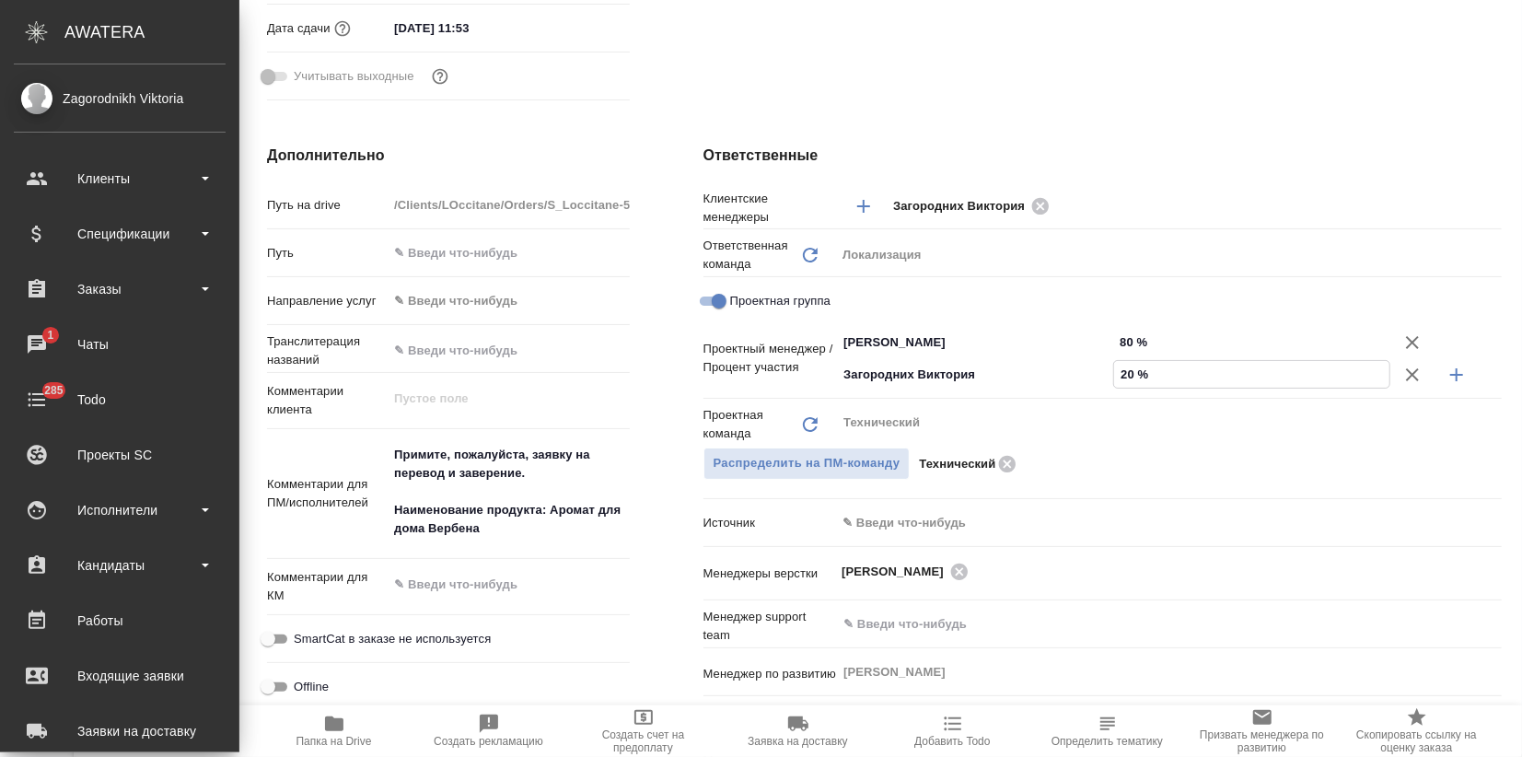
type textarea "x"
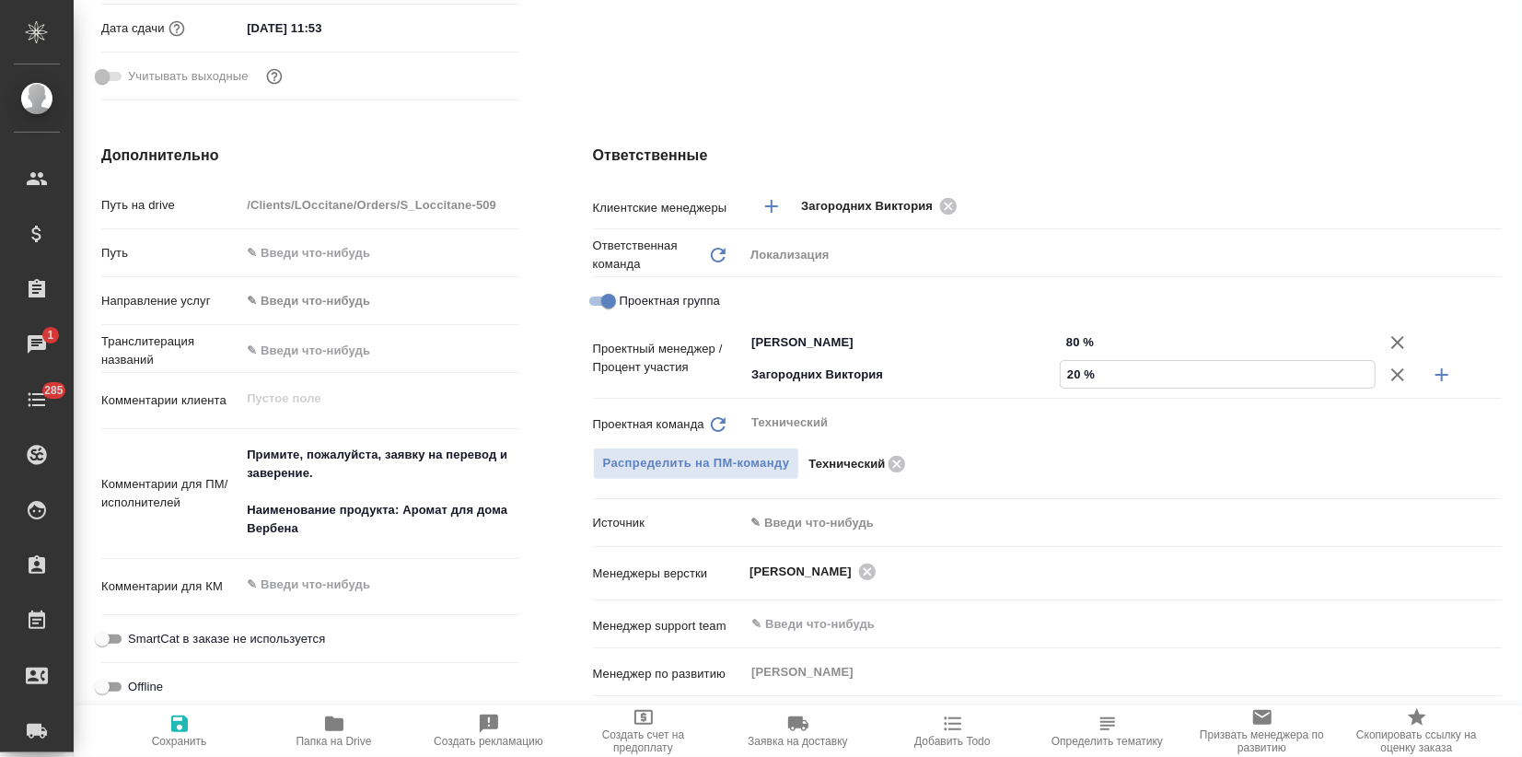
type input "20 %"
click at [199, 733] on span "Сохранить" at bounding box center [179, 729] width 133 height 35
type textarea "x"
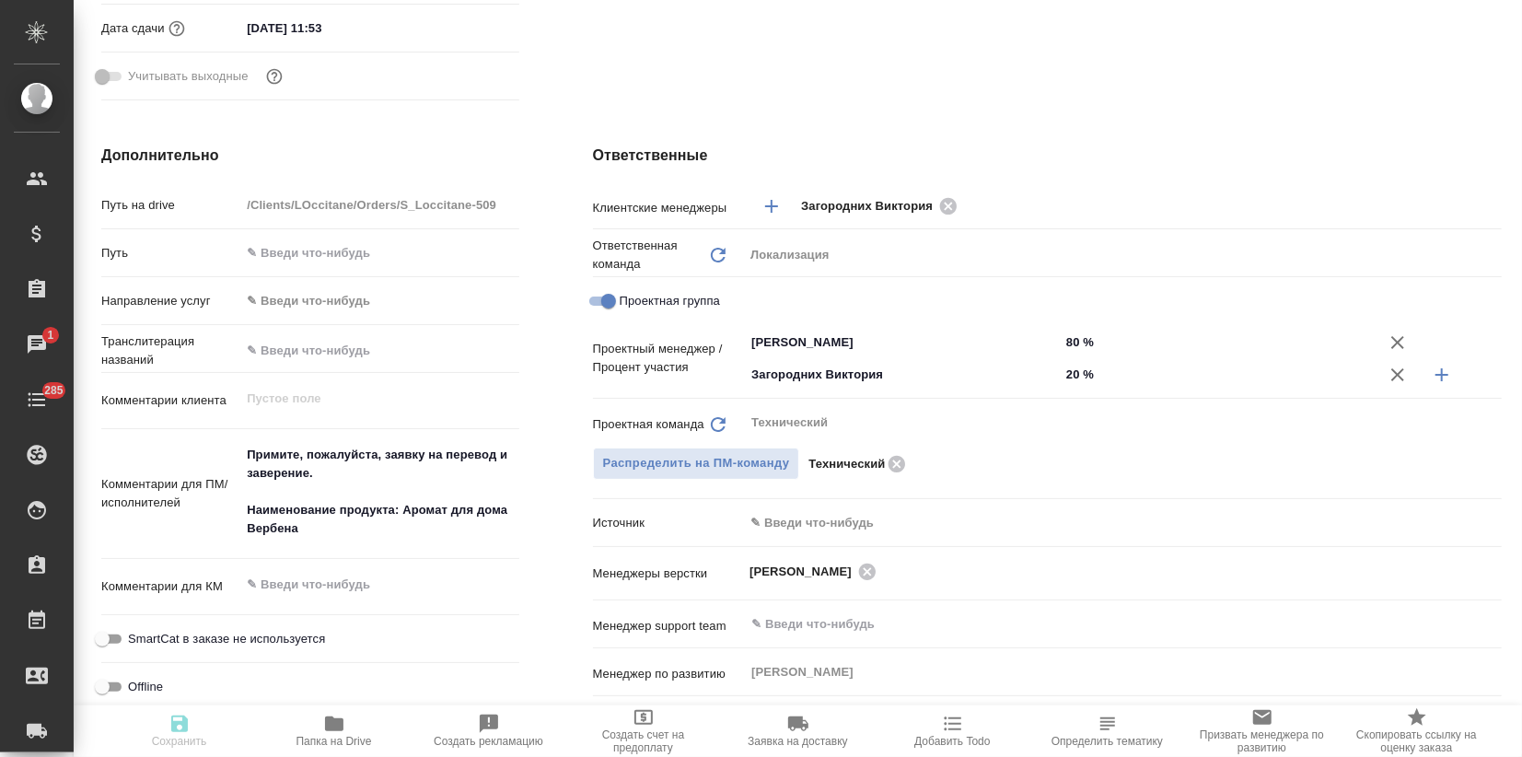
type textarea "x"
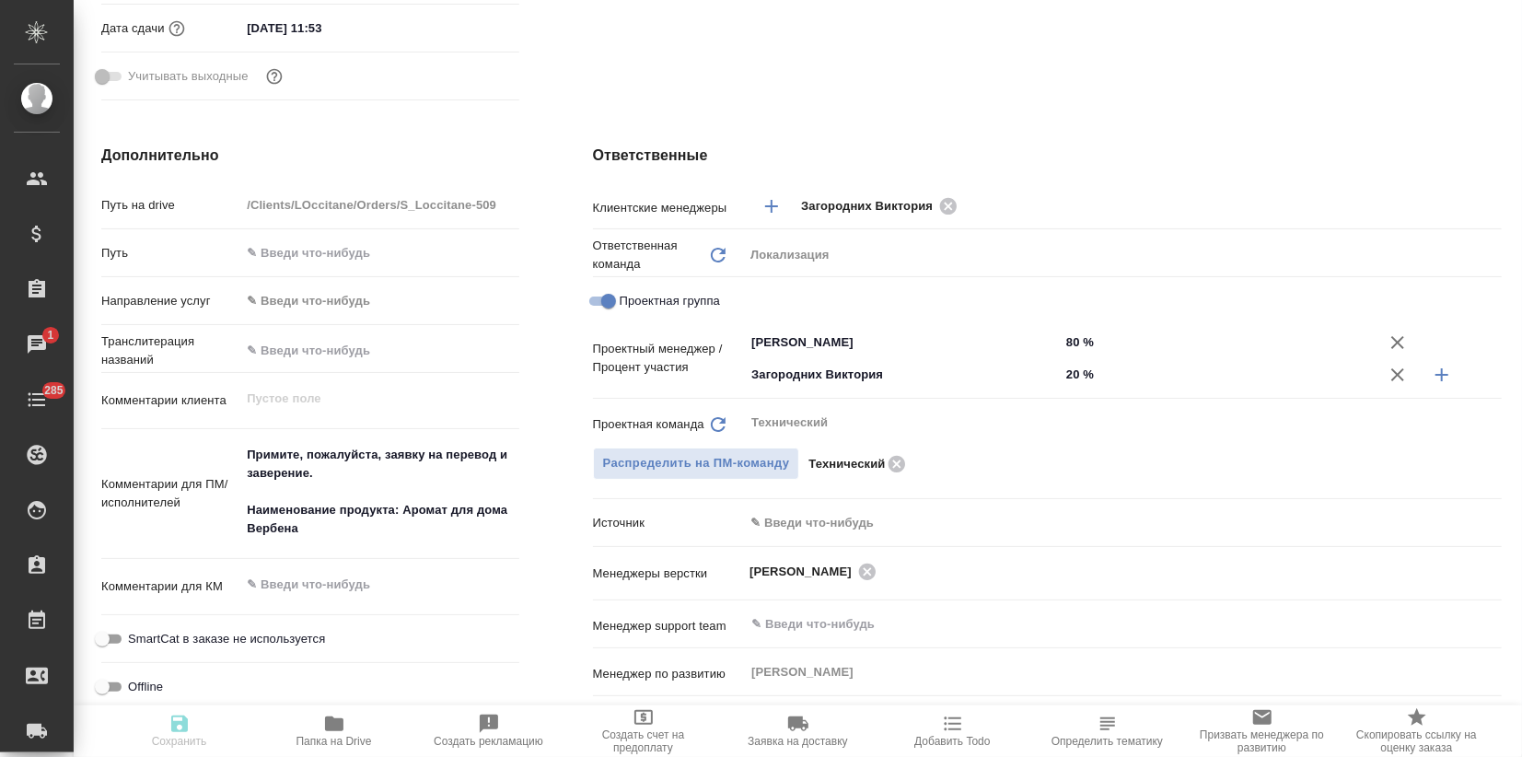
type textarea "x"
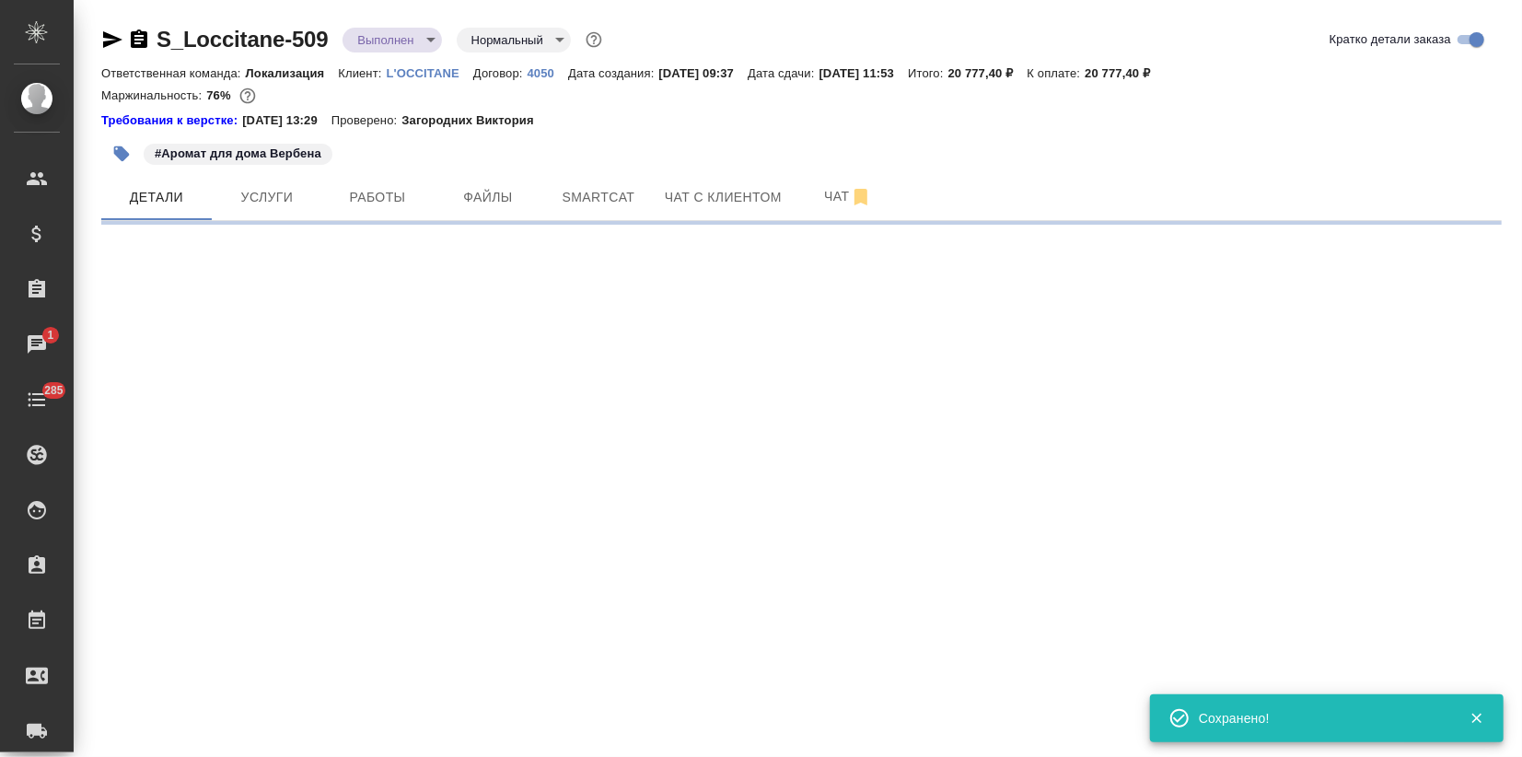
scroll to position [0, 0]
select select "RU"
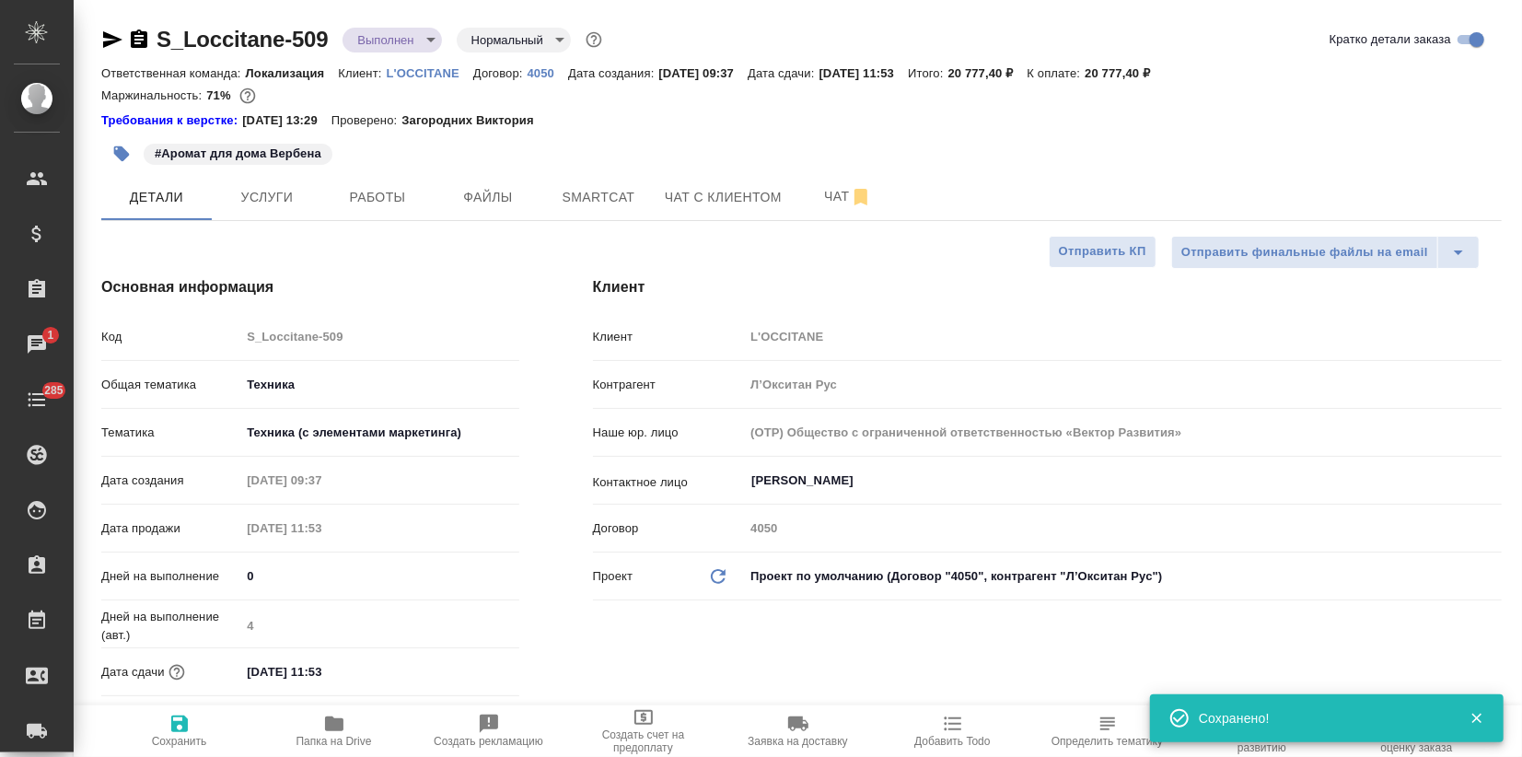
type textarea "x"
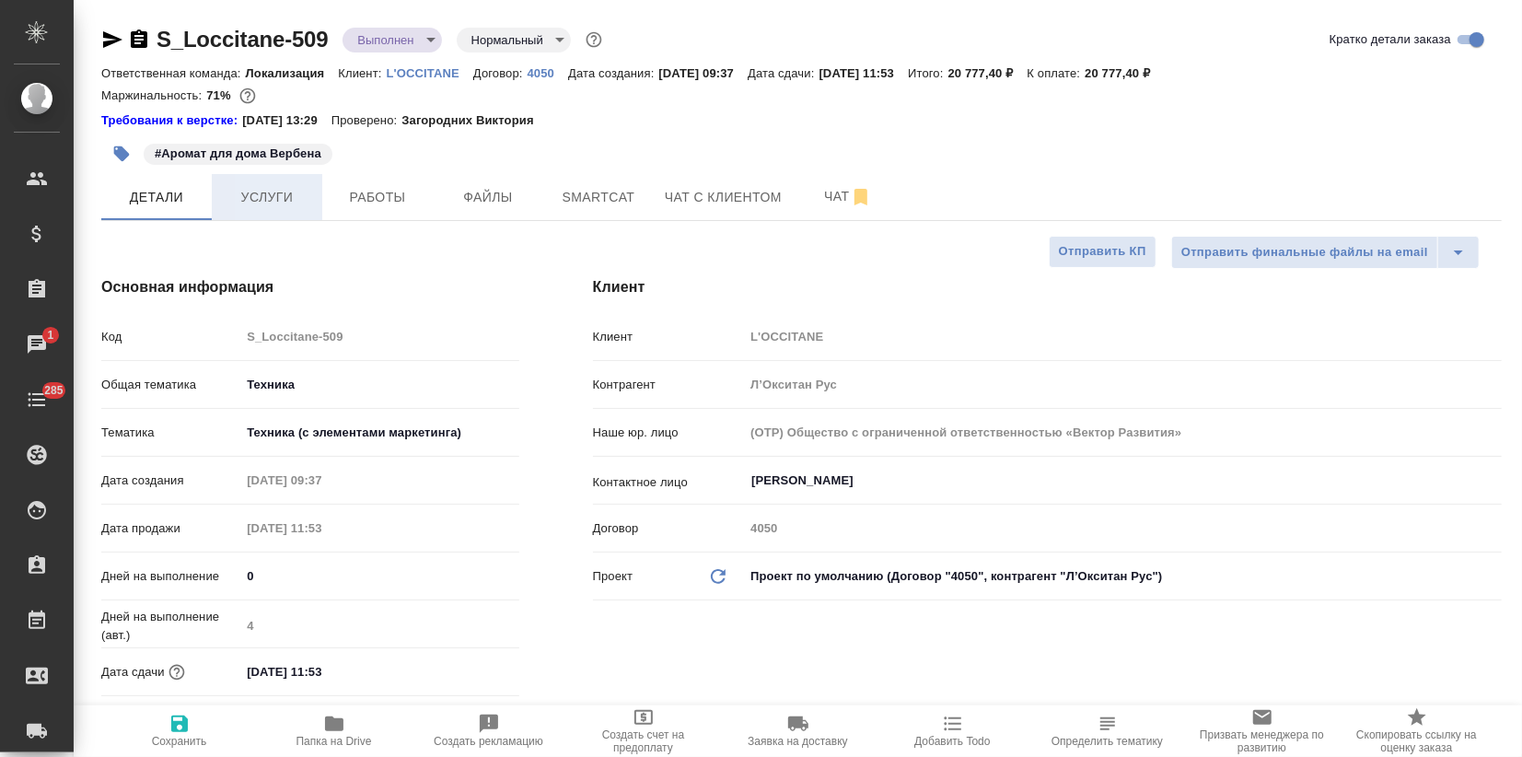
click at [259, 201] on span "Услуги" at bounding box center [267, 197] width 88 height 23
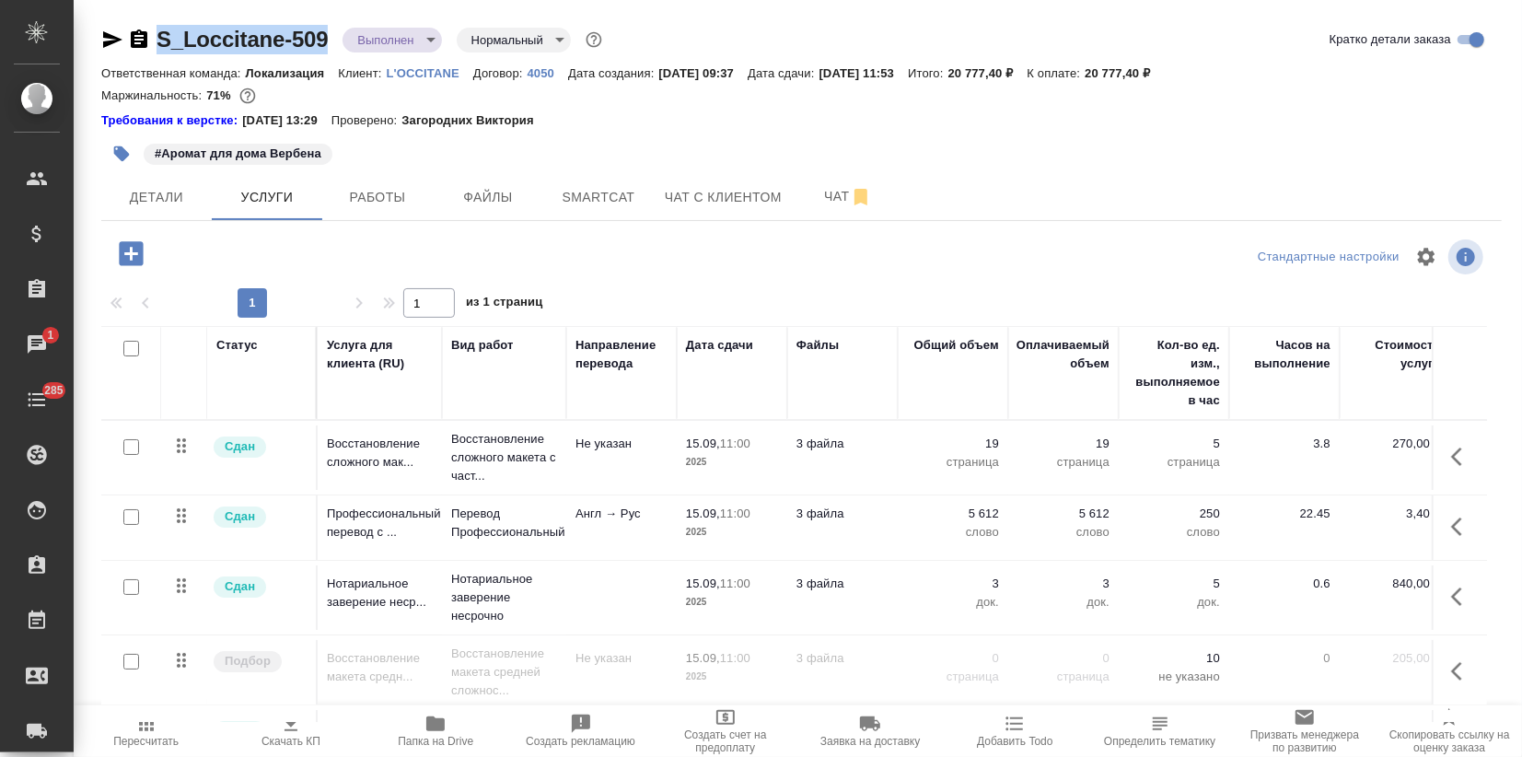
drag, startPoint x: 330, startPoint y: 37, endPoint x: 149, endPoint y: 36, distance: 181.3
click at [149, 36] on div "S_Loccitane-509 Выполнен completed Нормальный normal" at bounding box center [353, 39] width 504 height 29
copy link "S_Loccitane-509"
click at [737, 139] on div "#Аромат для дома Вербена" at bounding box center [567, 153] width 933 height 41
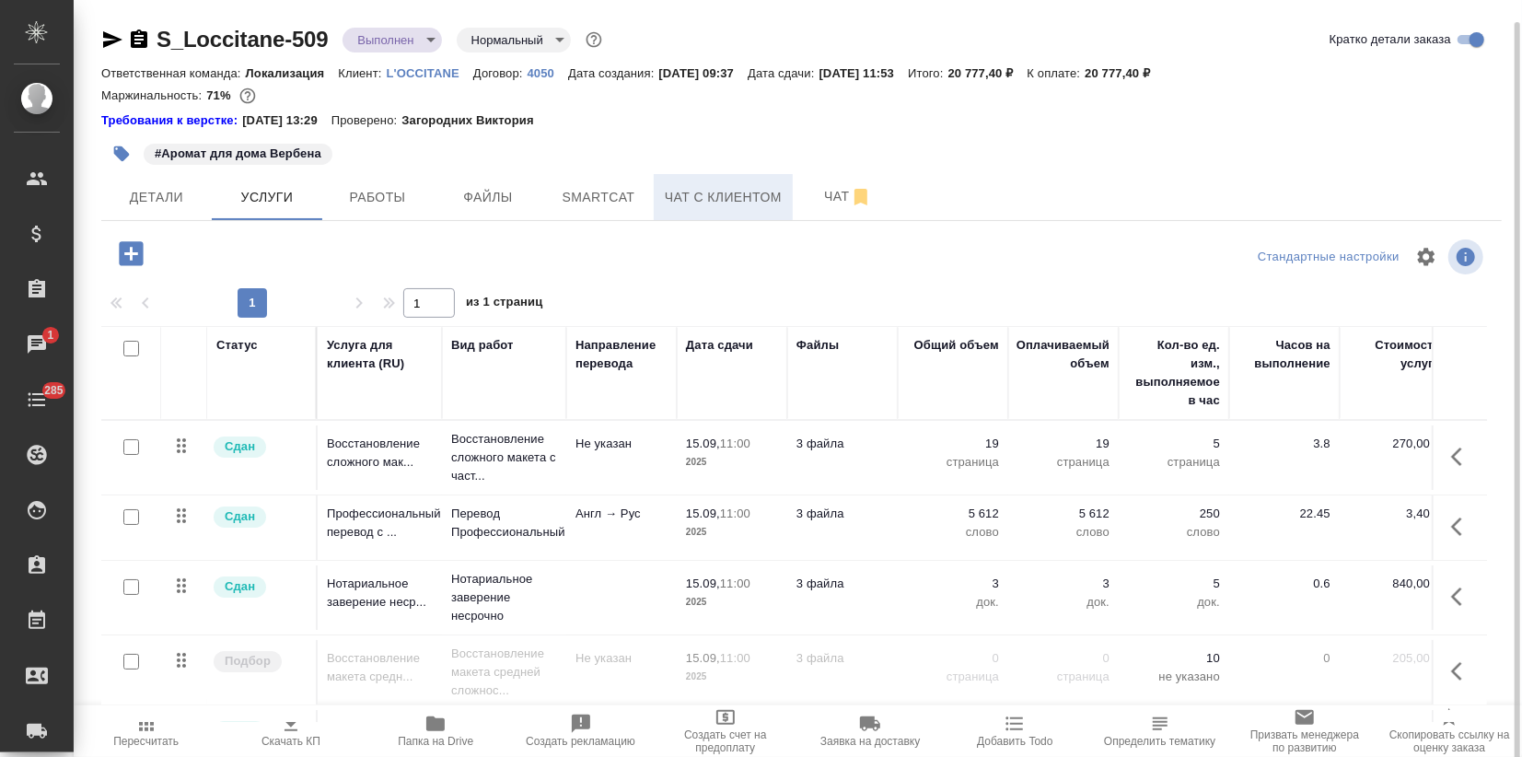
scroll to position [11, 0]
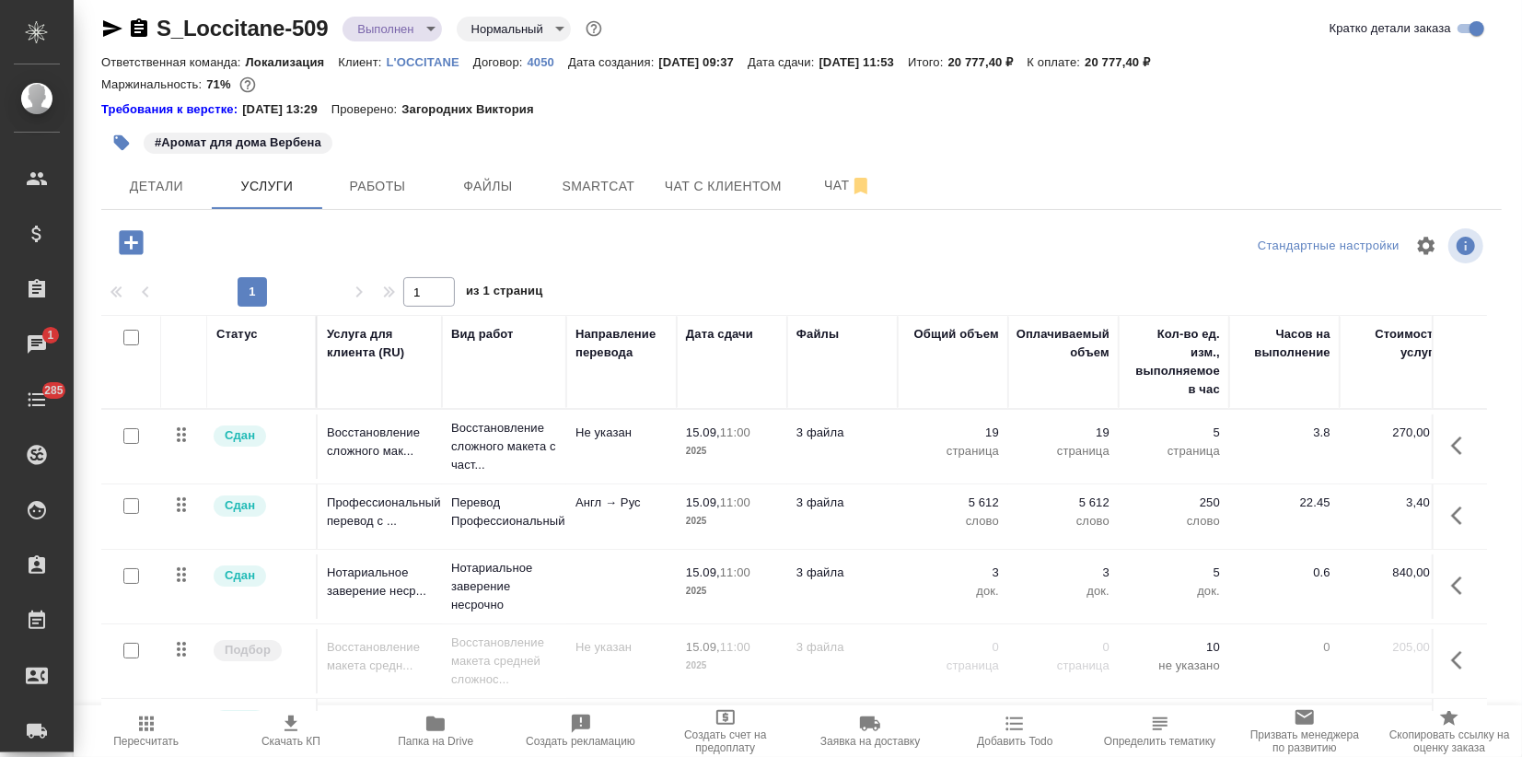
click at [412, 33] on body ".cls-1 fill:#fff; AWATERA Zagorodnikh Viktoria Клиенты Спецификации Заказы 1 Ча…" at bounding box center [761, 378] width 1522 height 757
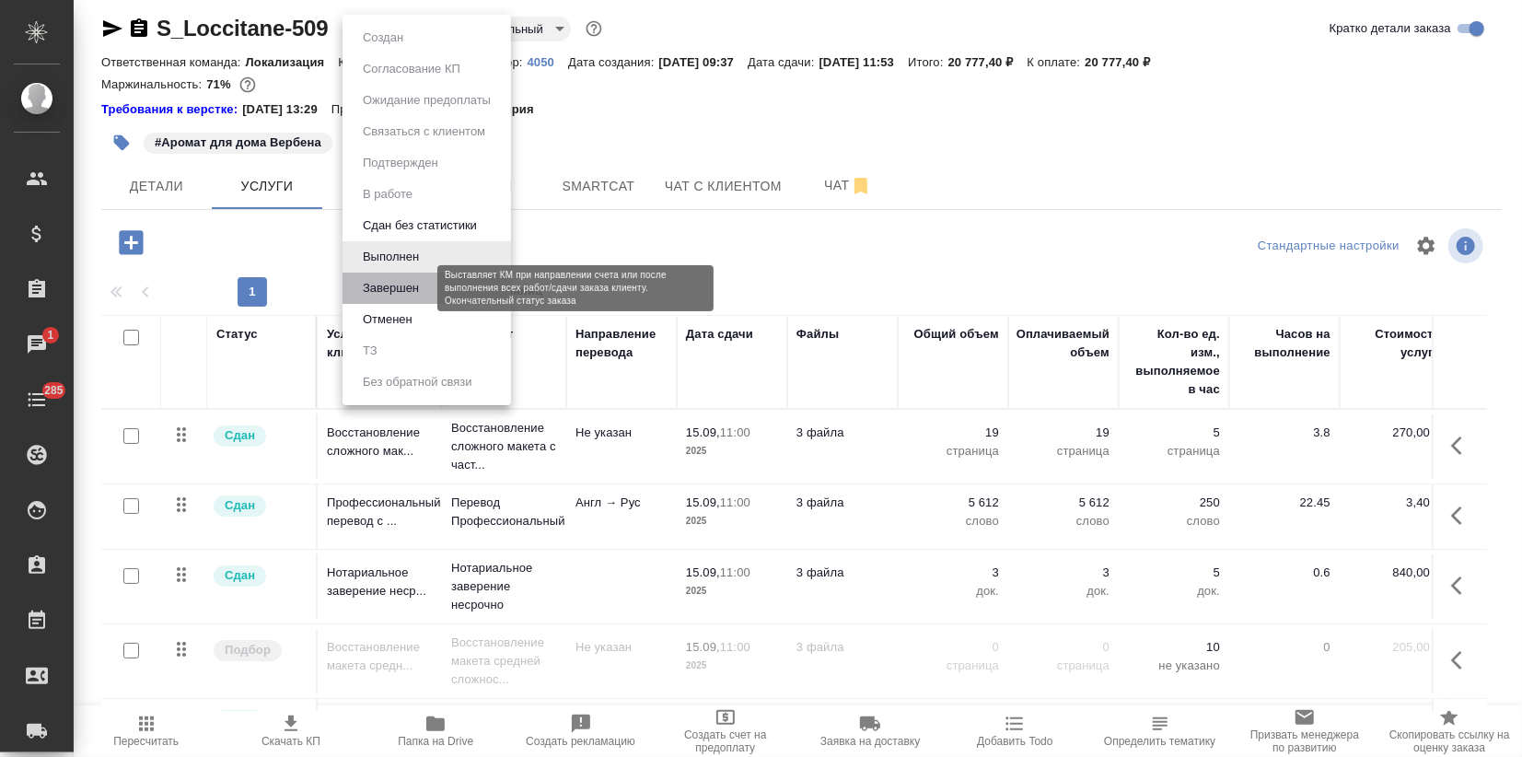
click at [400, 278] on button "Завершен" at bounding box center [390, 288] width 67 height 20
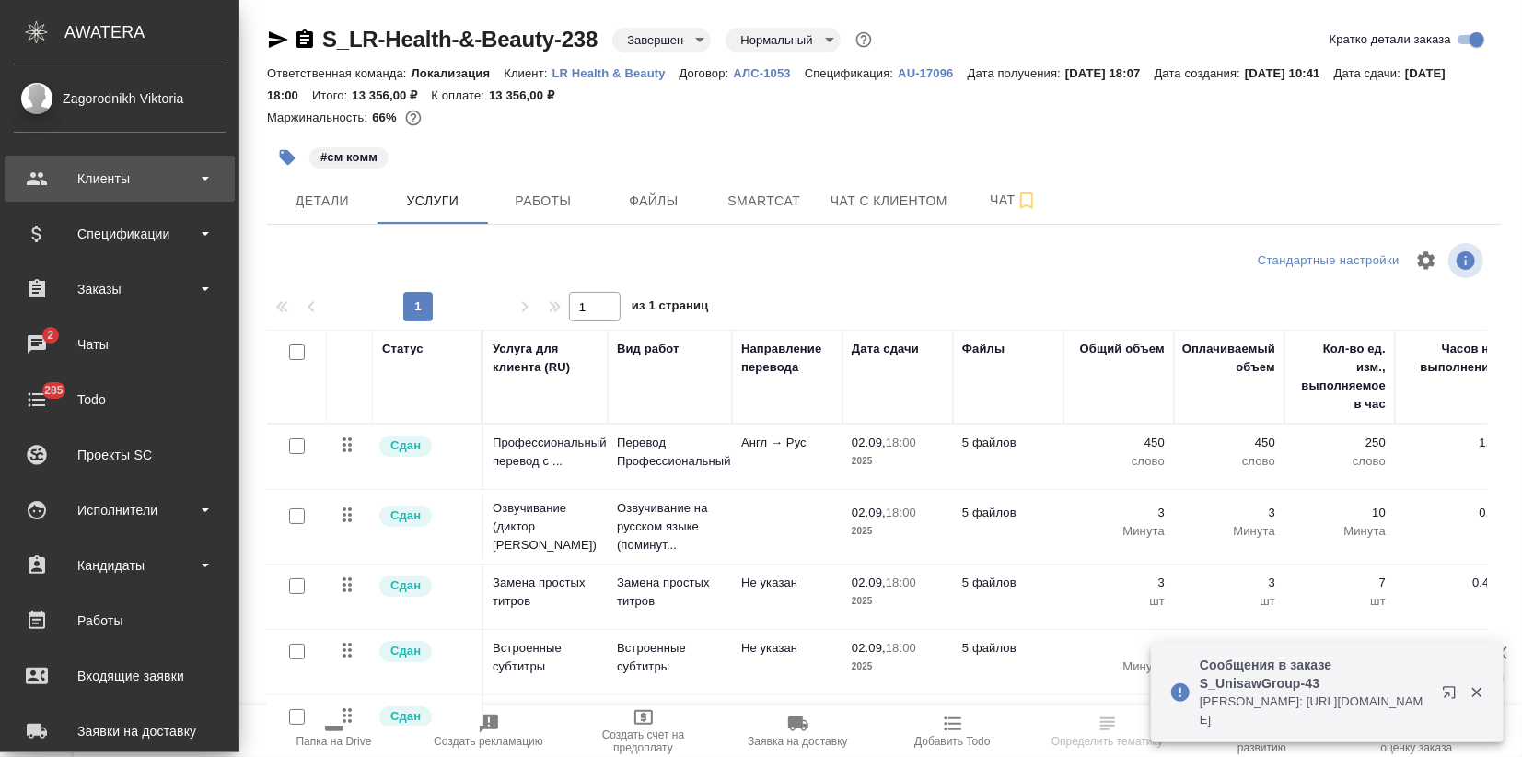
click at [95, 168] on div "Клиенты" at bounding box center [120, 179] width 212 height 28
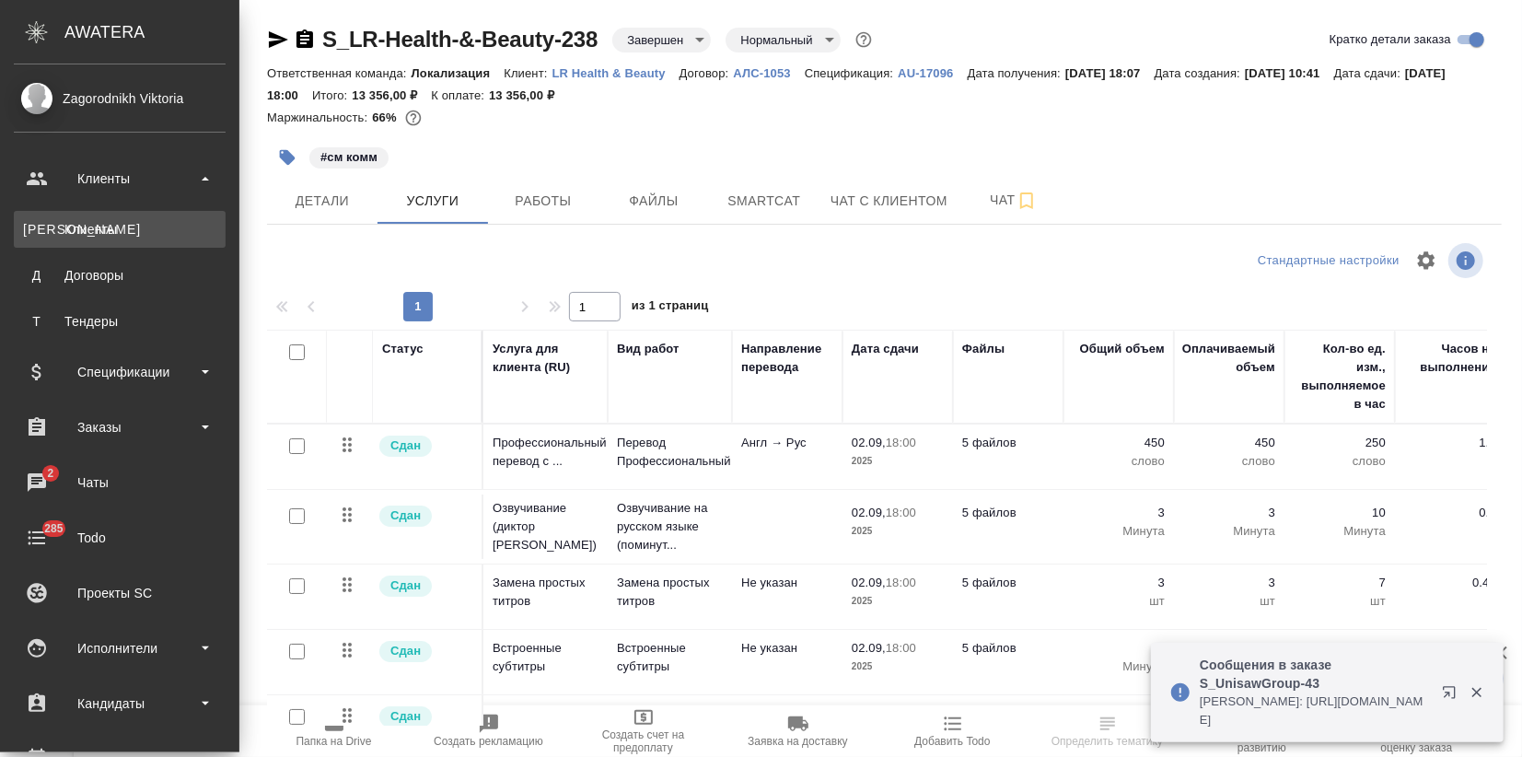
click at [110, 228] on div "Клиенты" at bounding box center [119, 229] width 193 height 18
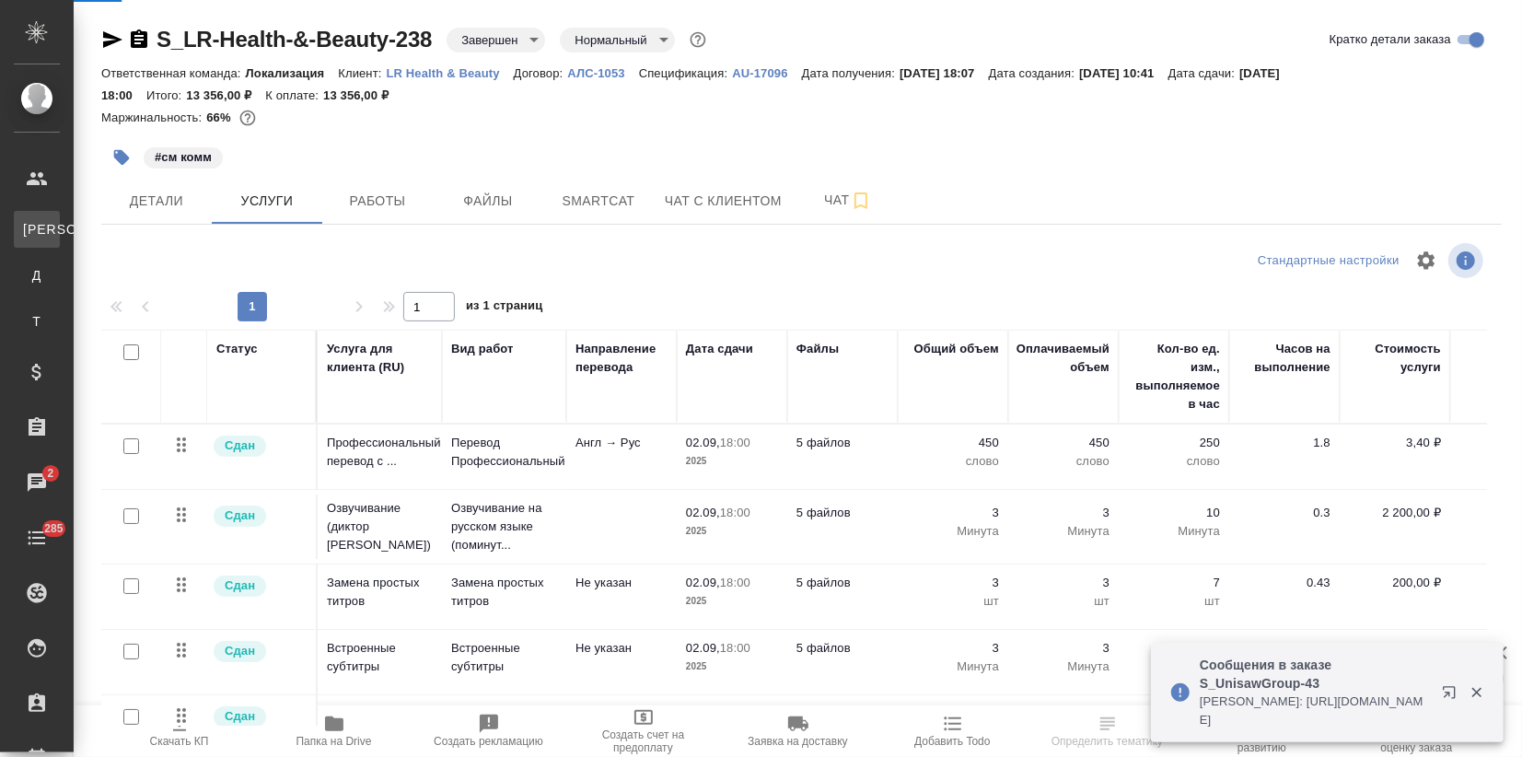
select select "RU"
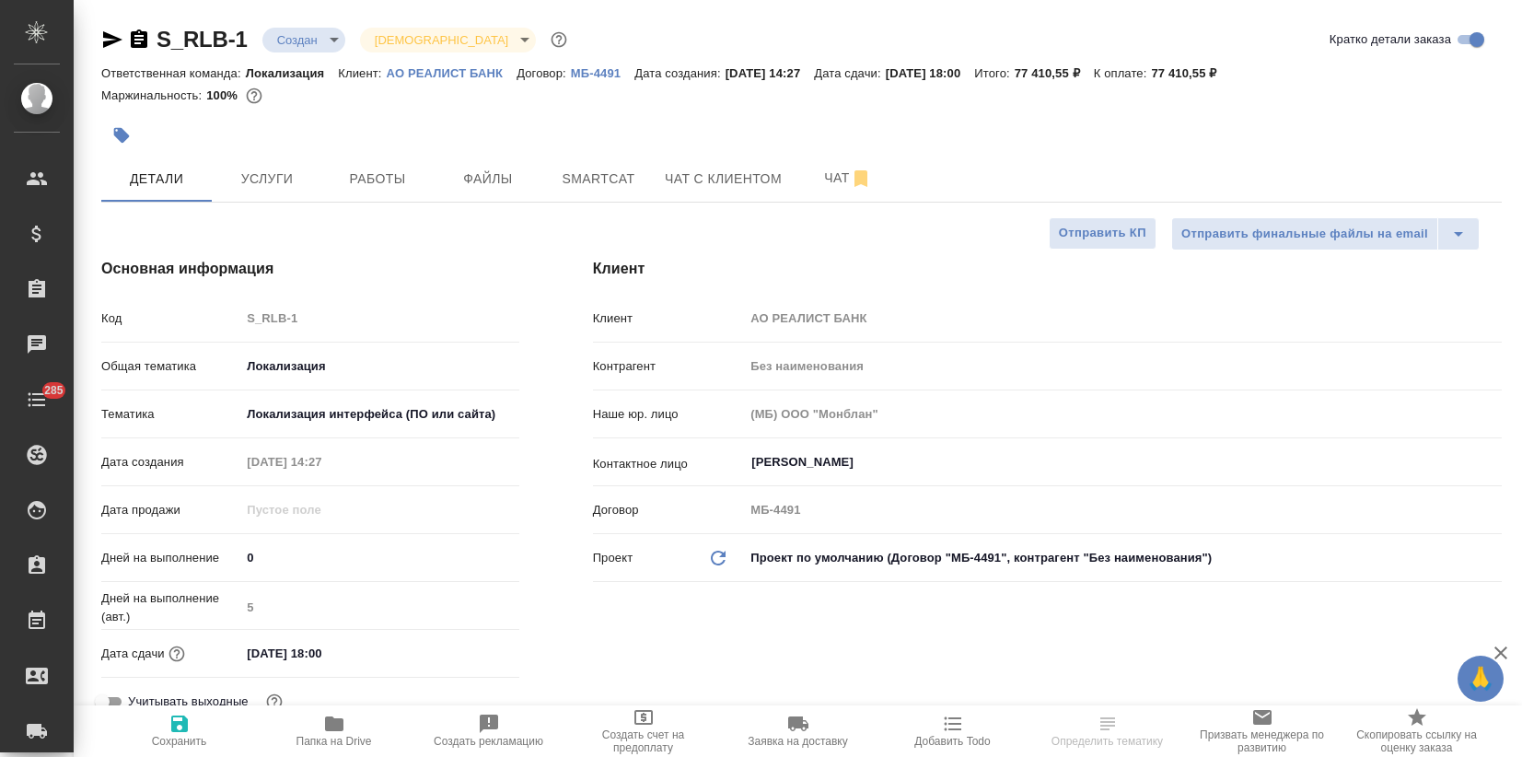
select select "RU"
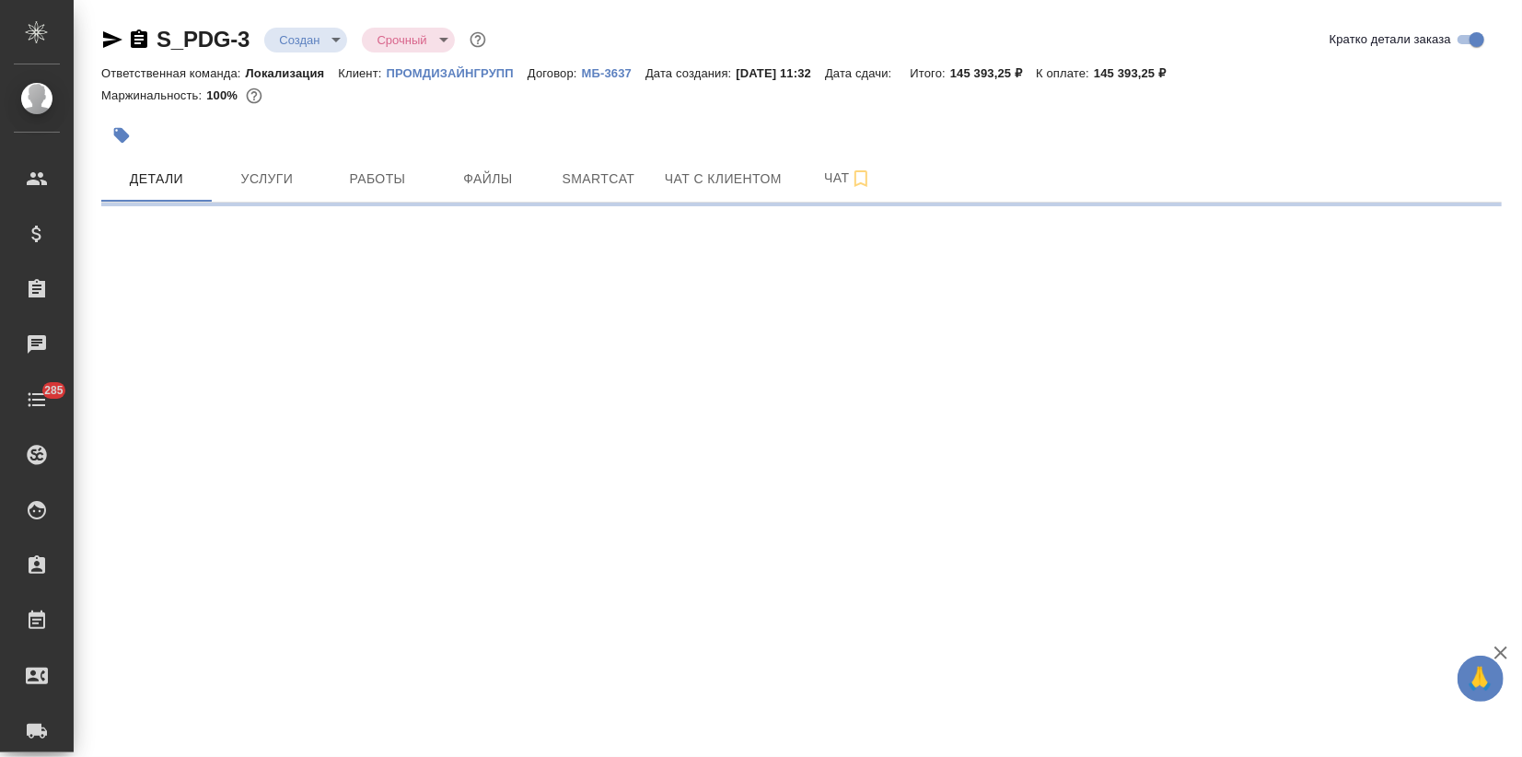
select select "RU"
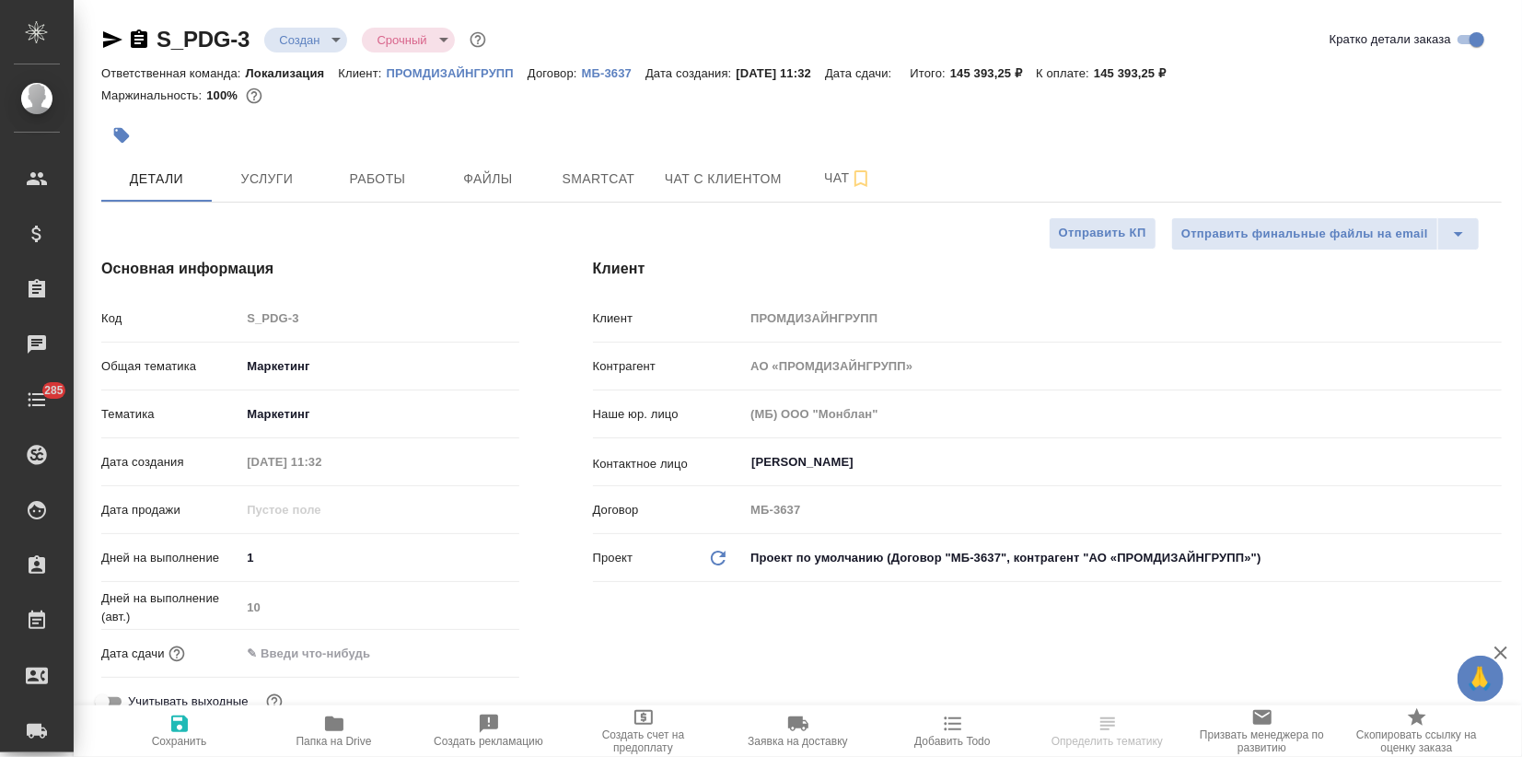
type textarea "x"
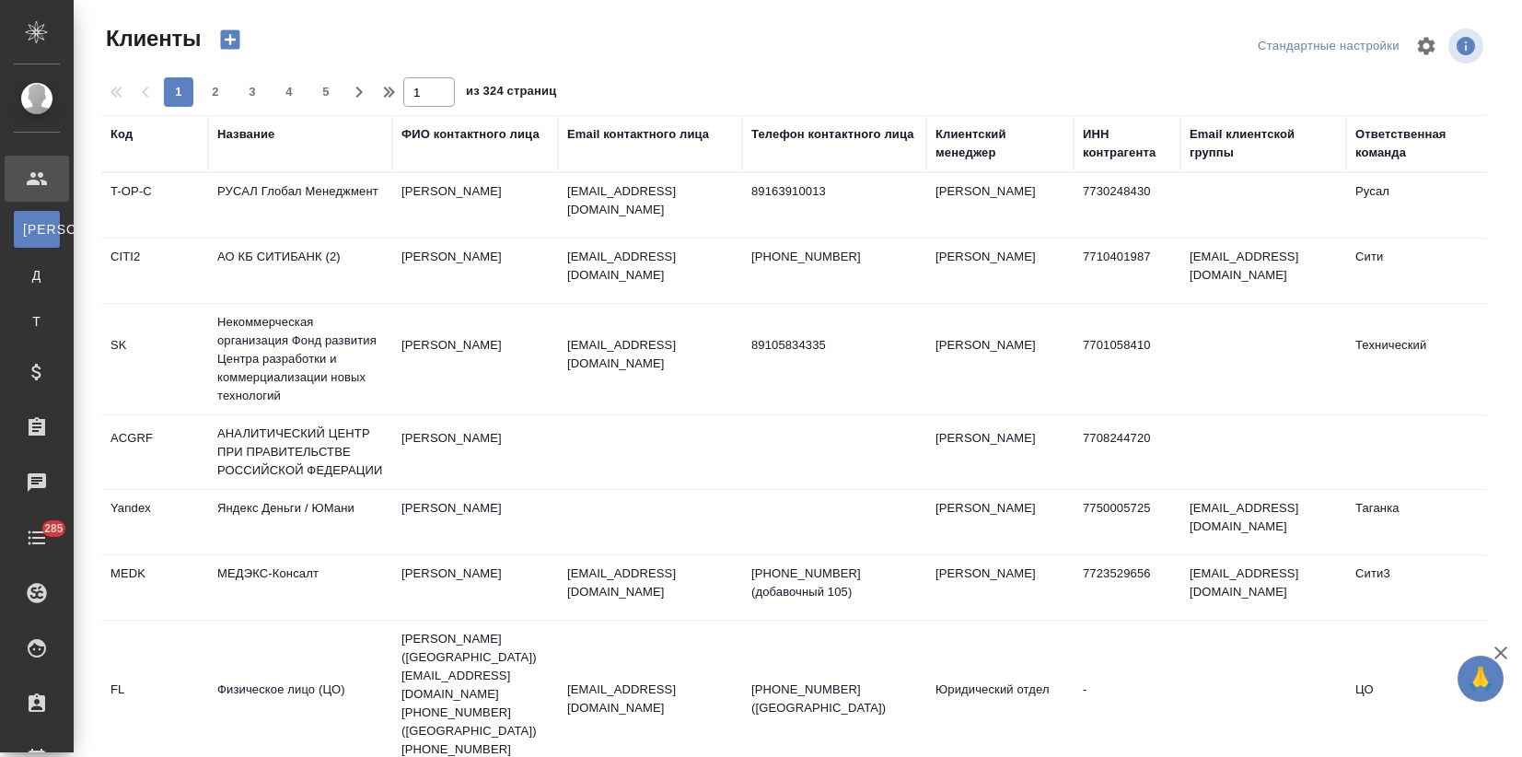
select select "RU"
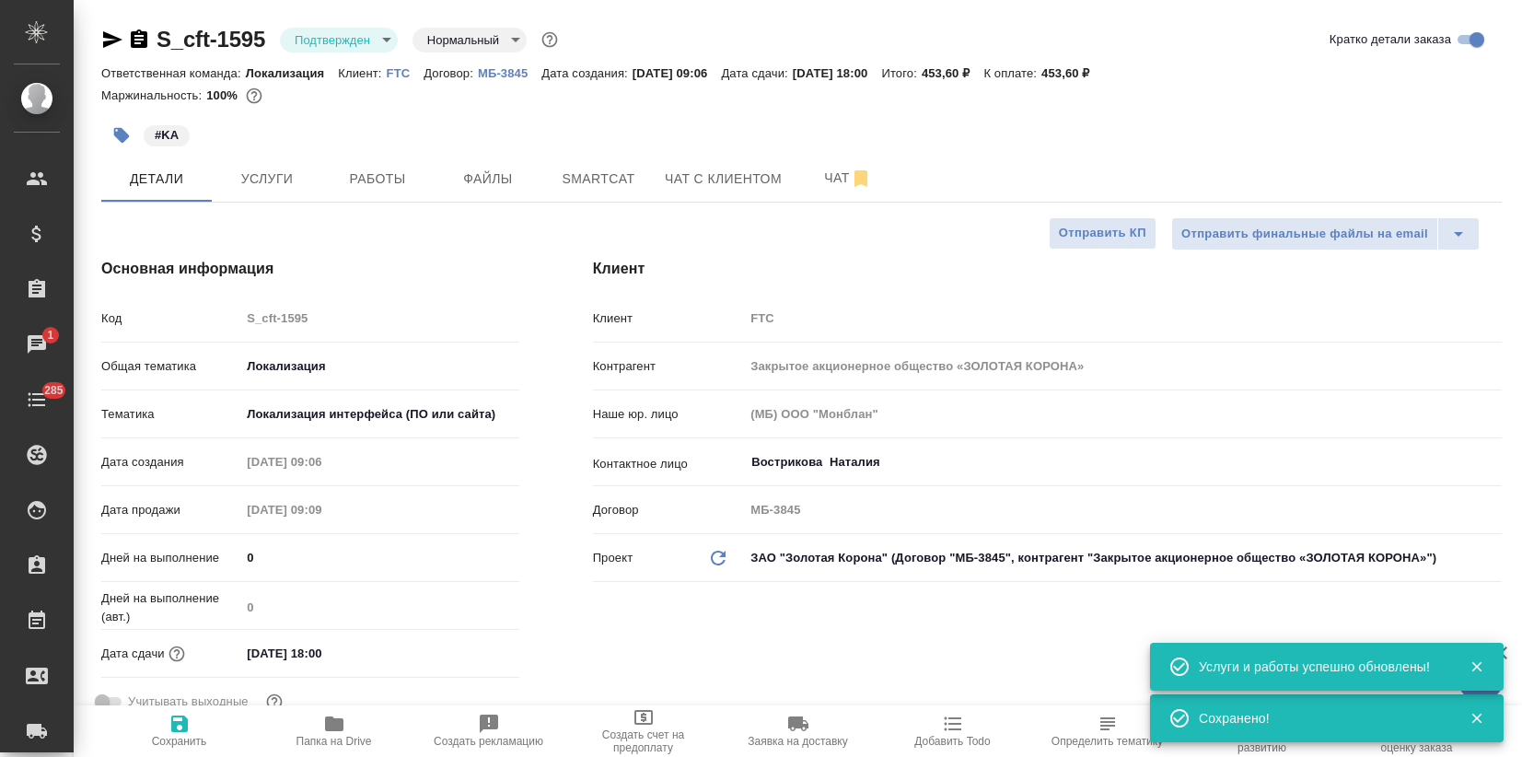
select select "RU"
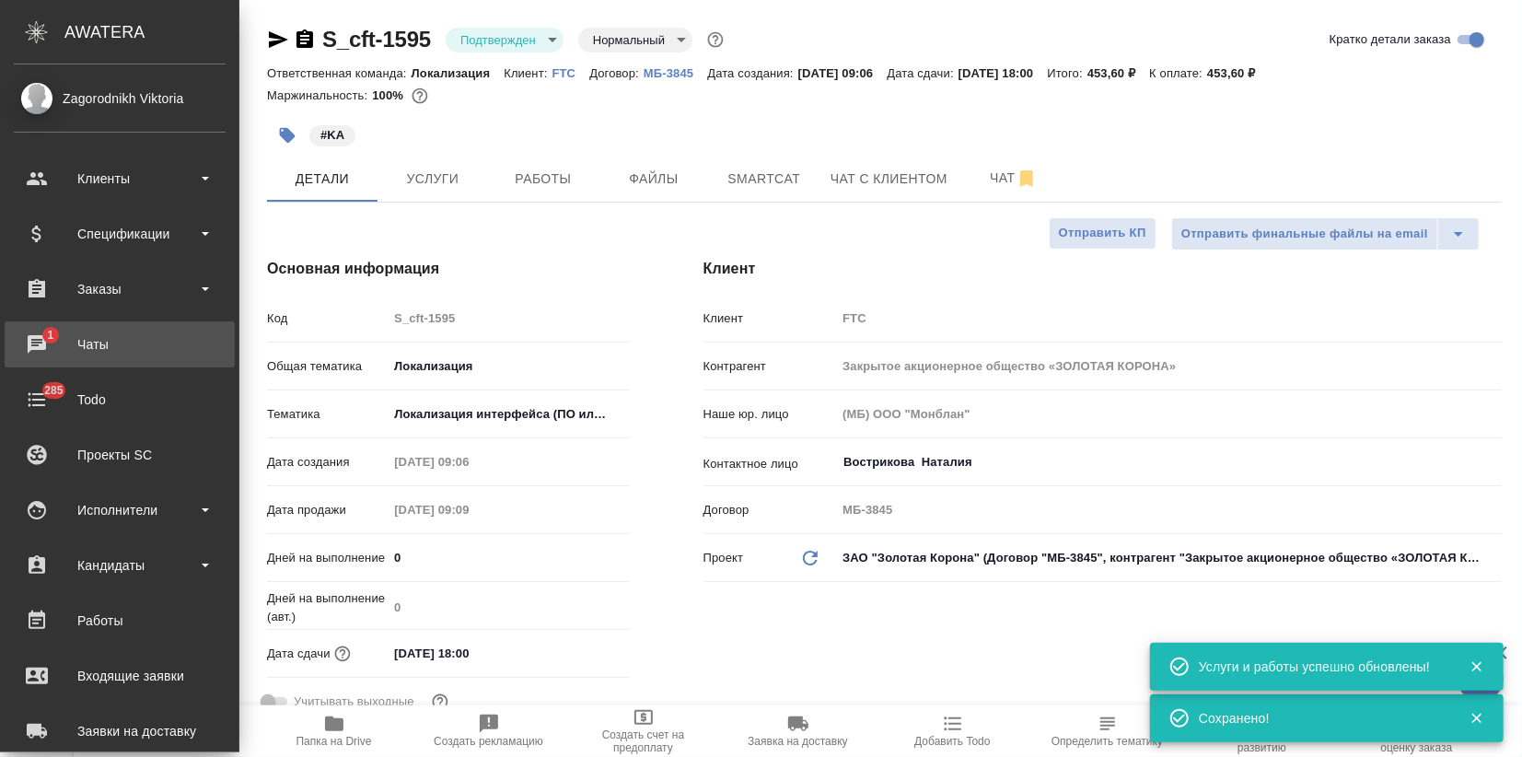
click at [41, 338] on div "Чаты" at bounding box center [120, 344] width 212 height 28
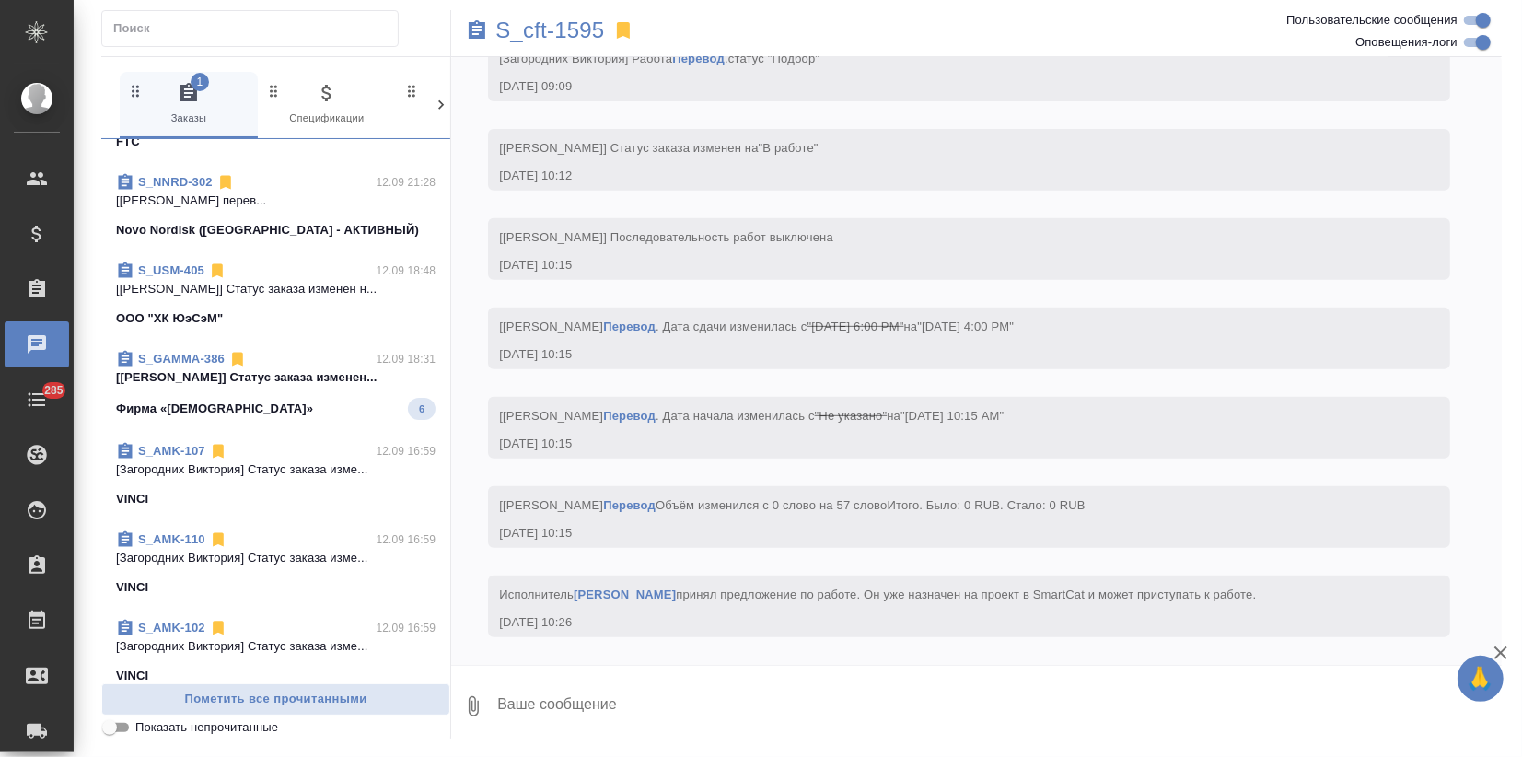
scroll to position [511, 0]
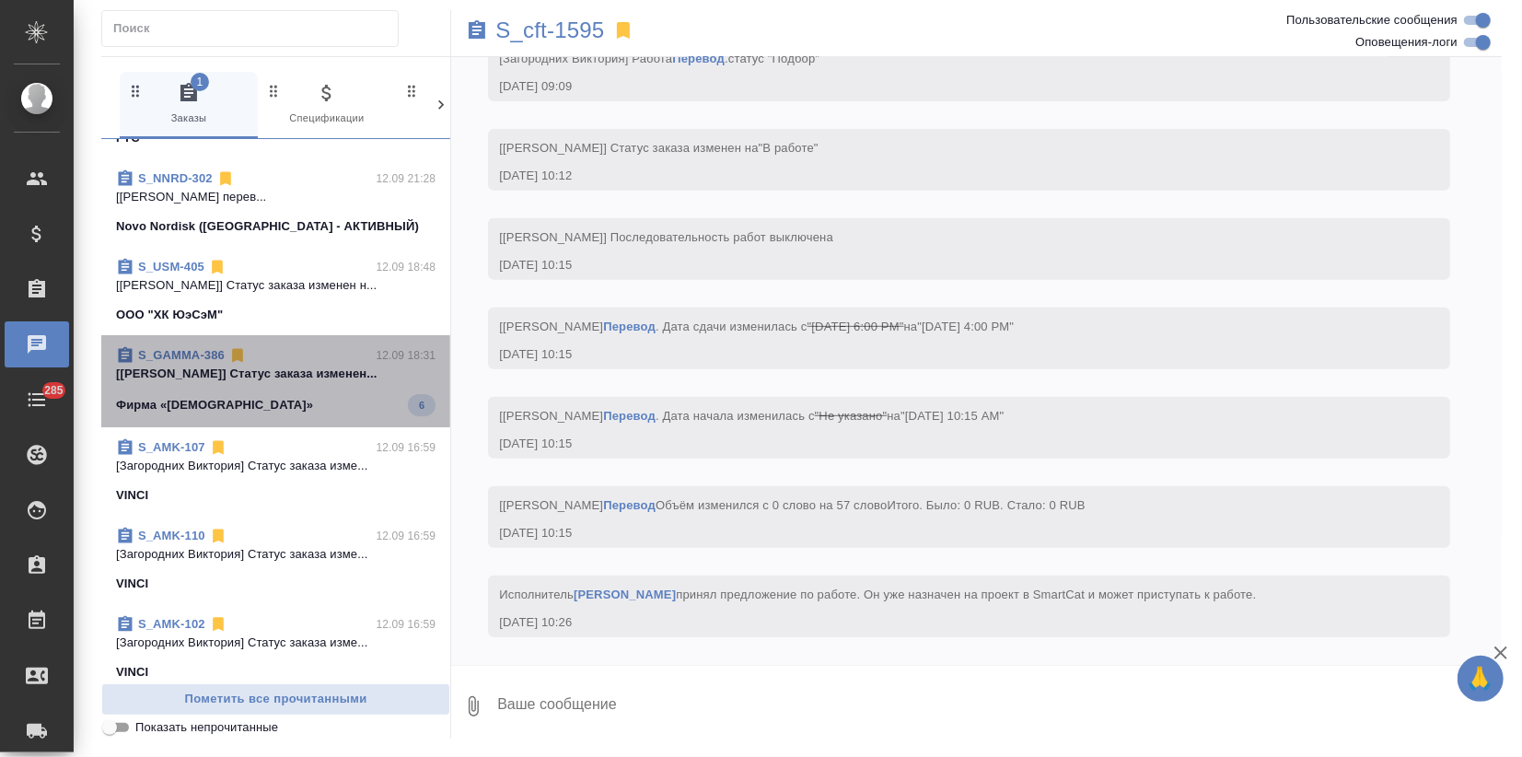
click at [301, 388] on span "S_GAMMA-386 12.09 18:31 [[PERSON_NAME]] Статус заказа изменен... [PERSON_NAME] …" at bounding box center [275, 381] width 319 height 70
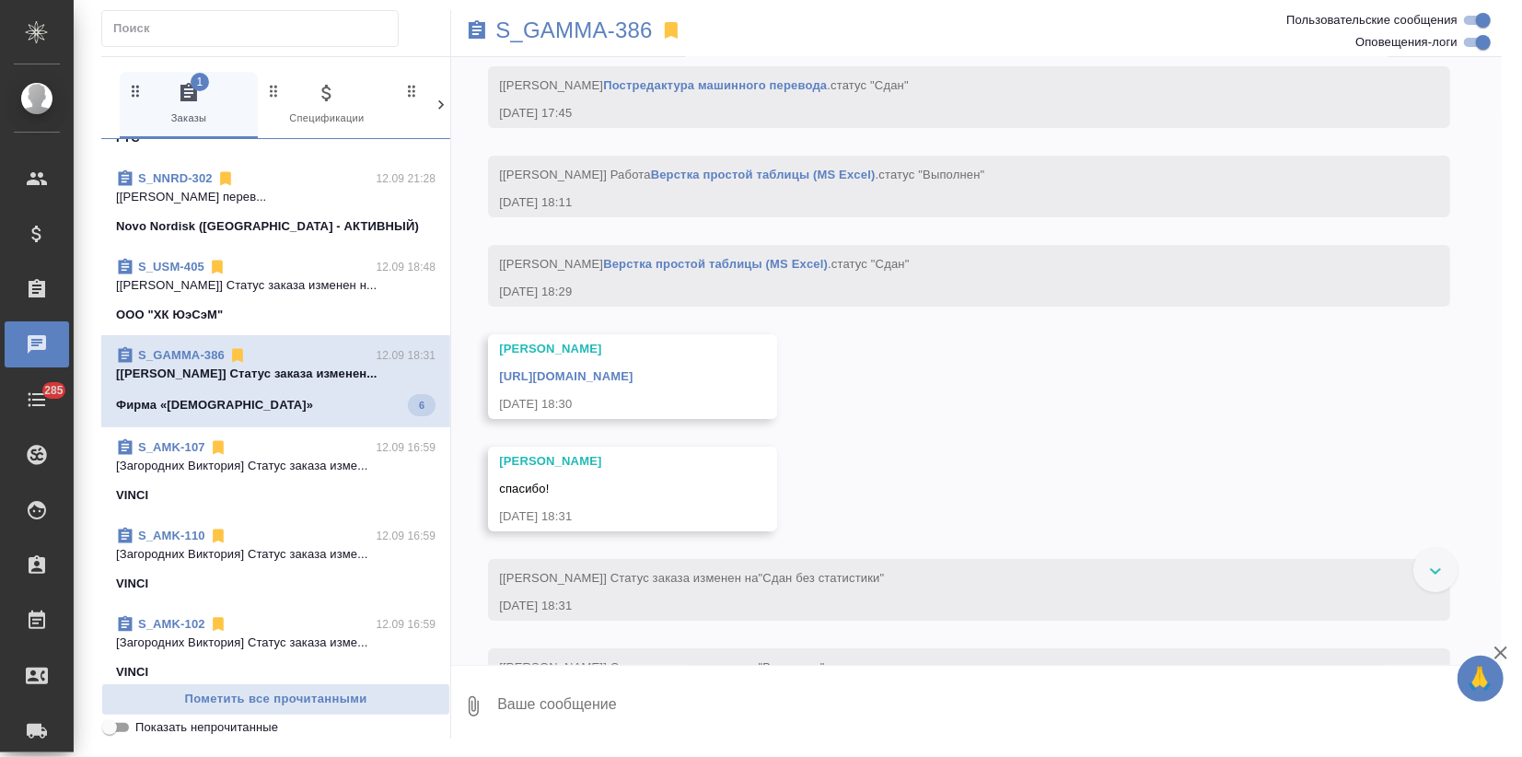
scroll to position [18436, 0]
